Goal: Information Seeking & Learning: Learn about a topic

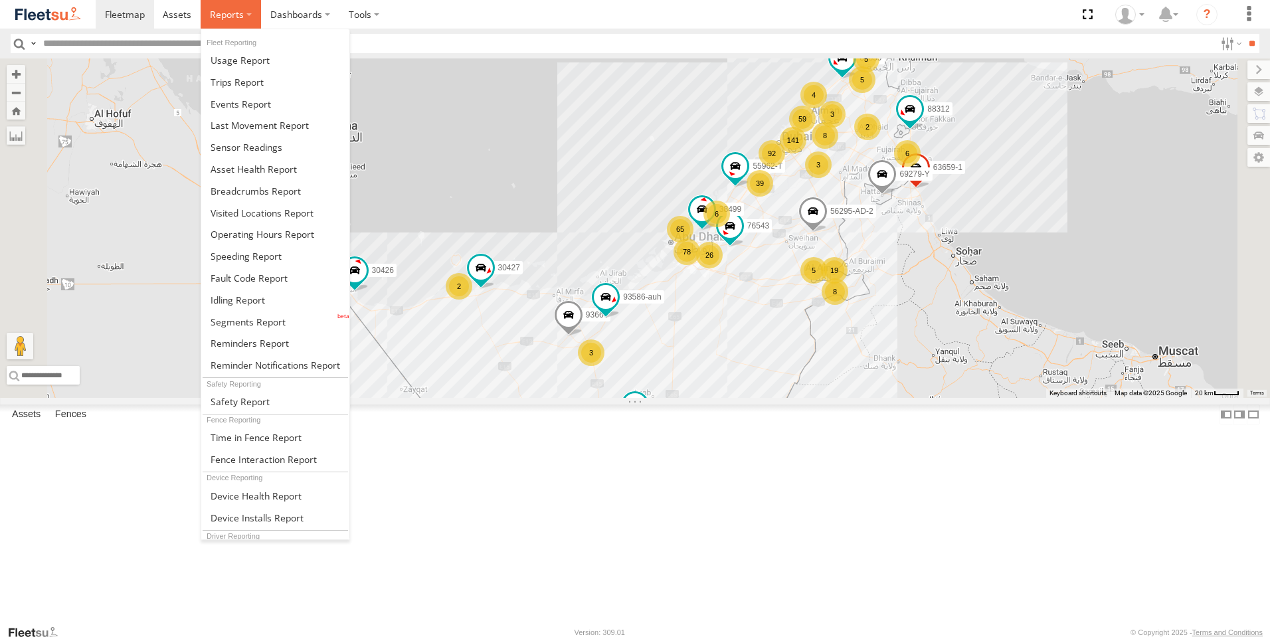
click at [220, 24] on label at bounding box center [231, 14] width 60 height 29
click at [233, 254] on span at bounding box center [246, 256] width 71 height 13
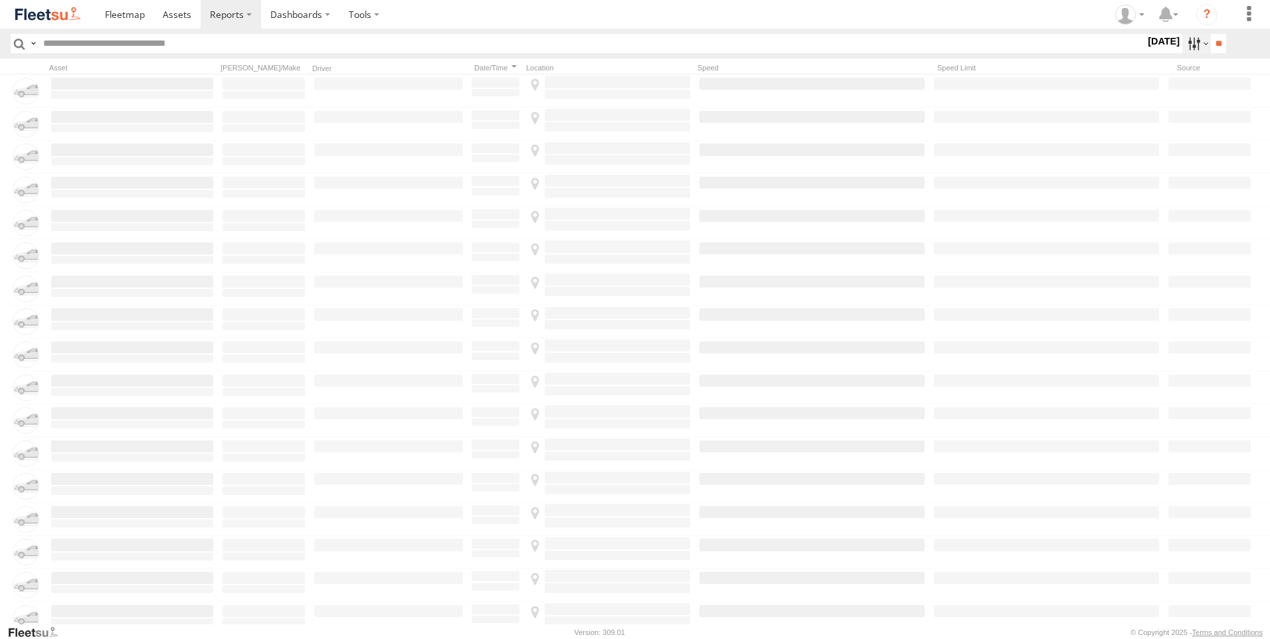
click at [1189, 41] on label at bounding box center [1197, 43] width 29 height 19
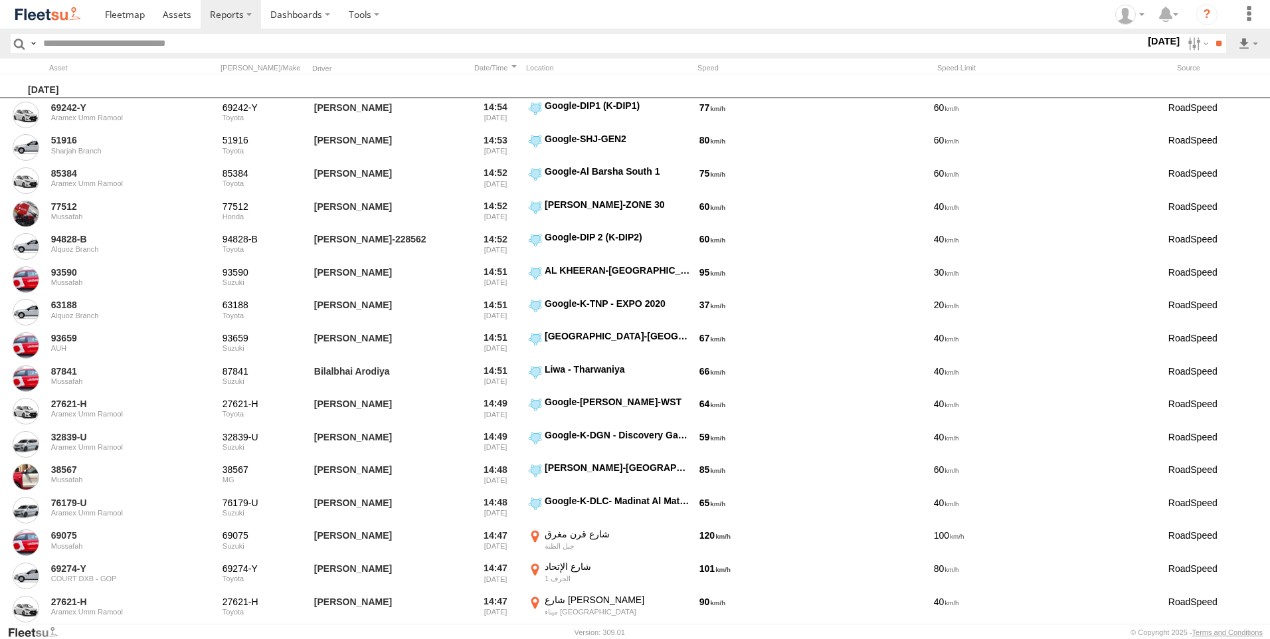
click at [0, 0] on label at bounding box center [0, 0] width 0 height 0
click at [0, 0] on span "AAN Branch" at bounding box center [0, 0] width 0 height 0
click at [0, 0] on span "Alquoz Branch" at bounding box center [0, 0] width 0 height 0
click at [0, 0] on span "Aramex Mofaic branch-[GEOGRAPHIC_DATA]" at bounding box center [0, 0] width 0 height 0
click at [0, 0] on span "Aramex Umm Ramool" at bounding box center [0, 0] width 0 height 0
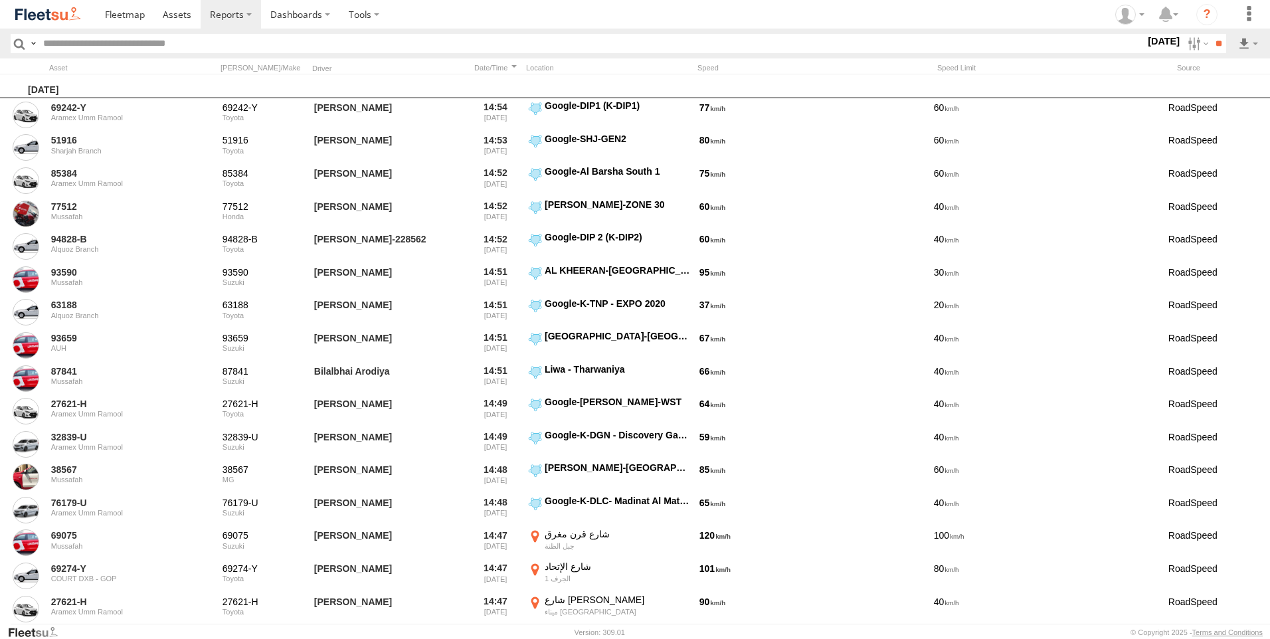
click at [0, 0] on span "COURT DXB - GOP" at bounding box center [0, 0] width 0 height 0
click at [0, 0] on div "Dubai Express Hub" at bounding box center [0, 0] width 0 height 0
click at [0, 0] on span "RAK Branch" at bounding box center [0, 0] width 0 height 0
click at [0, 0] on span "Sharjah Branch" at bounding box center [0, 0] width 0 height 0
click at [0, 0] on label at bounding box center [0, 0] width 0 height 0
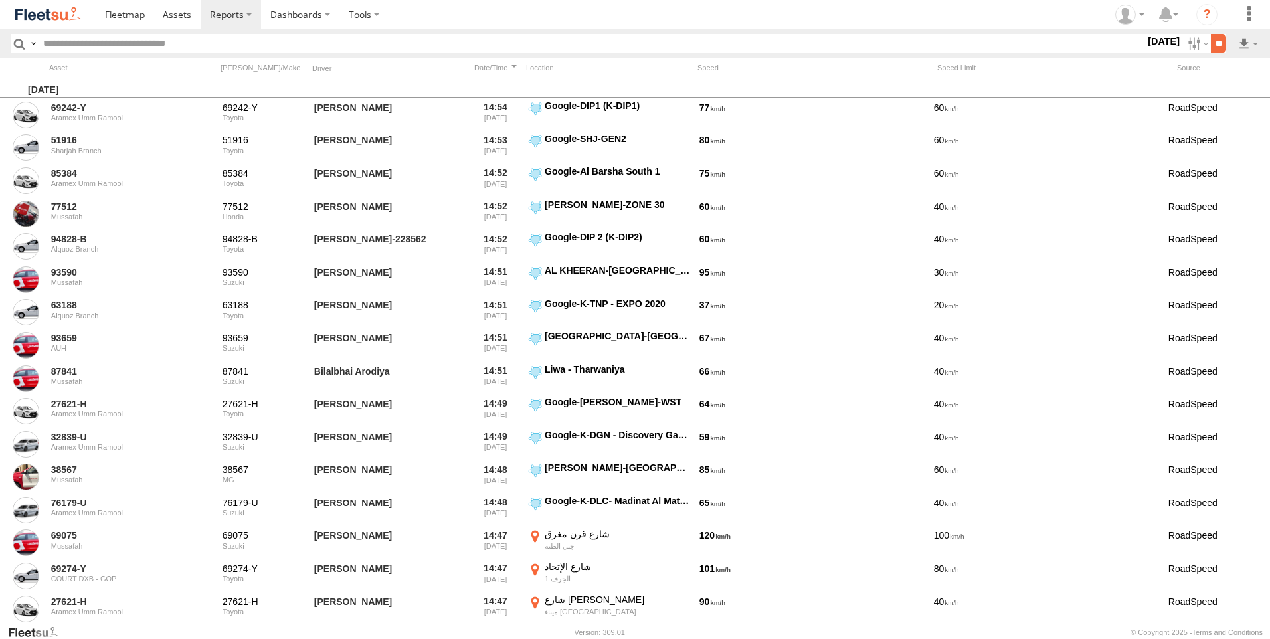
click at [1213, 39] on input "**" at bounding box center [1218, 43] width 15 height 19
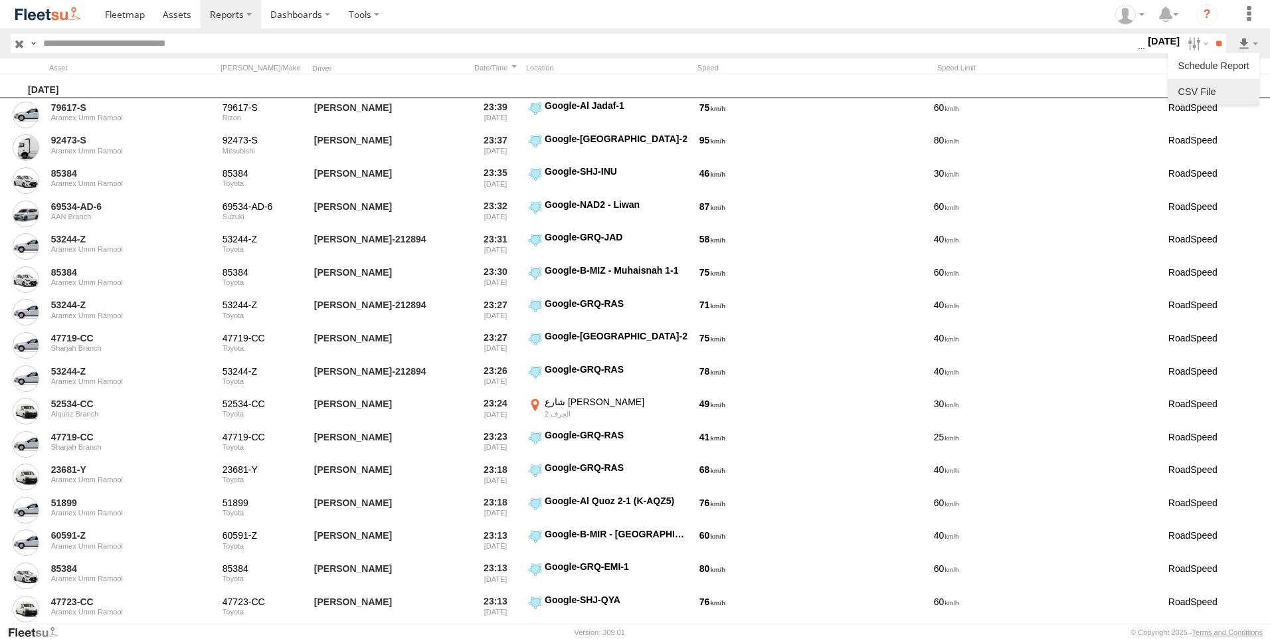
click at [1215, 91] on link at bounding box center [1213, 92] width 81 height 20
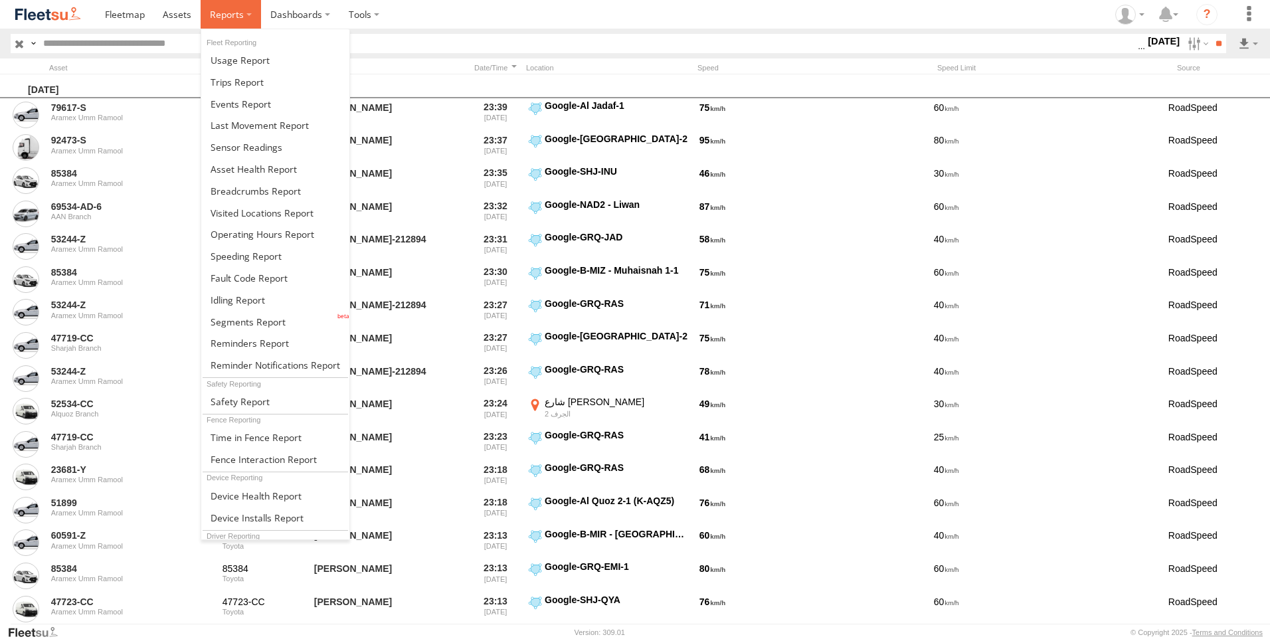
click at [239, 11] on span at bounding box center [227, 14] width 34 height 13
click at [243, 82] on span at bounding box center [237, 82] width 53 height 13
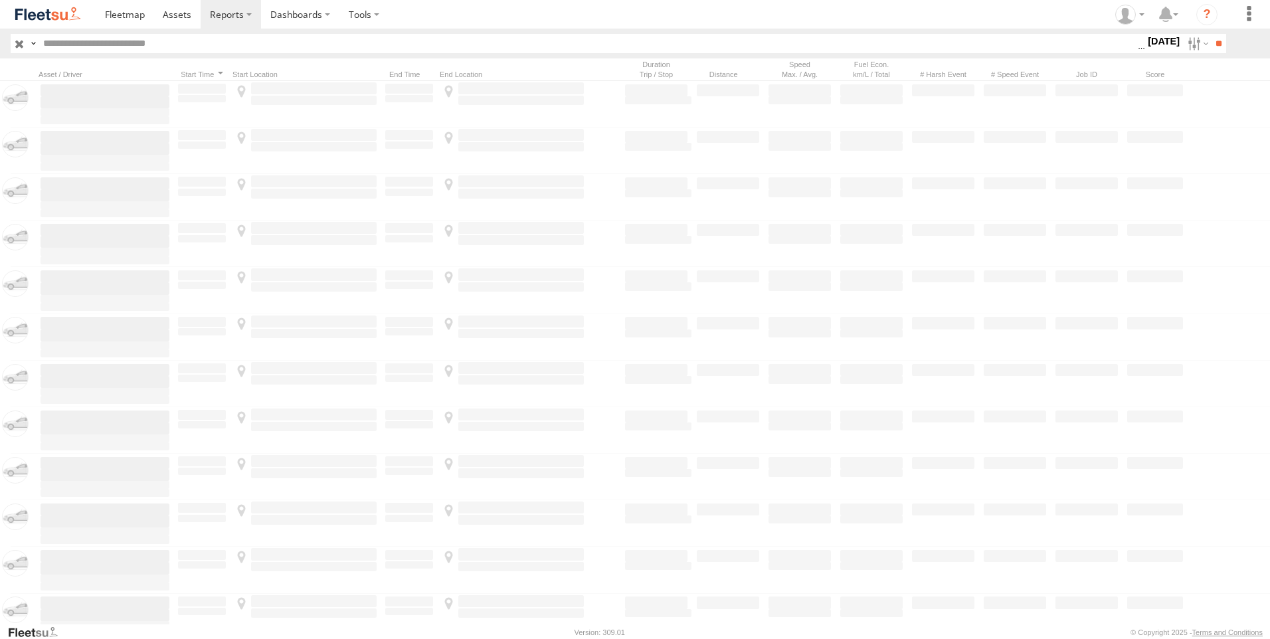
click at [0, 0] on label at bounding box center [0, 0] width 0 height 0
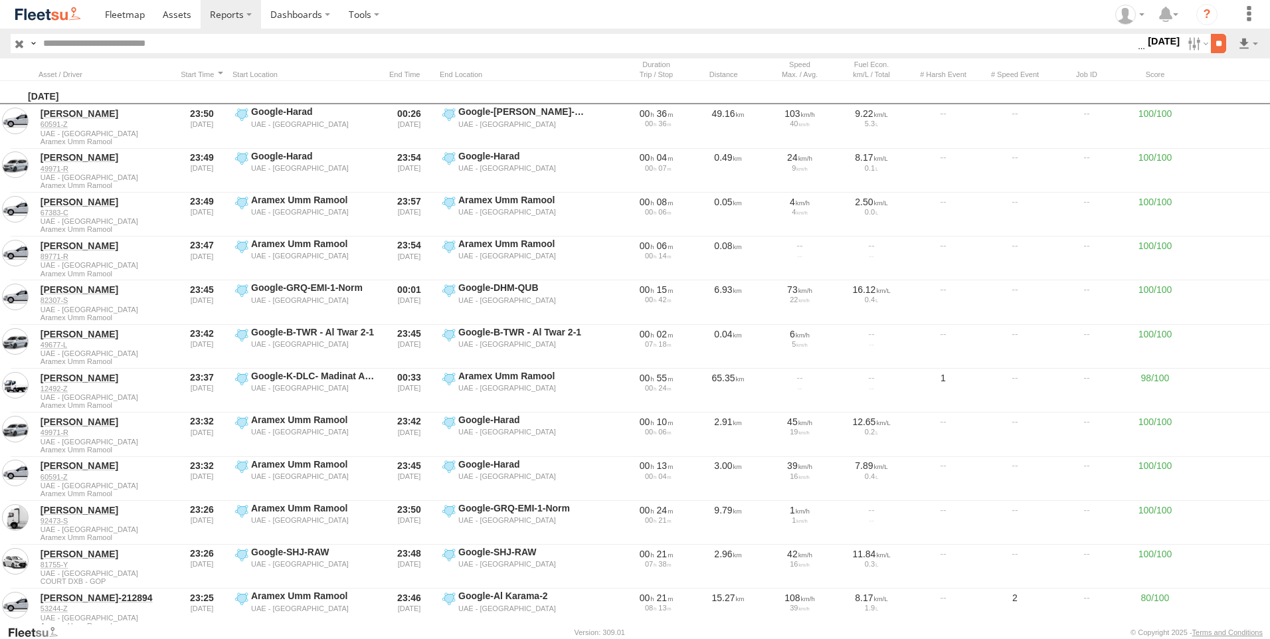
click at [1213, 45] on input "**" at bounding box center [1218, 43] width 15 height 19
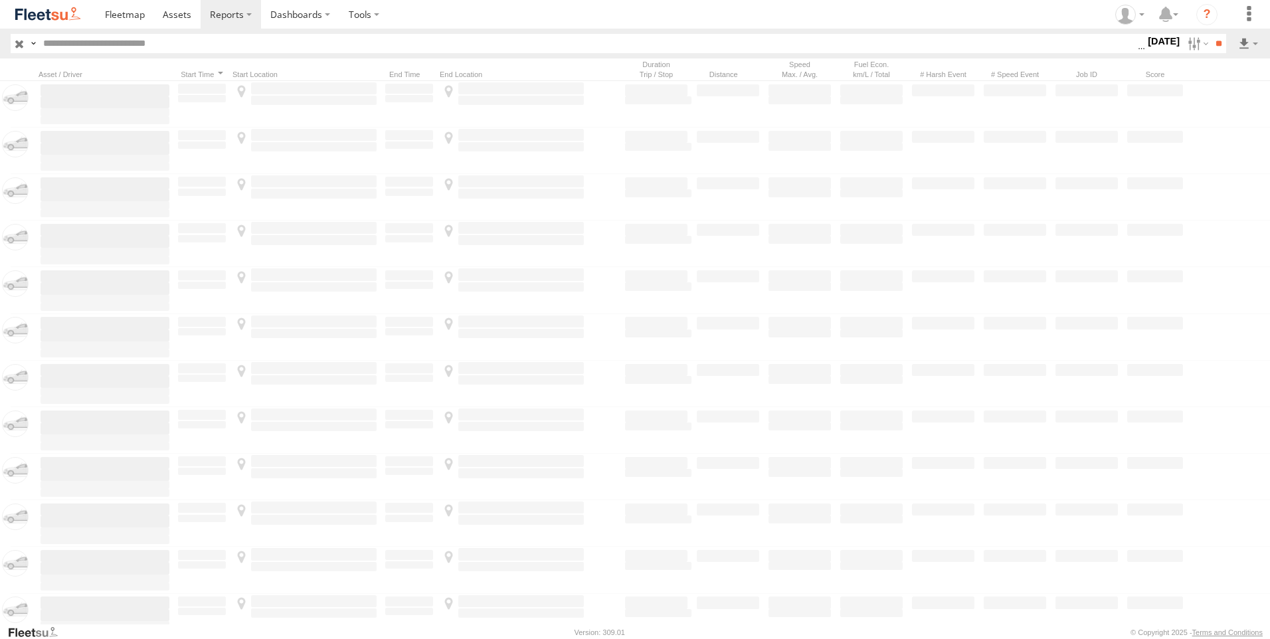
click at [258, 47] on input "text" at bounding box center [588, 43] width 1100 height 19
paste input "*******"
type input "*******"
click at [1211, 34] on input "**" at bounding box center [1218, 43] width 15 height 19
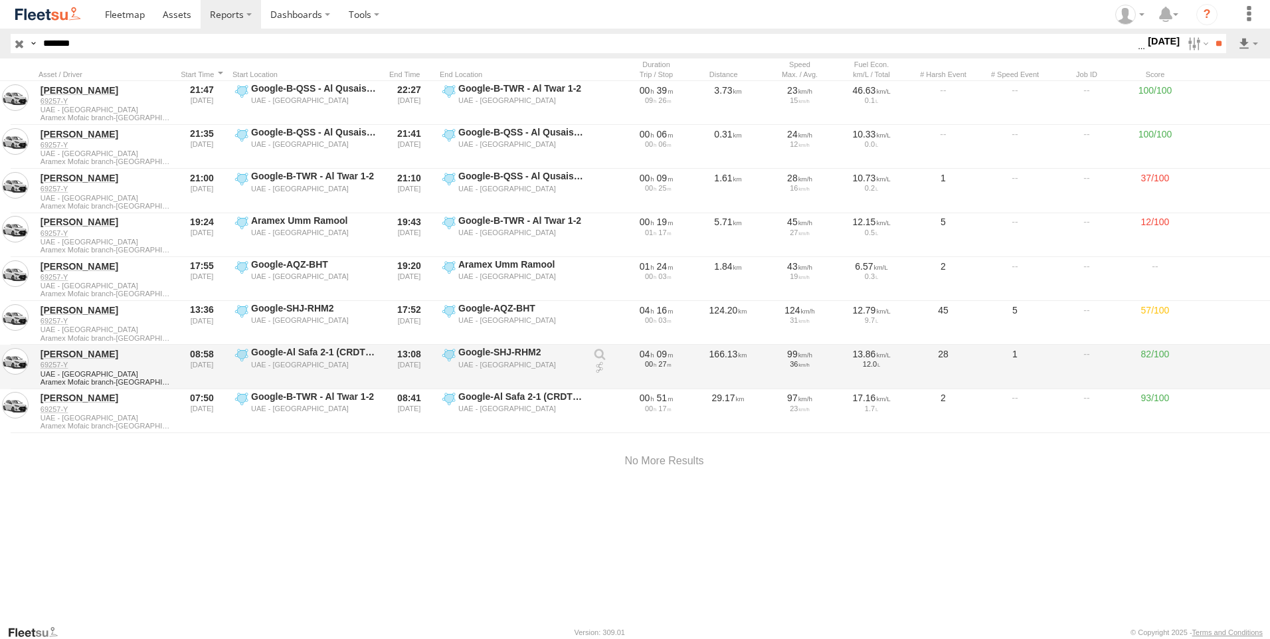
click at [601, 371] on link at bounding box center [599, 367] width 13 height 13
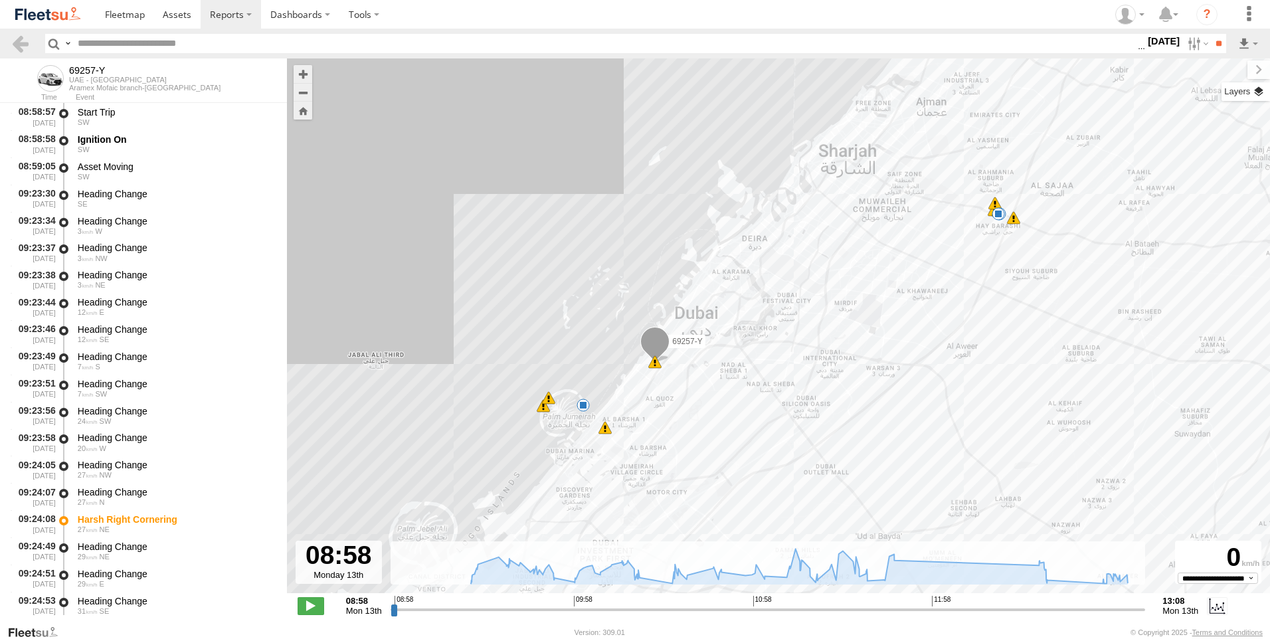
click at [1255, 96] on label at bounding box center [1246, 91] width 49 height 19
click at [0, 0] on span "Basemaps" at bounding box center [0, 0] width 0 height 0
click at [0, 0] on span "Satellite + Roadmap" at bounding box center [0, 0] width 0 height 0
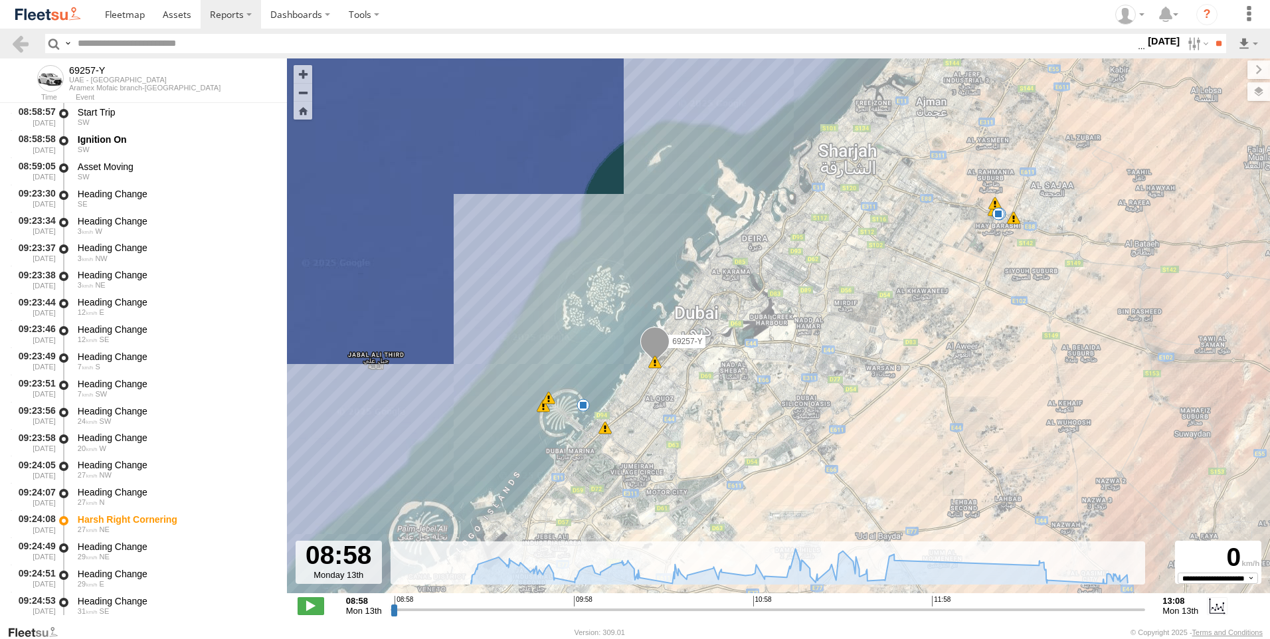
click at [0, 0] on span "Basemaps" at bounding box center [0, 0] width 0 height 0
click at [0, 0] on span "Overlays" at bounding box center [0, 0] width 0 height 0
click at [0, 0] on span "Assets" at bounding box center [0, 0] width 0 height 0
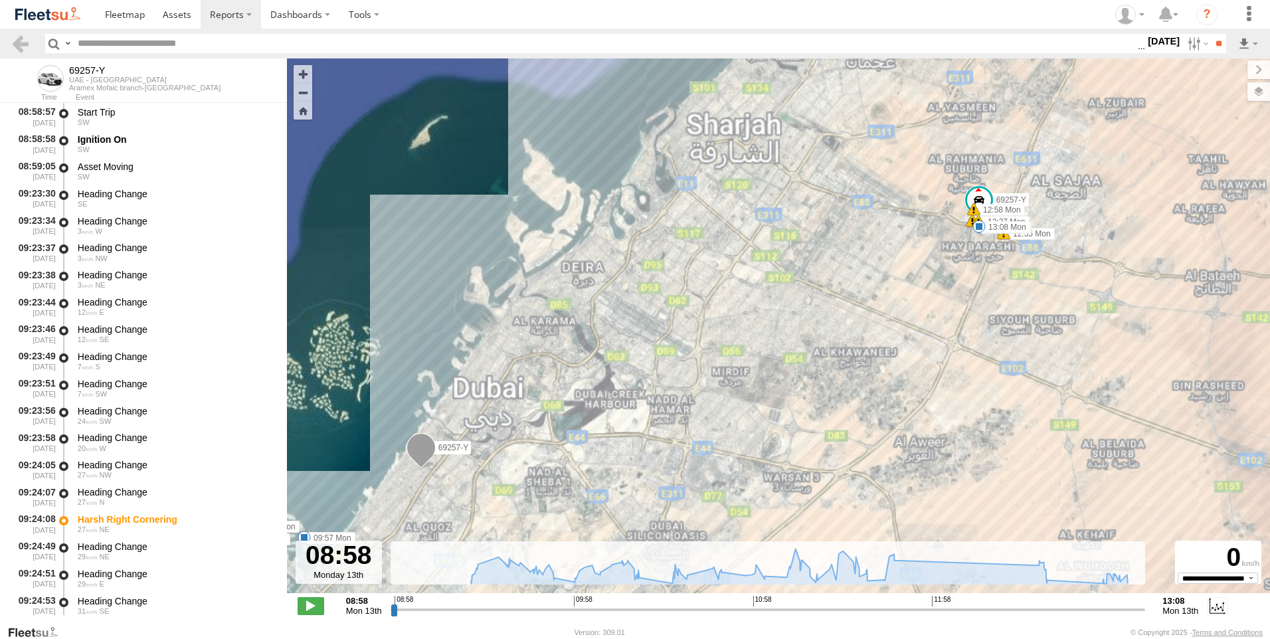
click at [0, 0] on span "Fences" at bounding box center [0, 0] width 0 height 0
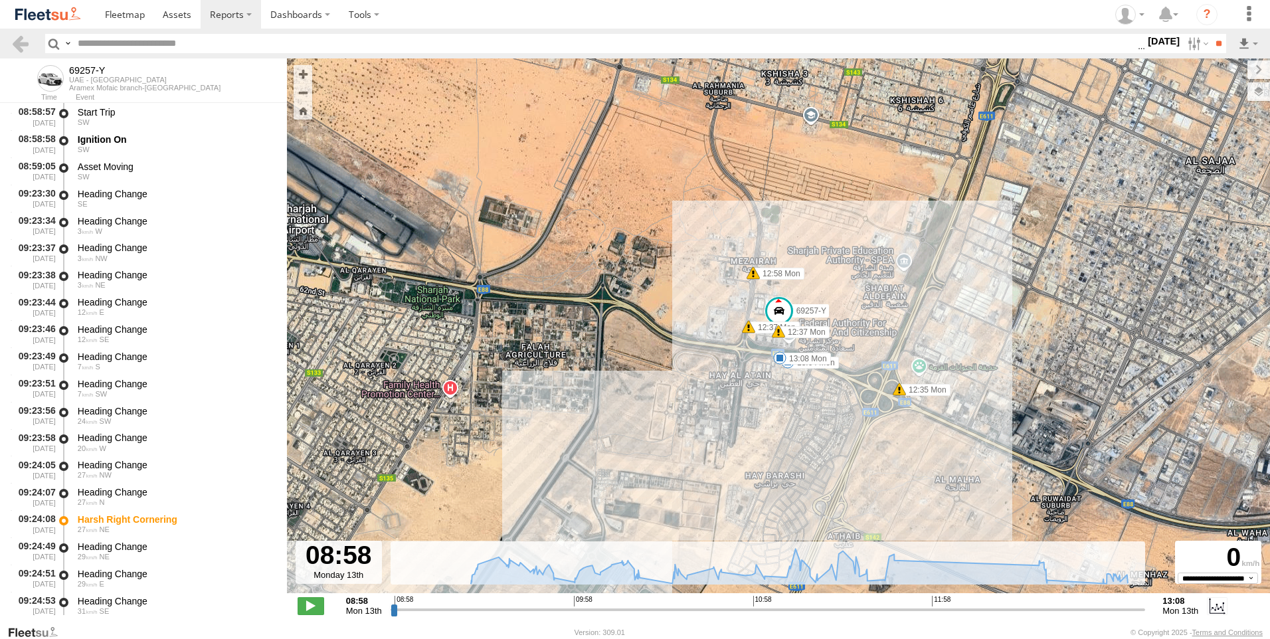
click at [0, 0] on span "Overlays" at bounding box center [0, 0] width 0 height 0
click at [1226, 70] on label at bounding box center [1248, 69] width 45 height 19
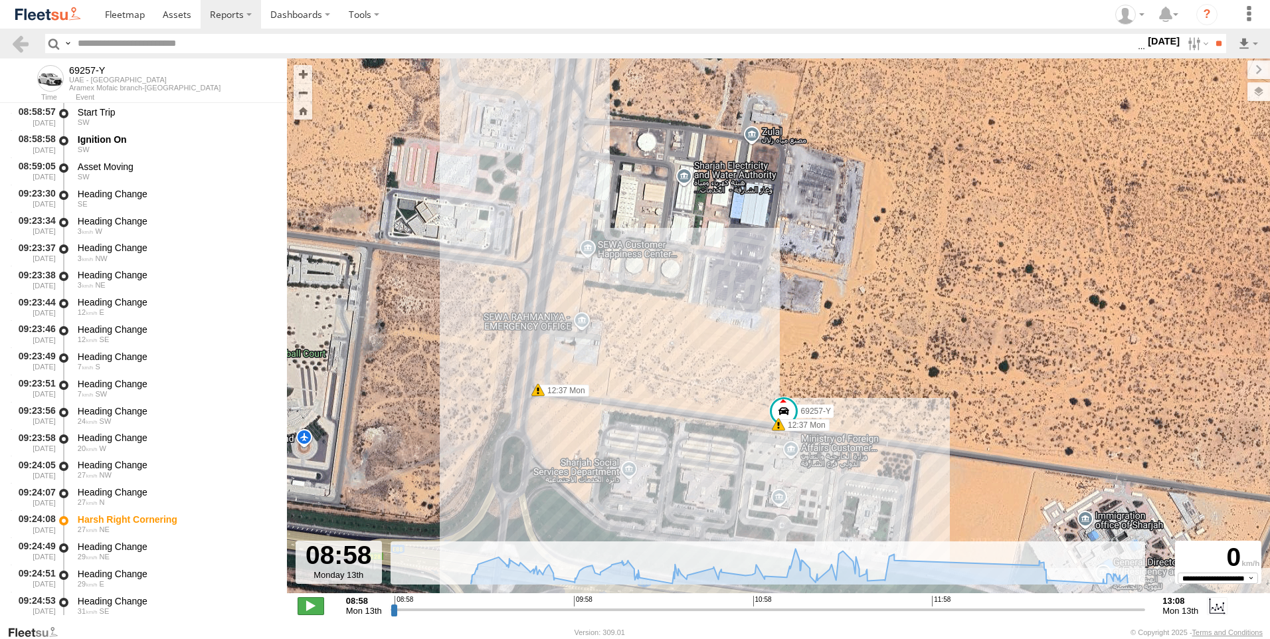
click at [315, 599] on span at bounding box center [311, 605] width 27 height 17
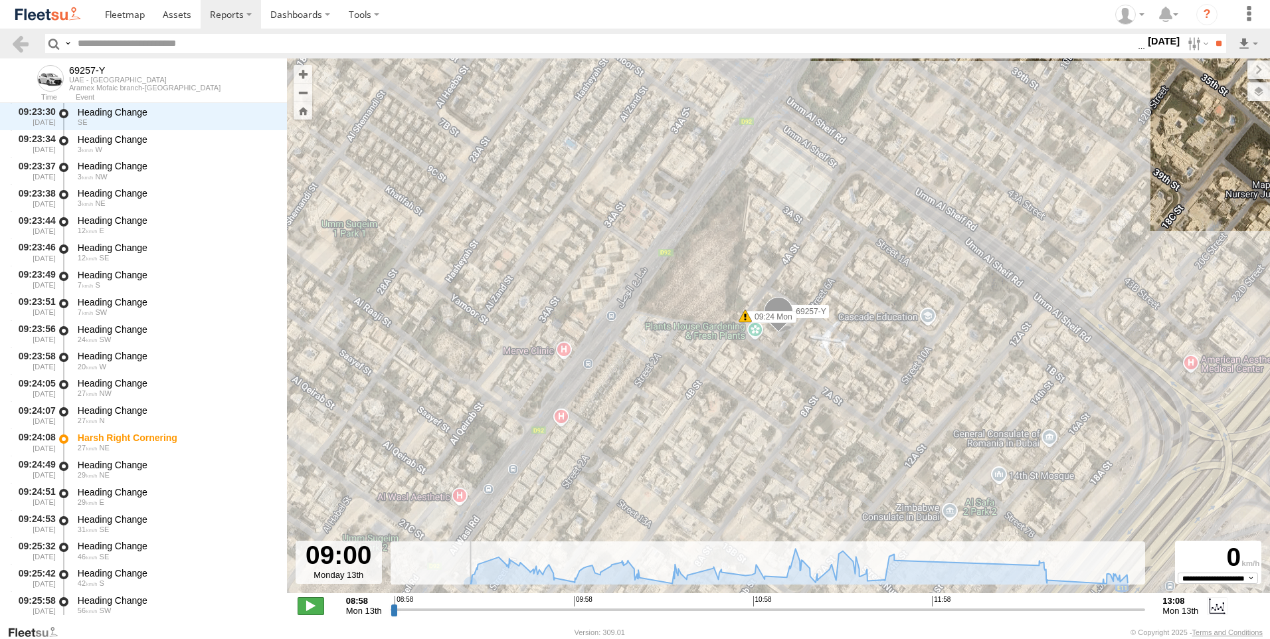
scroll to position [82, 0]
click at [318, 607] on span at bounding box center [311, 605] width 27 height 17
click at [779, 310] on span at bounding box center [778, 316] width 29 height 36
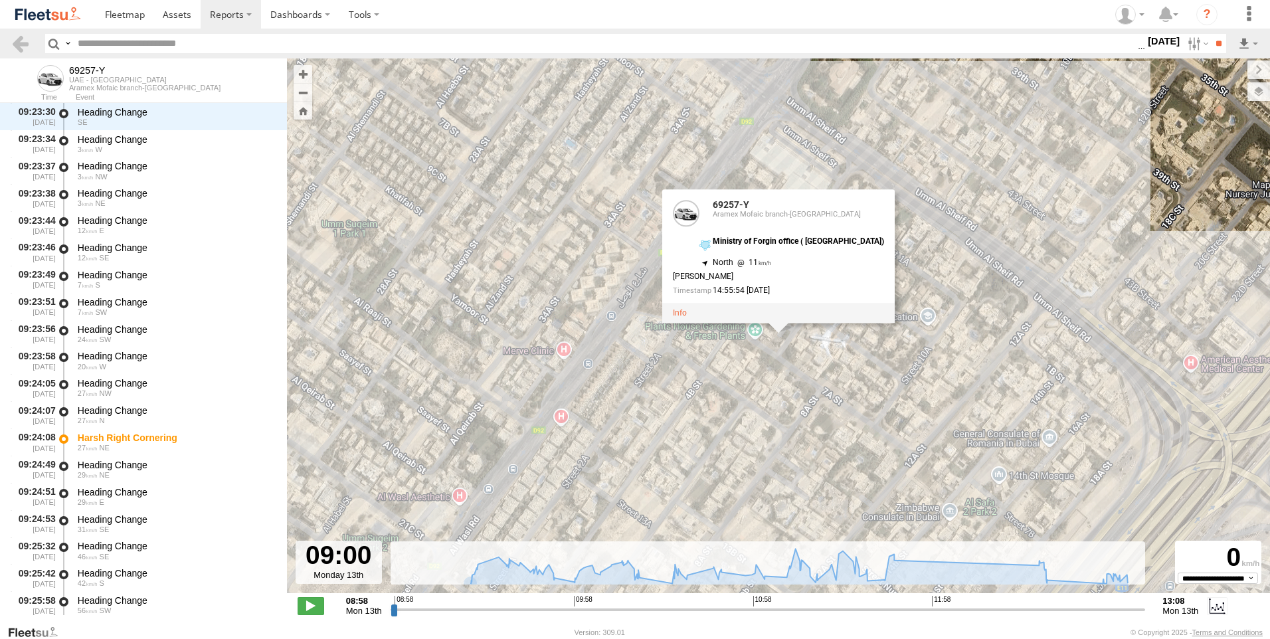
click at [629, 619] on div "**********" at bounding box center [778, 607] width 983 height 28
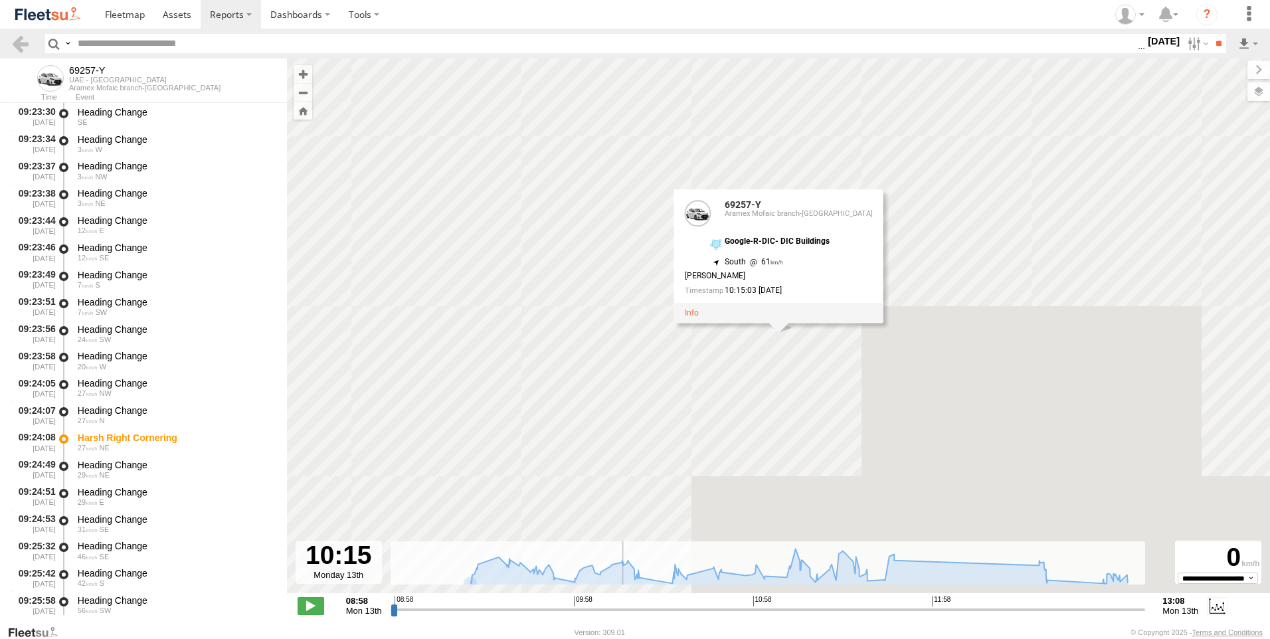
click at [621, 611] on input "range" at bounding box center [768, 609] width 755 height 13
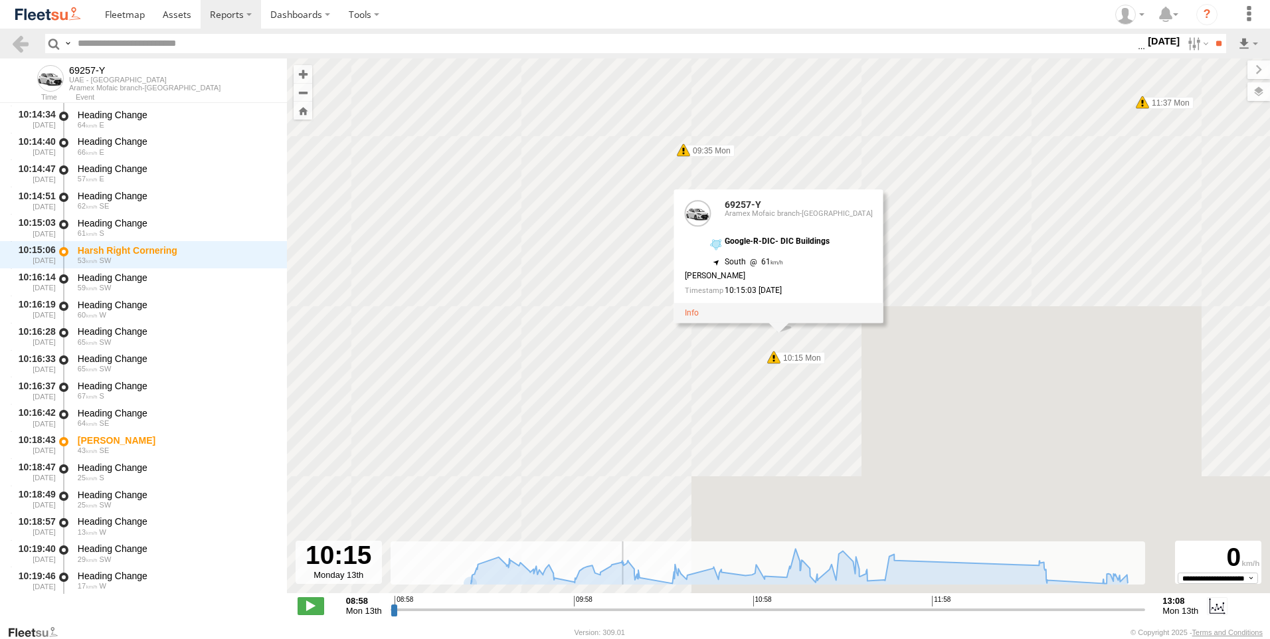
click at [672, 613] on input "range" at bounding box center [768, 609] width 755 height 13
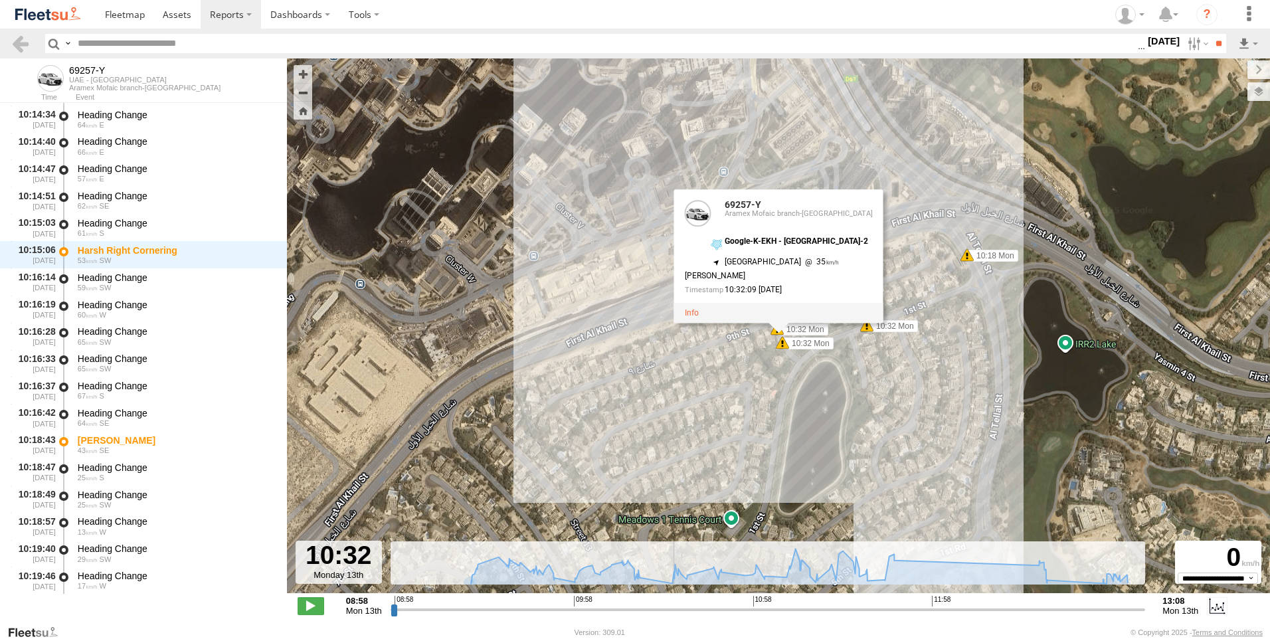
click at [696, 612] on input "range" at bounding box center [768, 609] width 755 height 13
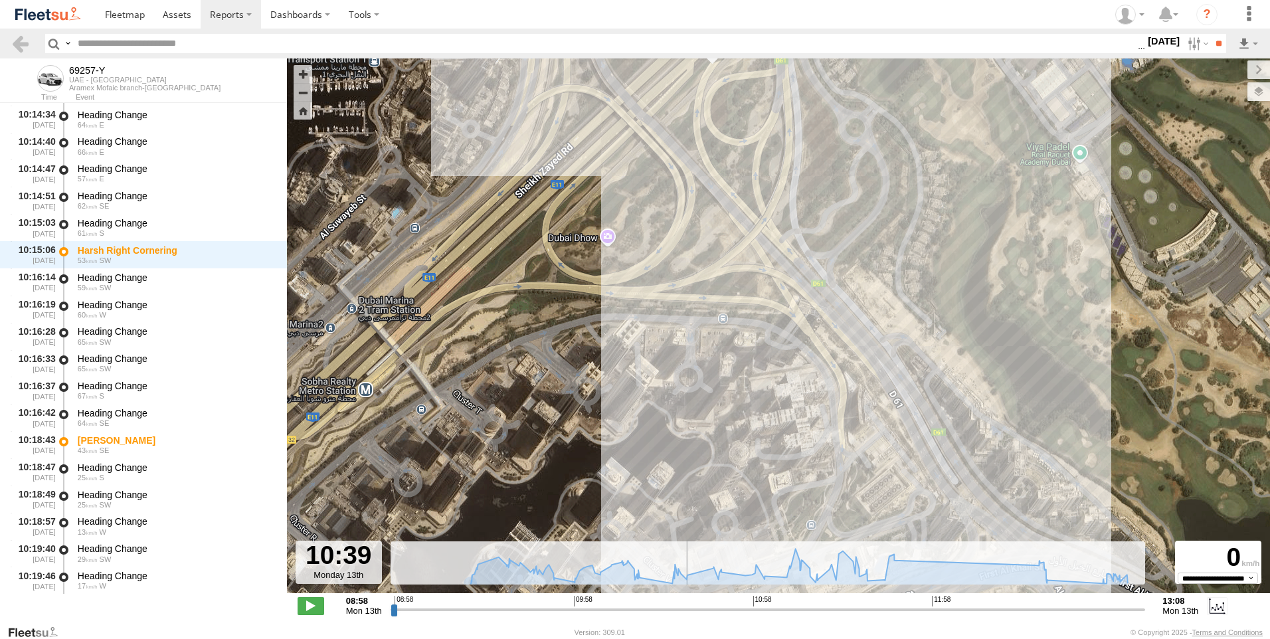
drag, startPoint x: 726, startPoint y: 609, endPoint x: 744, endPoint y: 609, distance: 17.9
click at [732, 609] on input "range" at bounding box center [768, 609] width 755 height 13
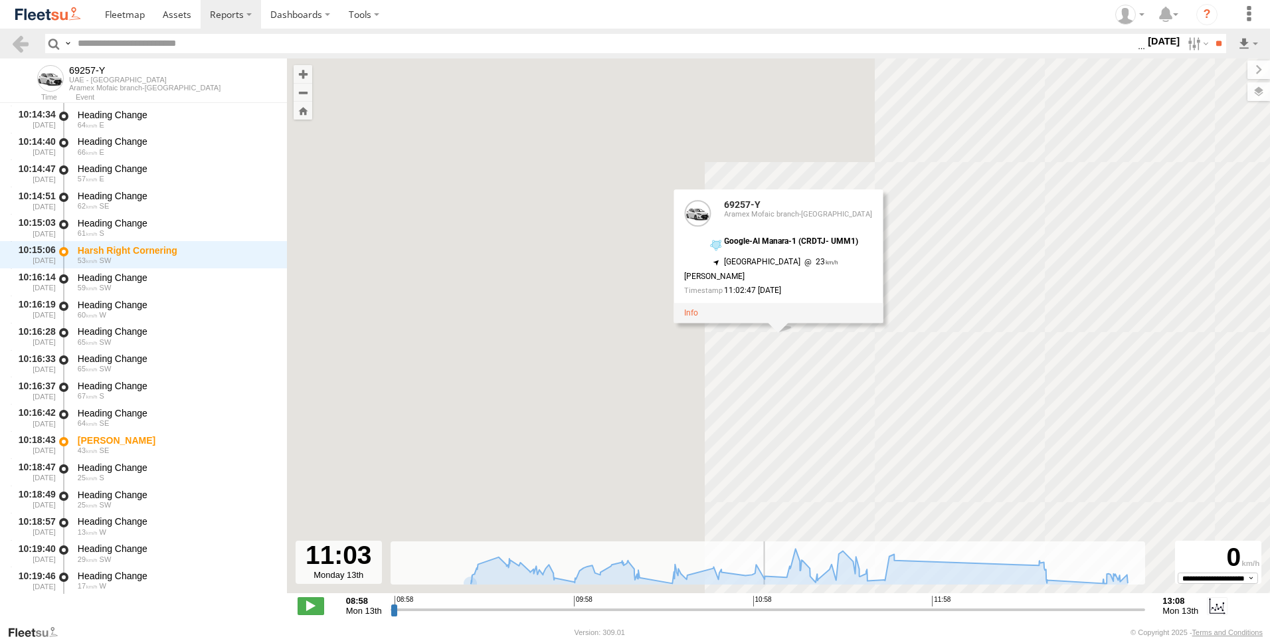
drag, startPoint x: 748, startPoint y: 607, endPoint x: 780, endPoint y: 605, distance: 32.6
click at [769, 605] on input "range" at bounding box center [768, 609] width 755 height 13
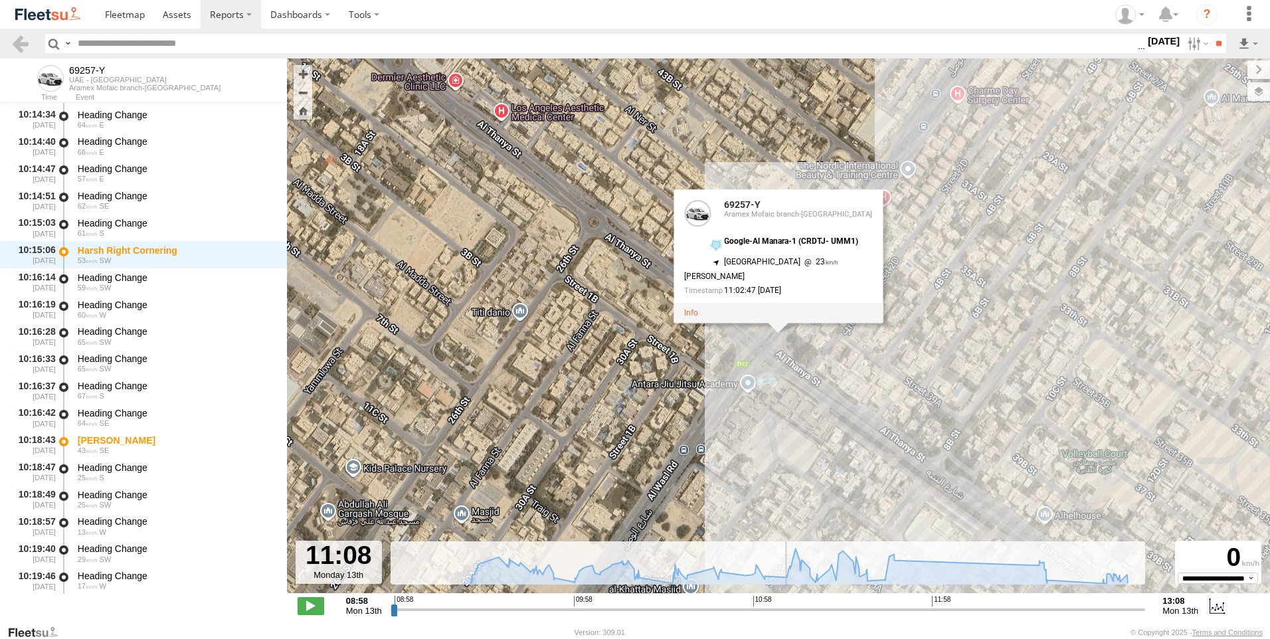
click at [780, 605] on input "range" at bounding box center [768, 609] width 755 height 13
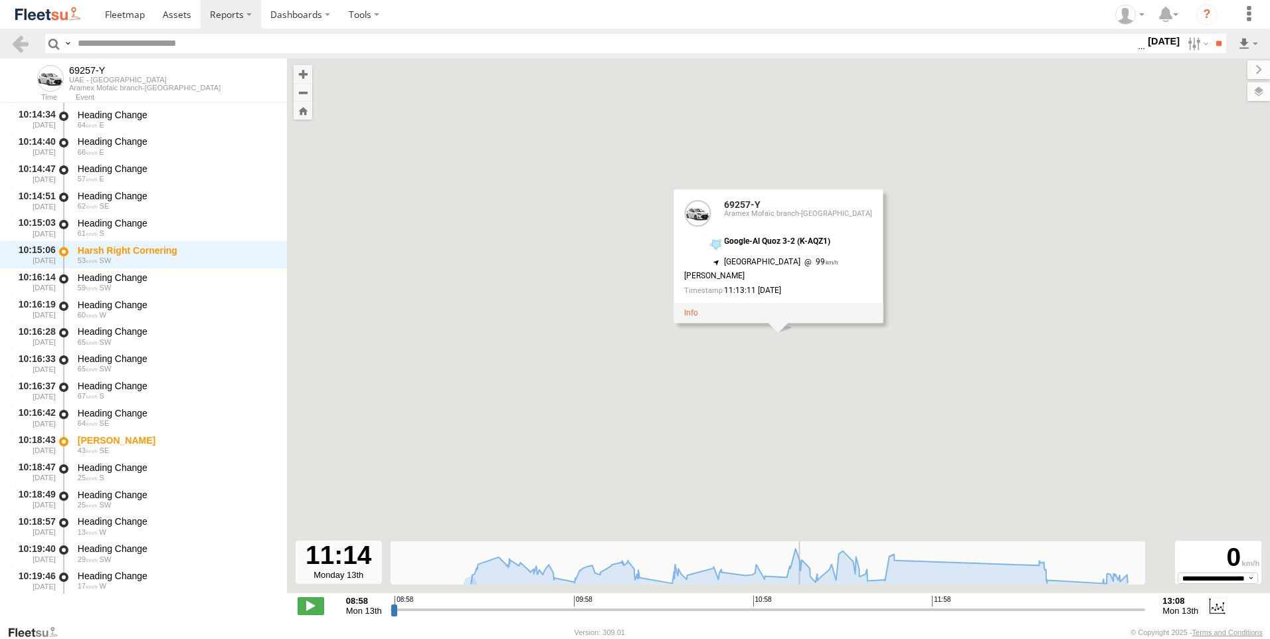
drag, startPoint x: 798, startPoint y: 607, endPoint x: 808, endPoint y: 608, distance: 10.0
click at [799, 607] on input "range" at bounding box center [768, 609] width 755 height 13
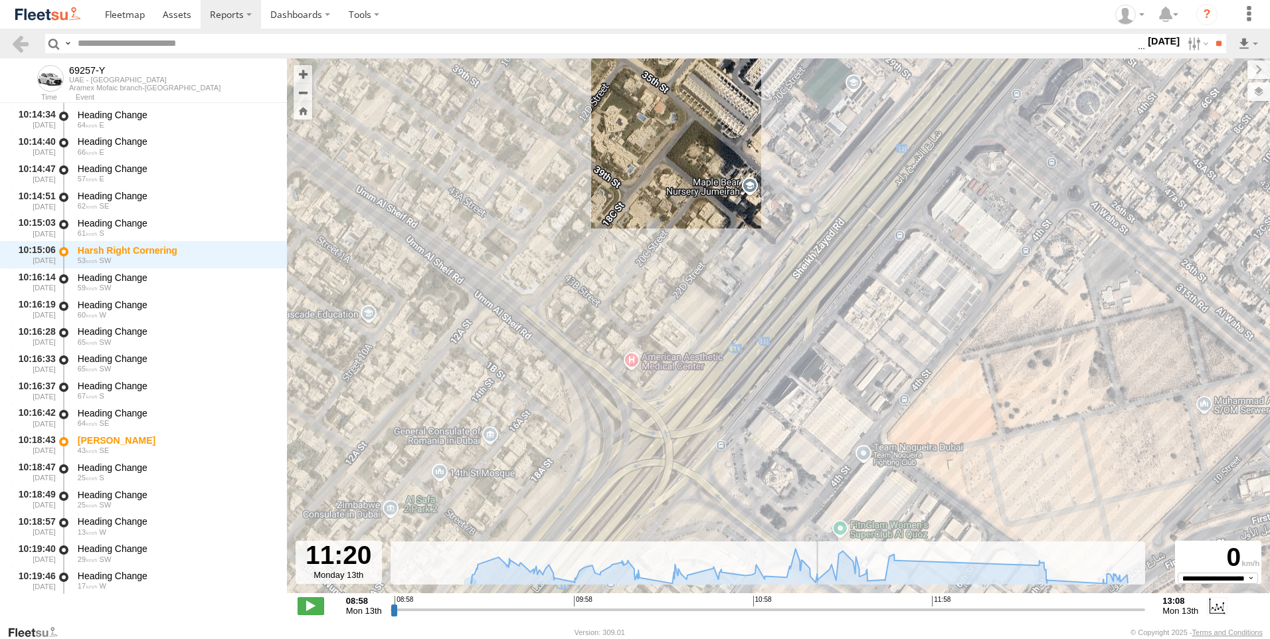
drag, startPoint x: 817, startPoint y: 608, endPoint x: 835, endPoint y: 609, distance: 18.0
click at [820, 608] on input "range" at bounding box center [768, 609] width 755 height 13
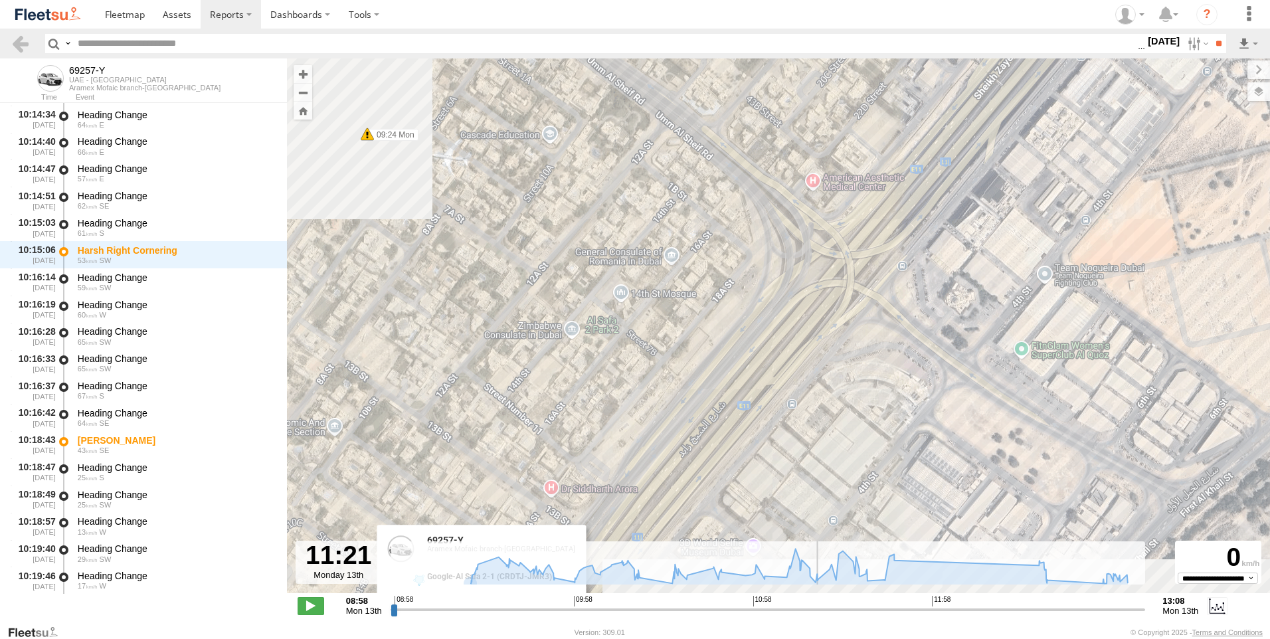
click at [835, 609] on input "range" at bounding box center [768, 609] width 755 height 13
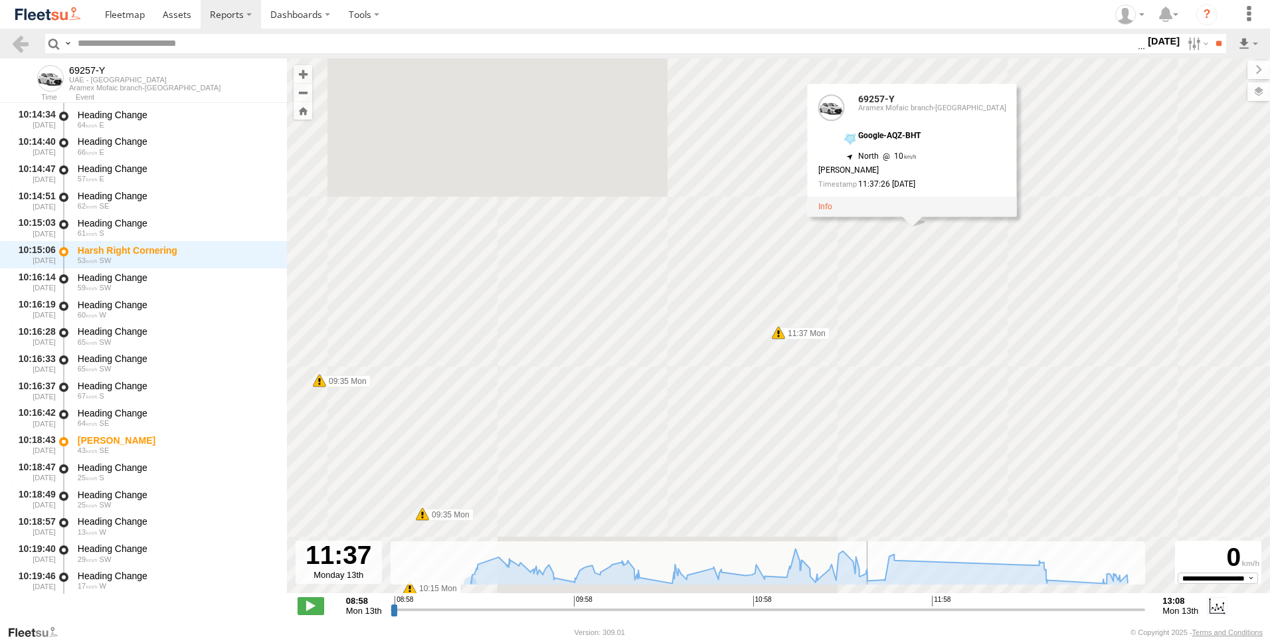
drag, startPoint x: 868, startPoint y: 606, endPoint x: 876, endPoint y: 606, distance: 8.0
click at [868, 606] on input "range" at bounding box center [768, 609] width 755 height 13
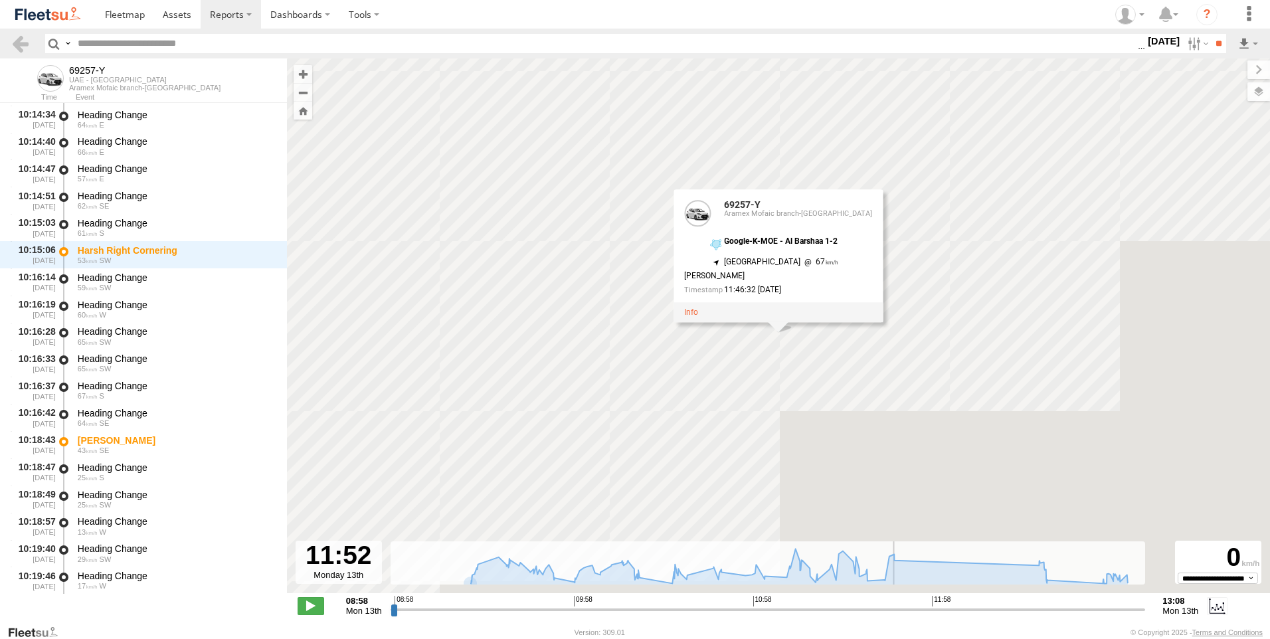
drag, startPoint x: 910, startPoint y: 605, endPoint x: 966, endPoint y: 610, distance: 56.7
click at [939, 609] on input "range" at bounding box center [768, 609] width 755 height 13
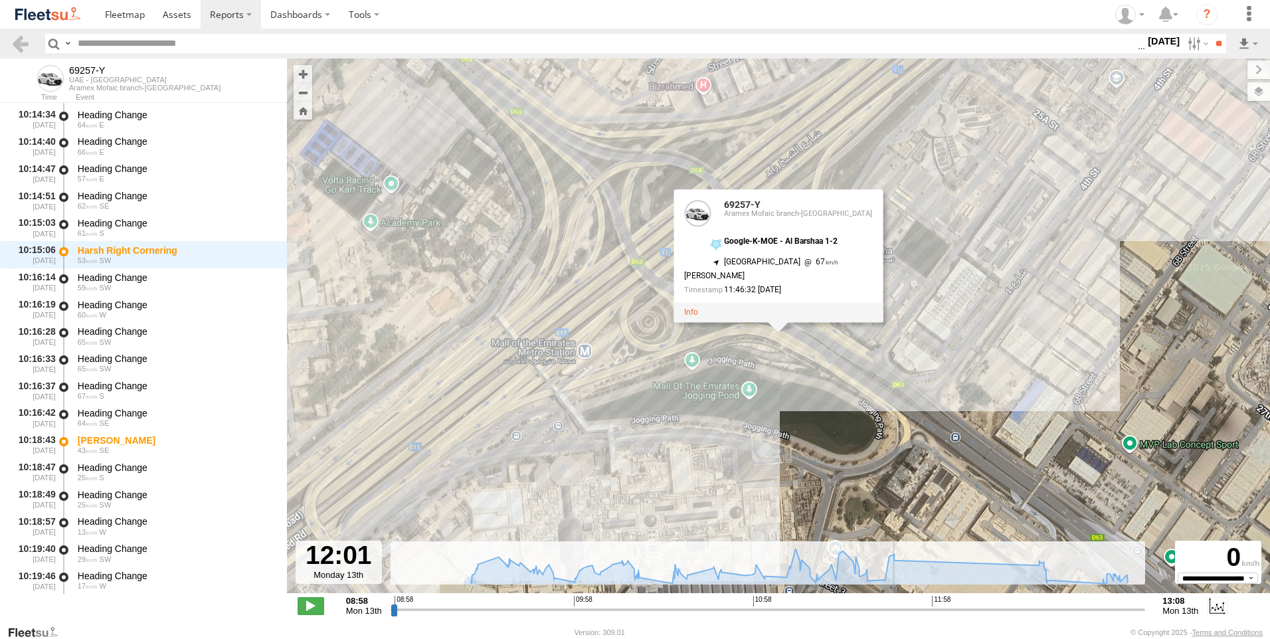
click at [968, 610] on input "range" at bounding box center [768, 609] width 755 height 13
click at [1006, 606] on input "range" at bounding box center [768, 609] width 755 height 13
click at [1029, 610] on input "range" at bounding box center [768, 609] width 755 height 13
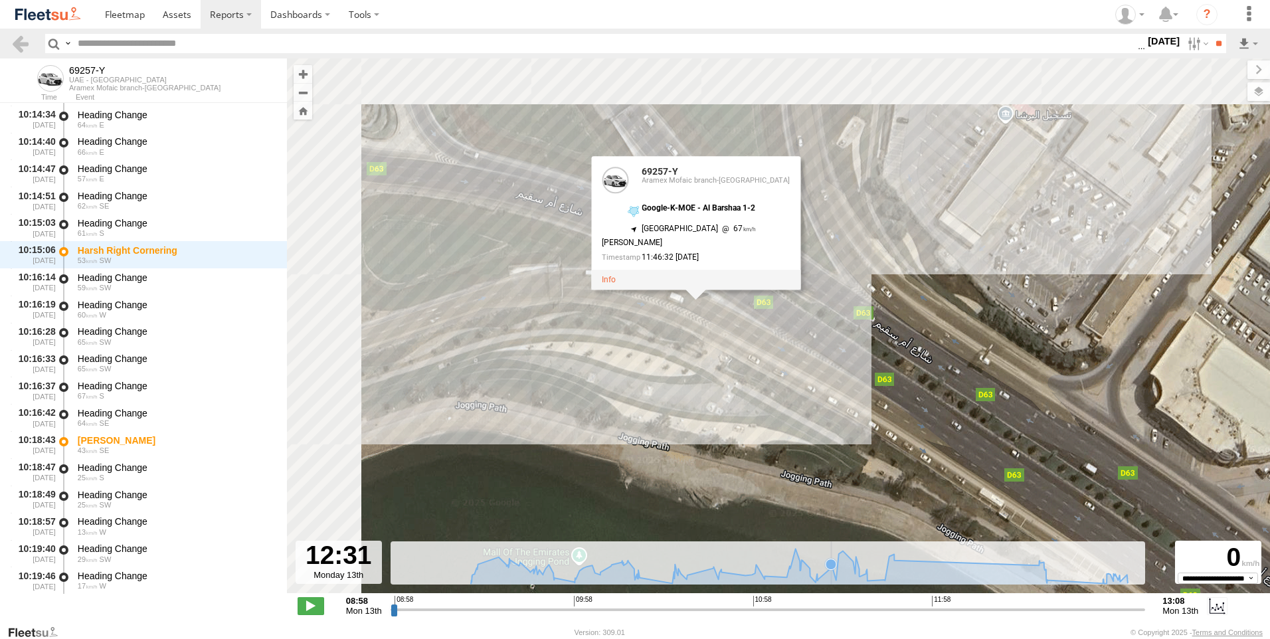
drag, startPoint x: 707, startPoint y: 337, endPoint x: 852, endPoint y: 541, distance: 250.2
click at [841, 581] on div "← Move left → Move right ↑ Move up ↓ Move down + Zoom in - Zoom out Home Jump l…" at bounding box center [778, 341] width 983 height 566
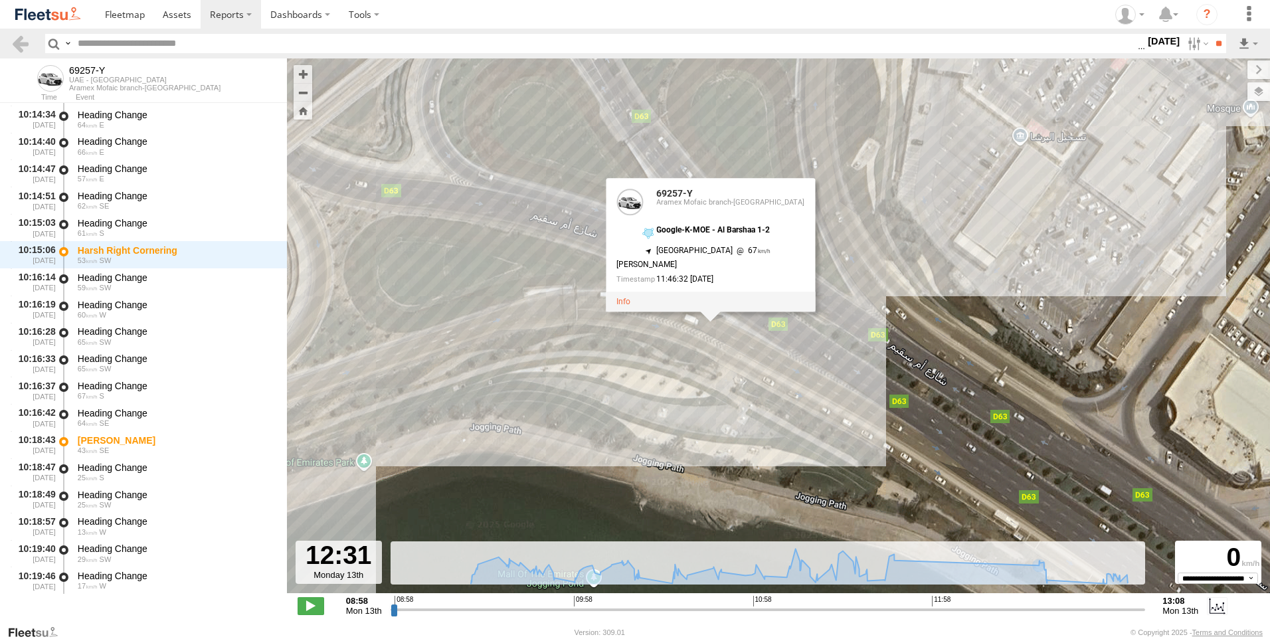
click at [1028, 607] on input "range" at bounding box center [768, 609] width 755 height 13
click at [1020, 608] on input "range" at bounding box center [768, 609] width 755 height 13
click at [1017, 607] on input "range" at bounding box center [768, 609] width 755 height 13
click at [312, 605] on span at bounding box center [311, 605] width 27 height 17
click at [973, 605] on input "range" at bounding box center [768, 609] width 755 height 13
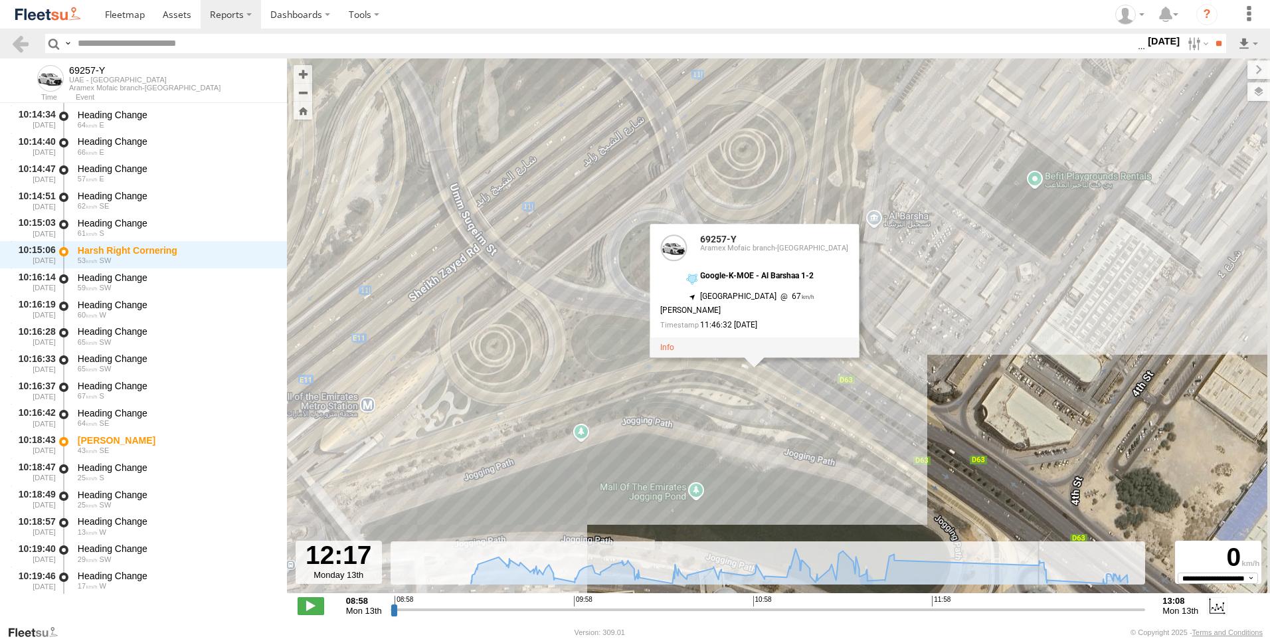
drag, startPoint x: 812, startPoint y: 459, endPoint x: 780, endPoint y: 422, distance: 49.0
click at [781, 422] on div "69257-Y 09:43 Mon 09:57 Mon 10:05 Mon 12:35 Mon 12:37 Mon 12:37 Mon 12:58 Mon 1…" at bounding box center [778, 332] width 983 height 549
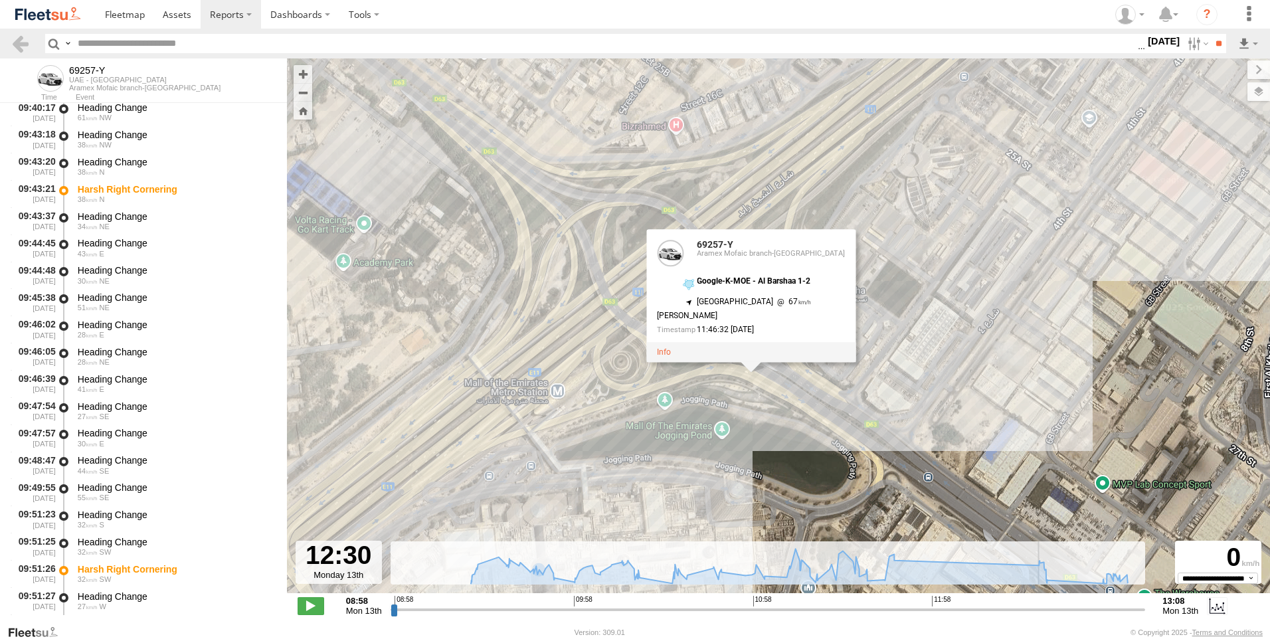
scroll to position [0, 0]
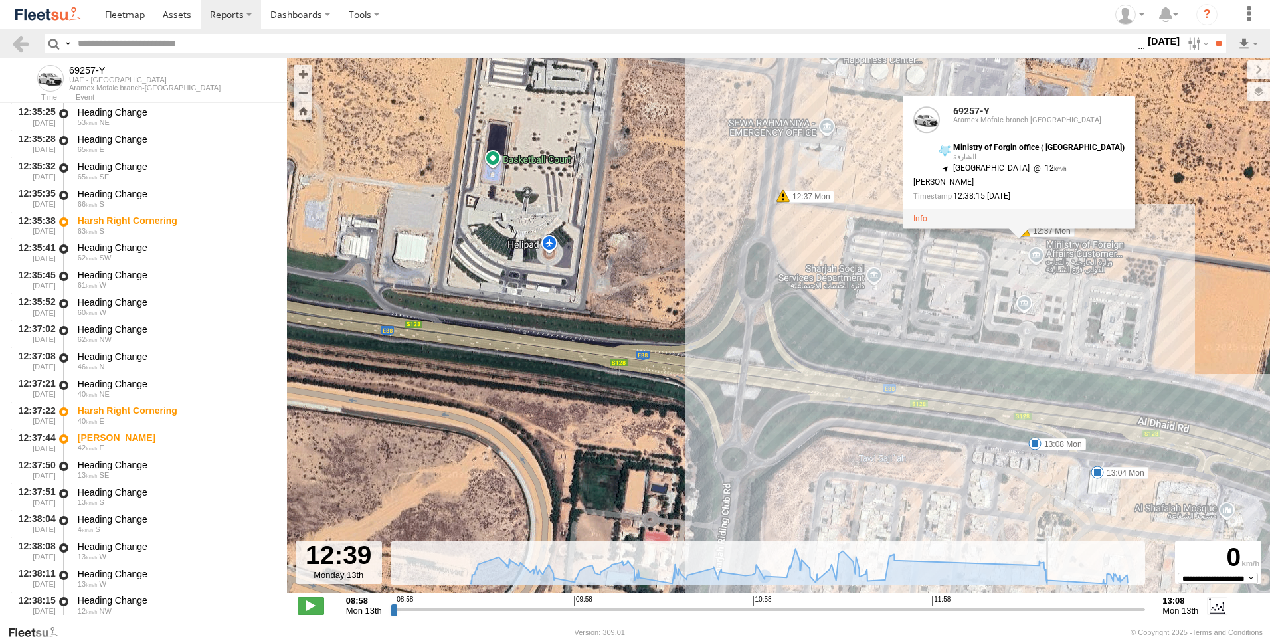
click at [940, 610] on input "range" at bounding box center [768, 609] width 755 height 13
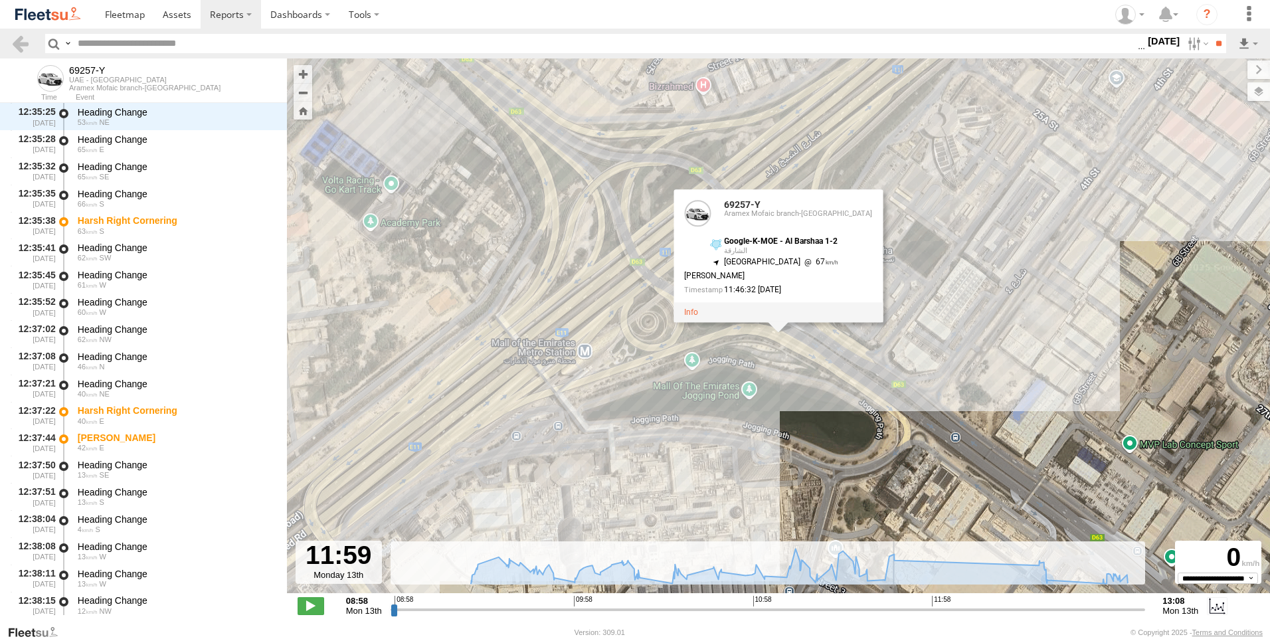
click at [932, 609] on input "range" at bounding box center [768, 609] width 755 height 13
click at [315, 607] on span at bounding box center [311, 605] width 27 height 17
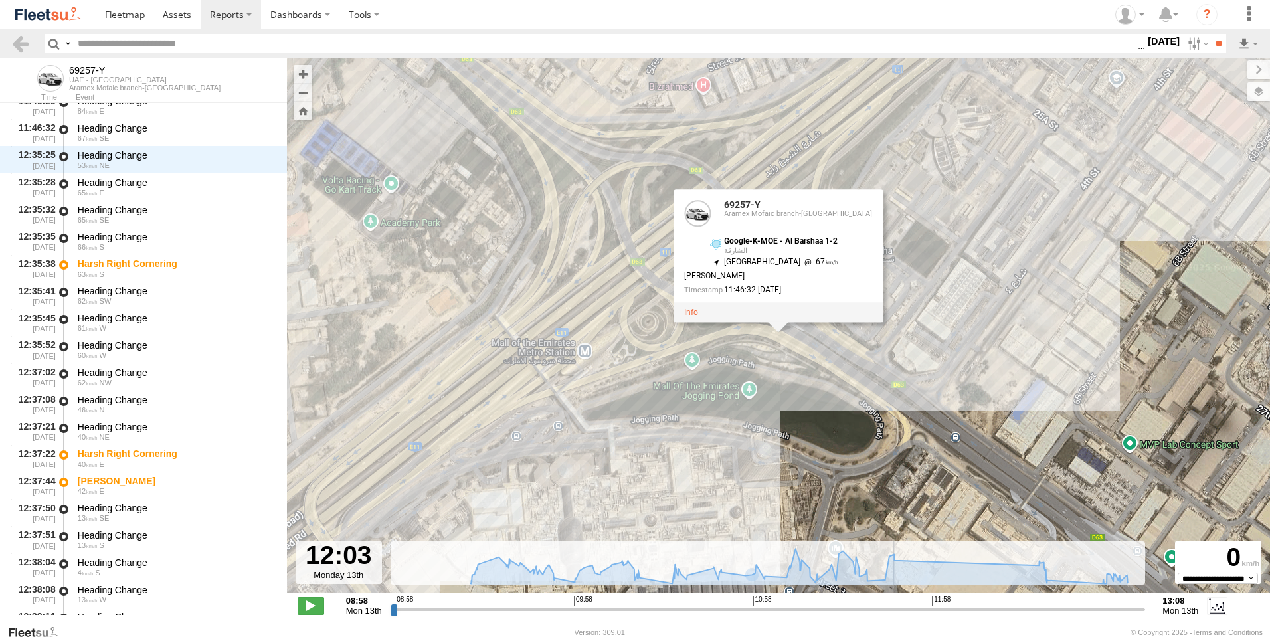
scroll to position [5771, 0]
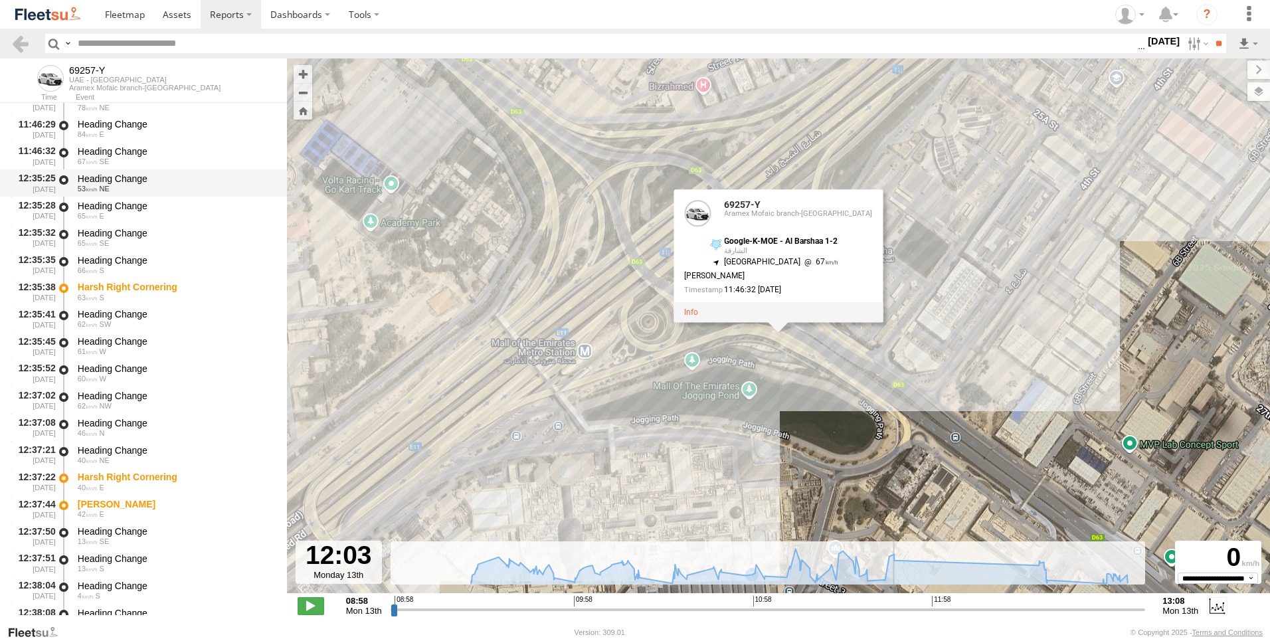
click at [95, 188] on span "53" at bounding box center [88, 189] width 20 height 8
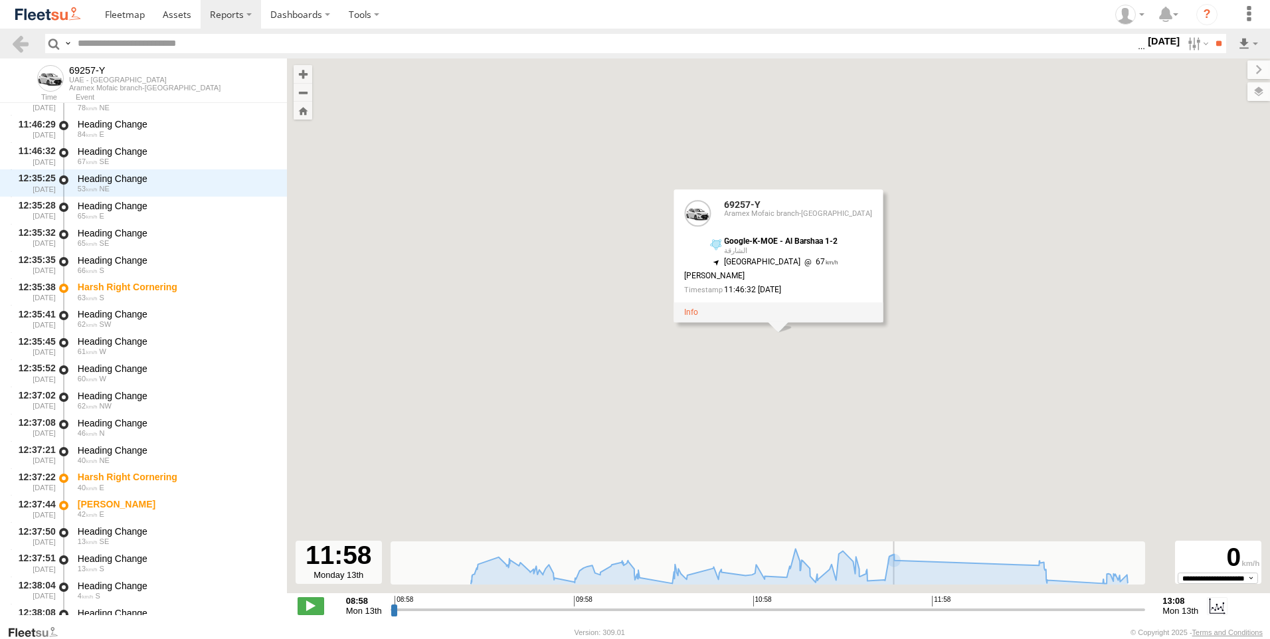
scroll to position [5837, 0]
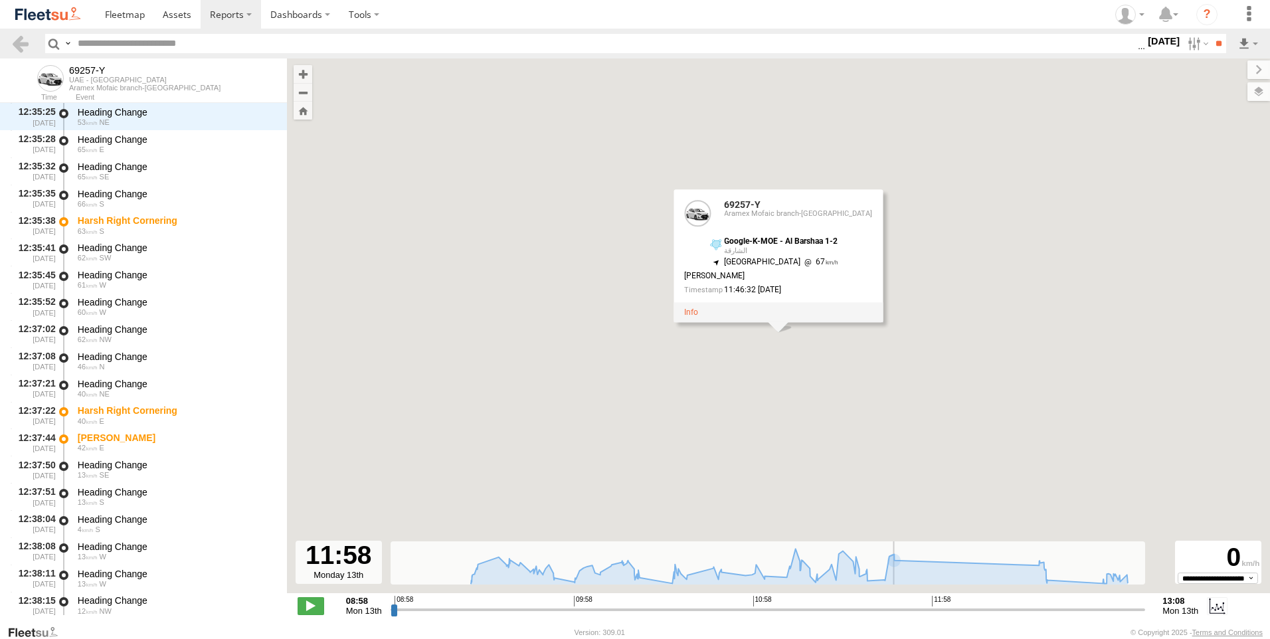
click at [931, 609] on input "range" at bounding box center [768, 609] width 755 height 13
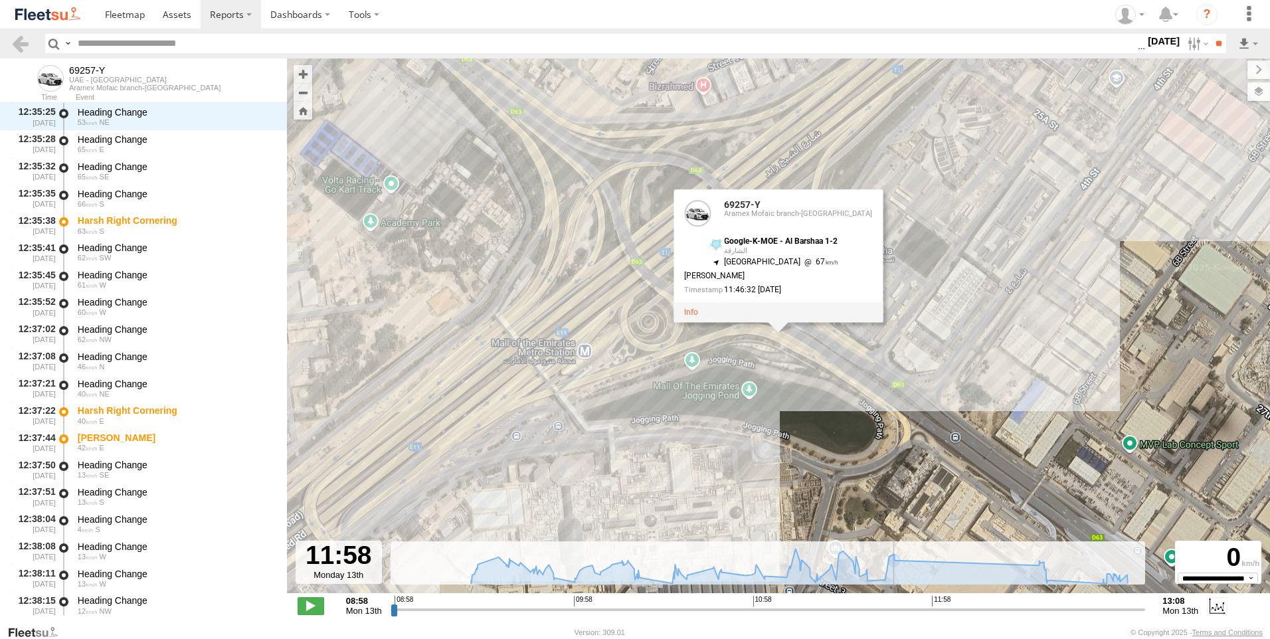
click at [946, 609] on input "range" at bounding box center [768, 609] width 755 height 13
click at [940, 608] on input "range" at bounding box center [768, 609] width 755 height 13
click at [305, 605] on span at bounding box center [311, 605] width 27 height 17
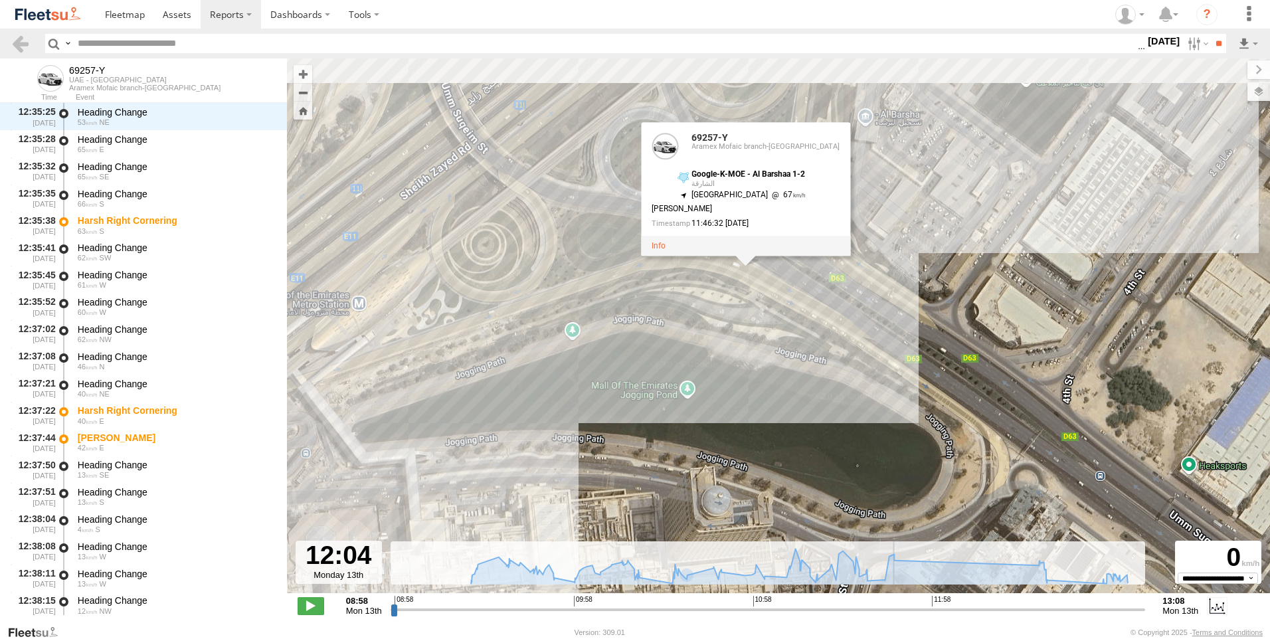
drag, startPoint x: 855, startPoint y: 371, endPoint x: 829, endPoint y: 610, distance: 240.7
click at [829, 610] on div "← Move left → Move right ↑ Move up ↓ Move down + Zoom in - Zoom out Home Jump l…" at bounding box center [778, 341] width 983 height 566
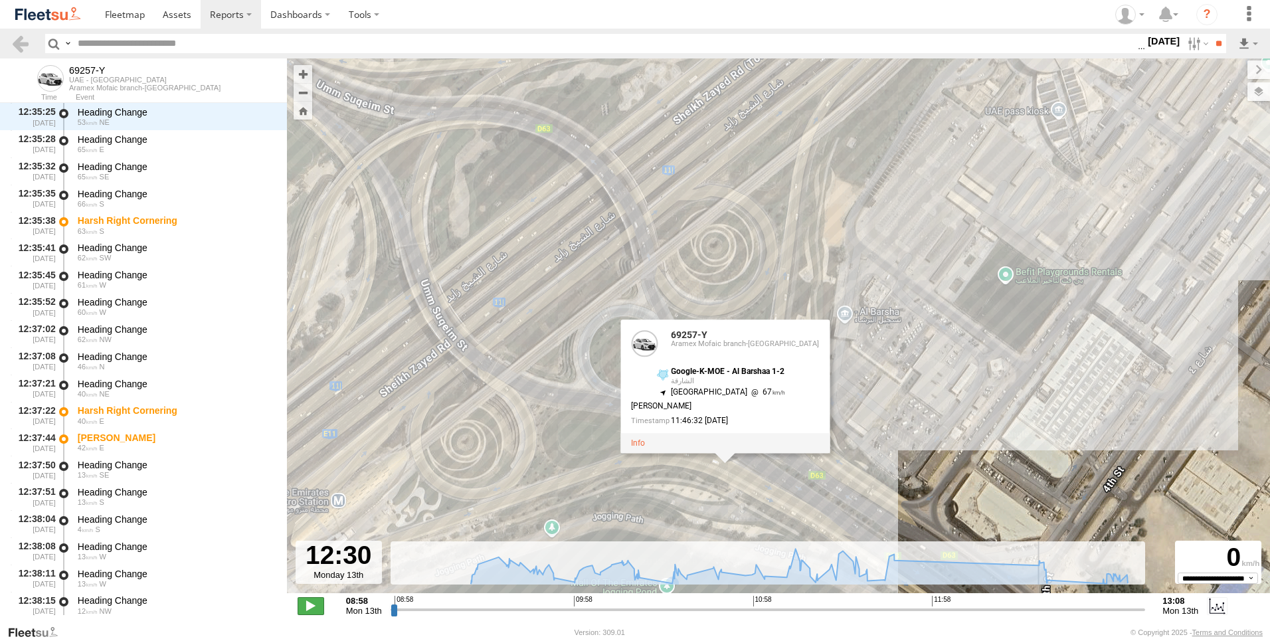
click at [299, 608] on span at bounding box center [311, 605] width 27 height 17
click at [744, 625] on footer "Fleetsu Version: 309.01 © Copyright 2025 - Terms and Conditions" at bounding box center [635, 632] width 1270 height 15
click at [754, 617] on div "**********" at bounding box center [778, 607] width 983 height 28
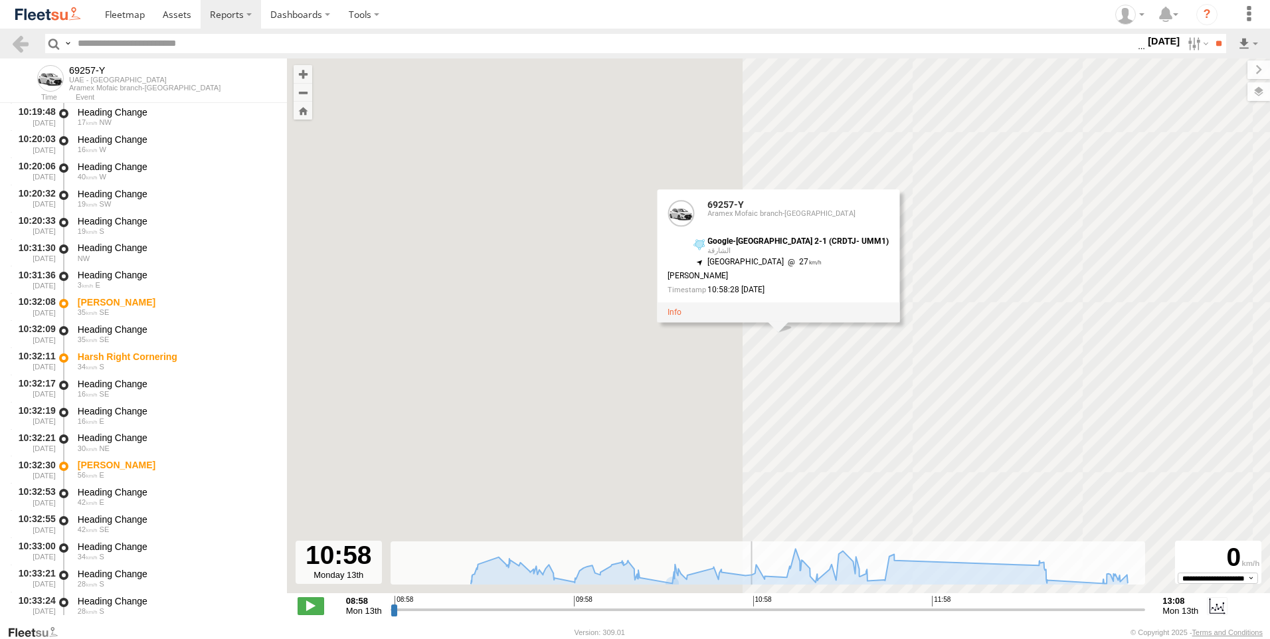
click at [752, 609] on input "range" at bounding box center [768, 609] width 755 height 13
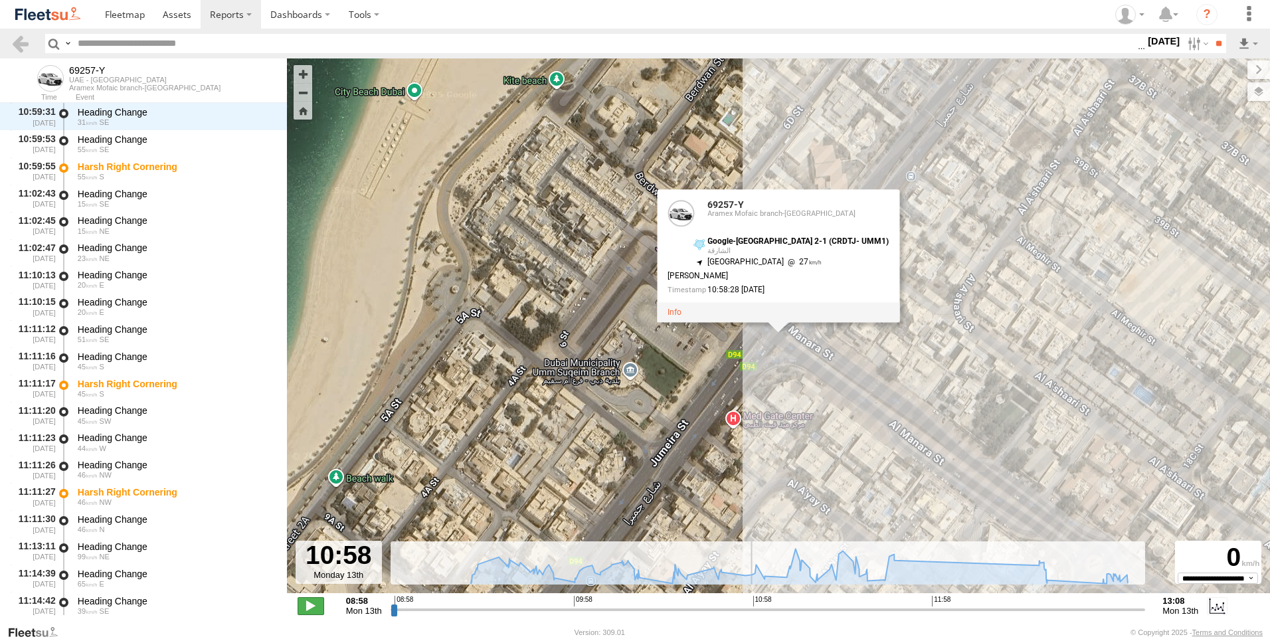
click at [310, 600] on span at bounding box center [311, 605] width 27 height 17
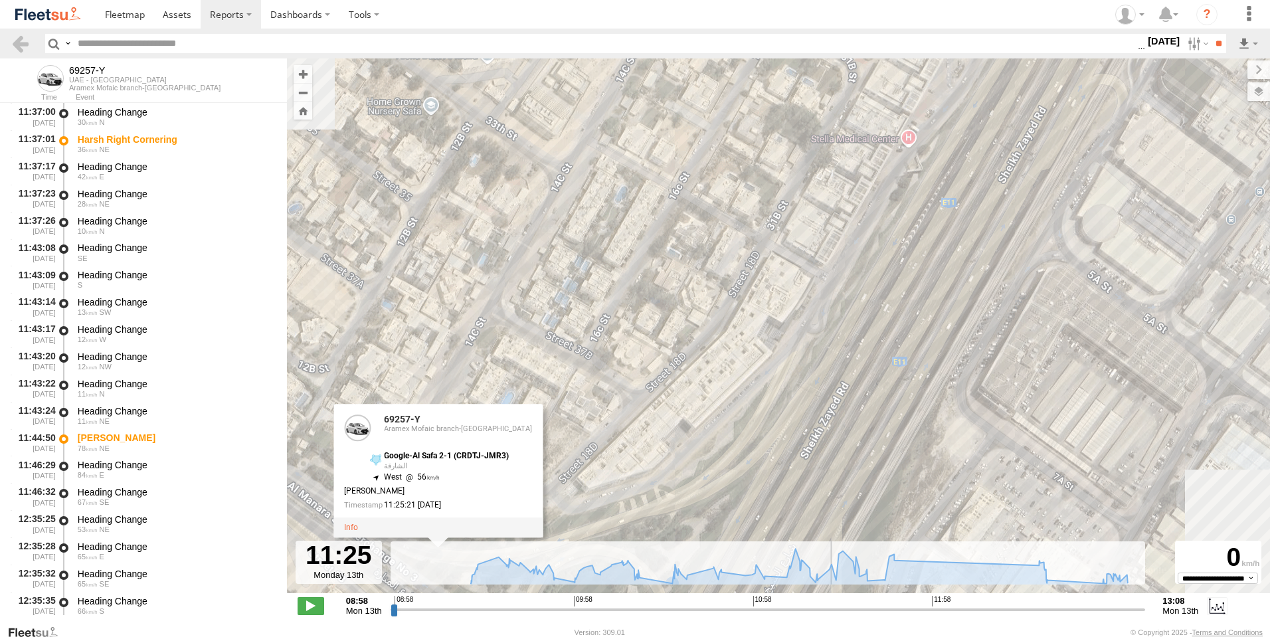
click at [866, 611] on input "range" at bounding box center [768, 609] width 755 height 13
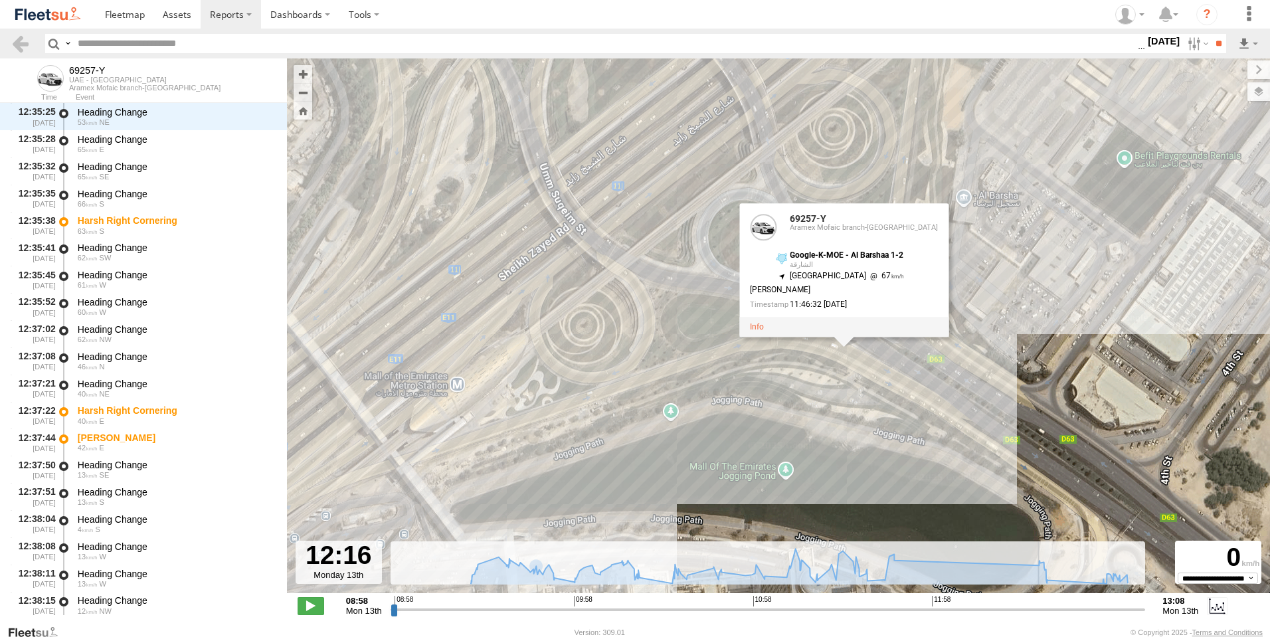
click at [792, 381] on div "69257-Y 09:43 Mon 09:57 Mon 10:05 Mon 12:35 Mon 12:37 Mon 12:37 Mon 12:58 Mon 1…" at bounding box center [778, 332] width 983 height 549
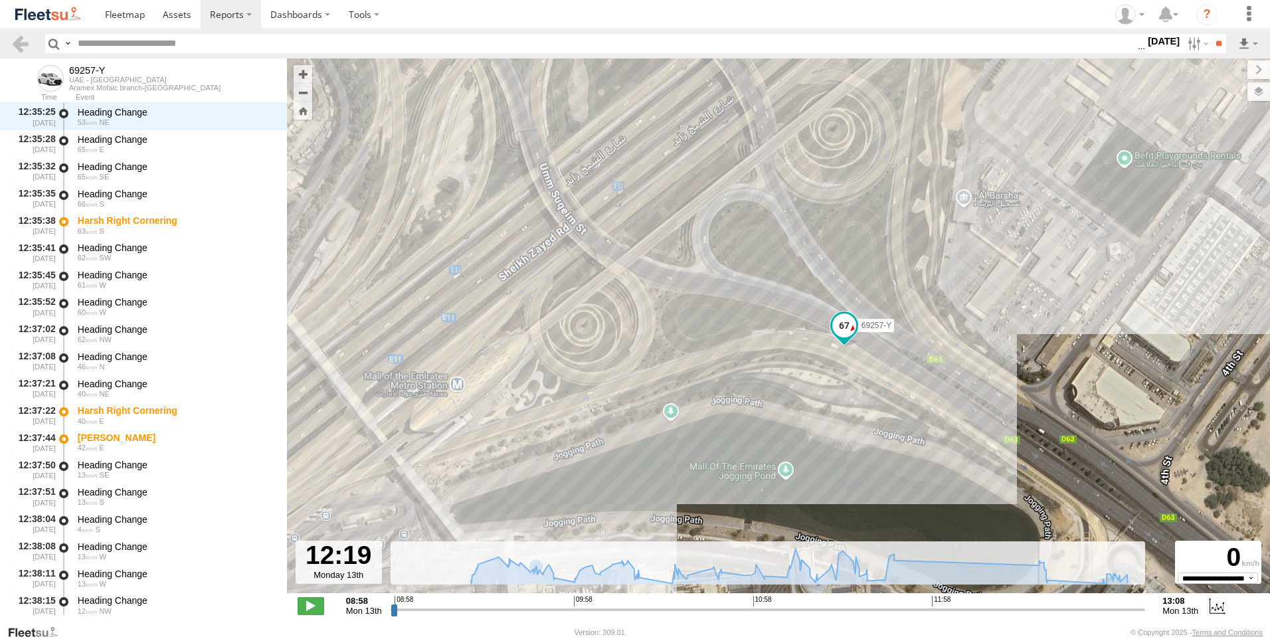
click at [849, 327] on span at bounding box center [845, 326] width 24 height 24
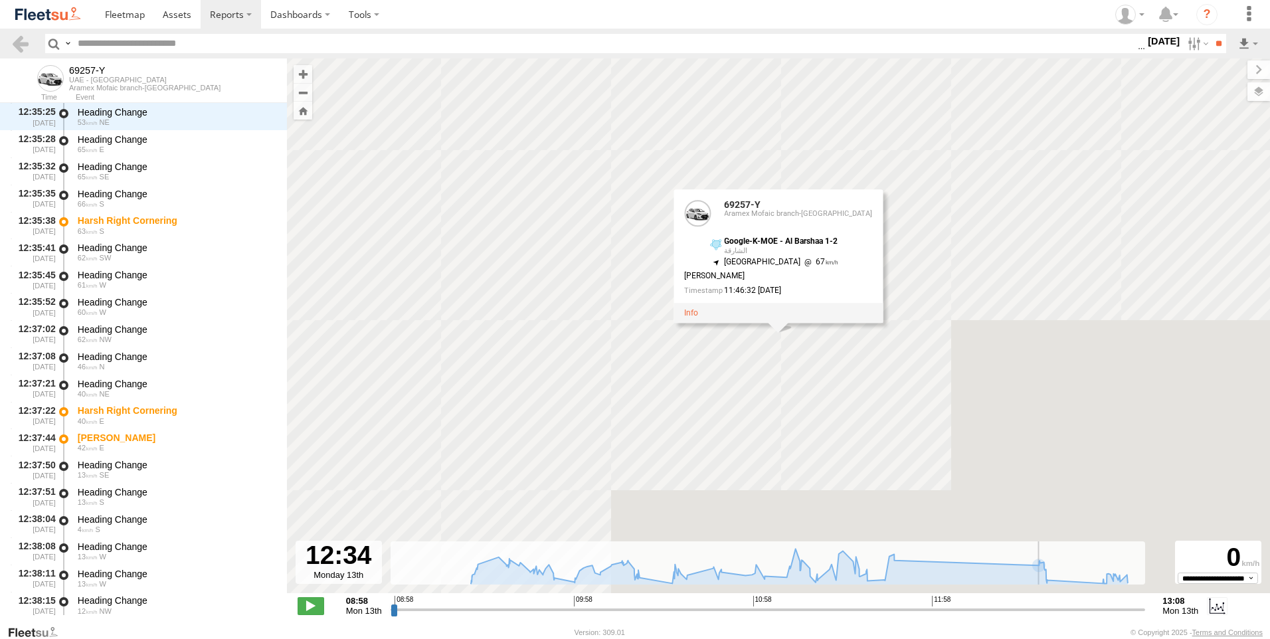
click at [1038, 610] on input "range" at bounding box center [768, 609] width 755 height 13
click at [1020, 610] on input "range" at bounding box center [768, 609] width 755 height 13
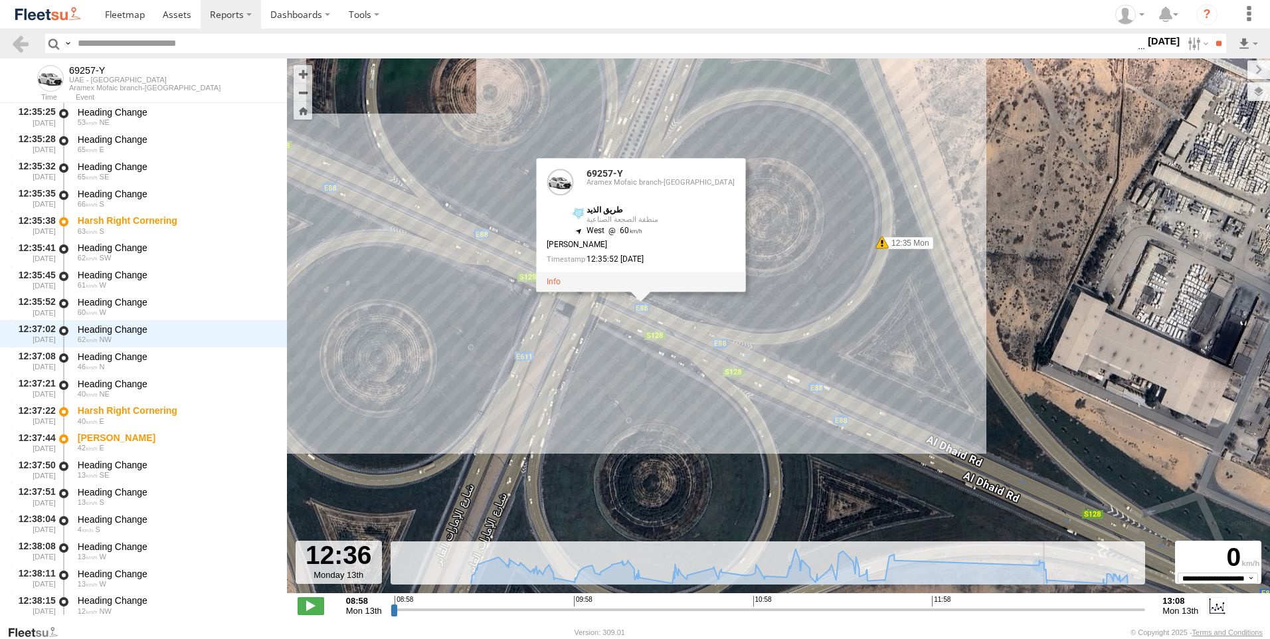
click at [1031, 609] on input "range" at bounding box center [768, 609] width 755 height 13
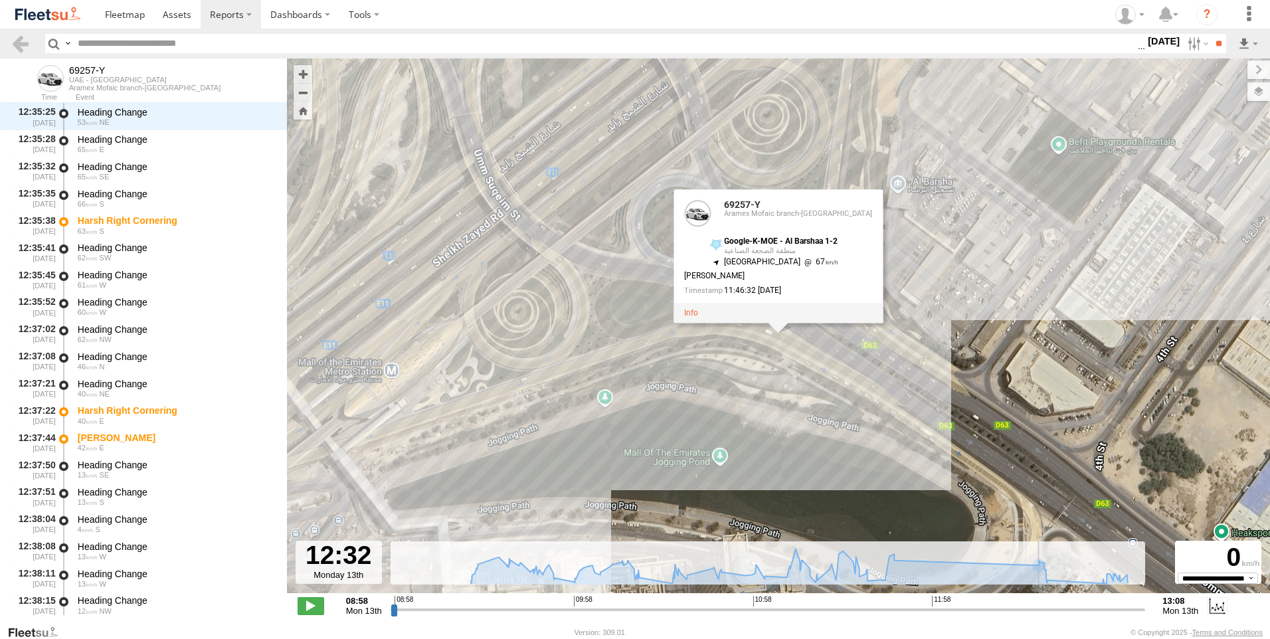
click at [1011, 520] on div "69257-Y 09:43 Mon 09:57 Mon 10:05 Mon 12:35 Mon 12:37 Mon 12:37 Mon 12:58 Mon 1…" at bounding box center [778, 332] width 983 height 549
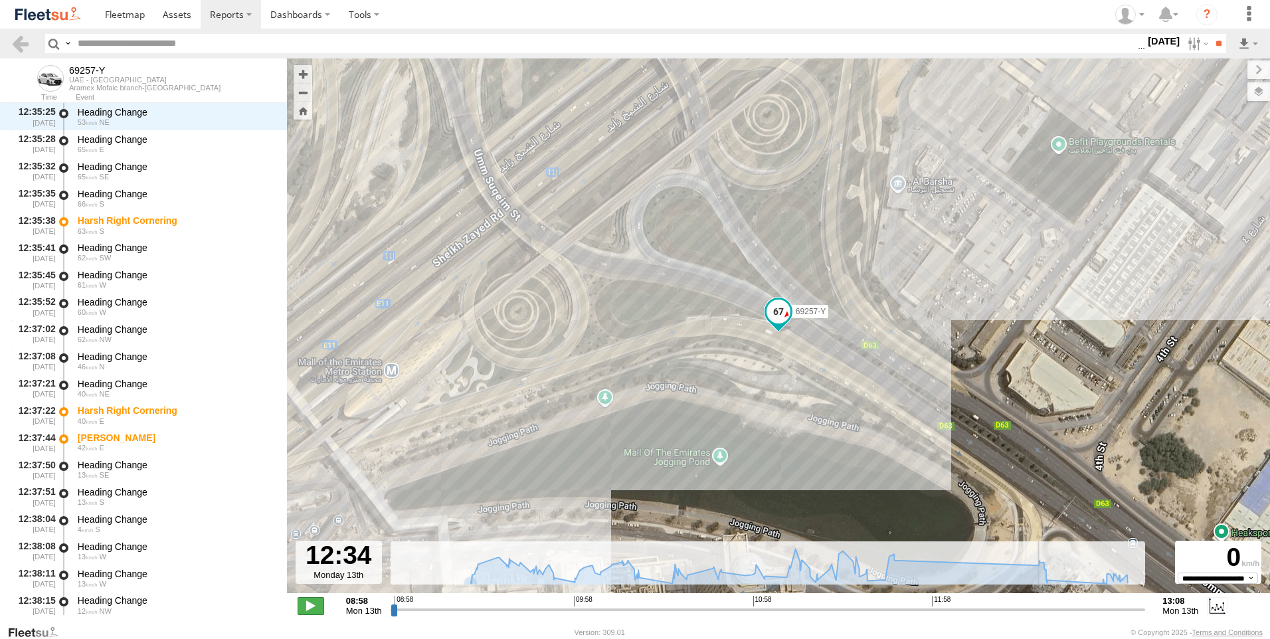
scroll to position [5837, 0]
click at [302, 600] on span at bounding box center [311, 605] width 27 height 17
click at [779, 326] on span at bounding box center [778, 315] width 29 height 36
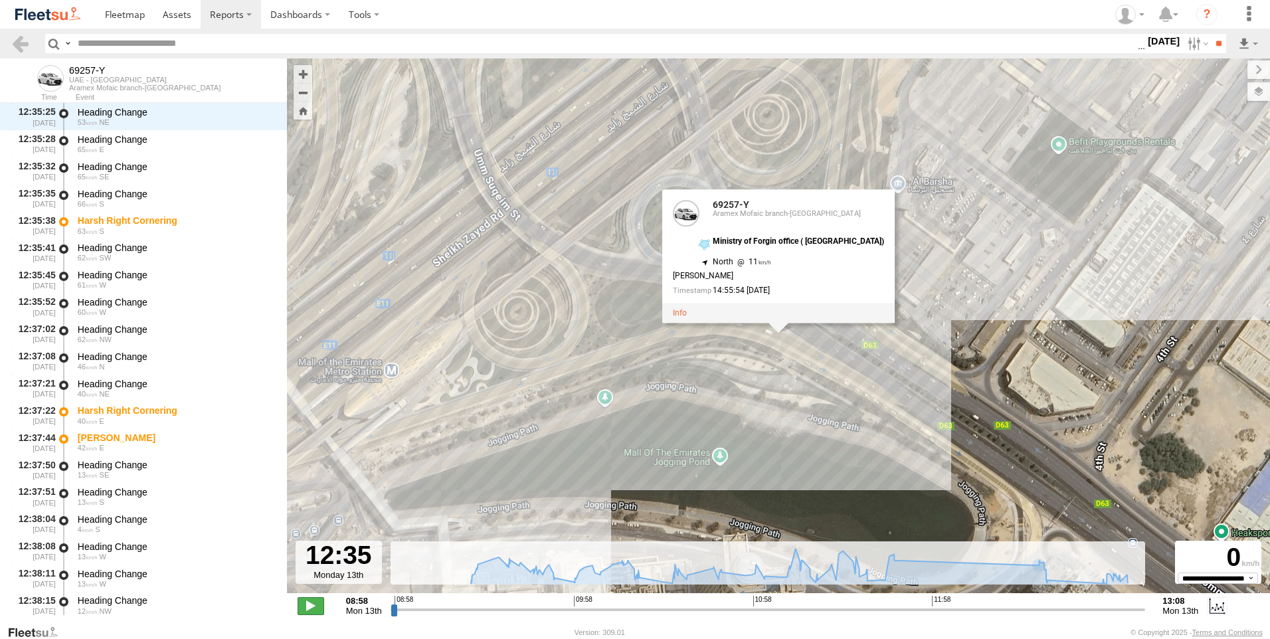
click at [320, 609] on span at bounding box center [311, 605] width 27 height 17
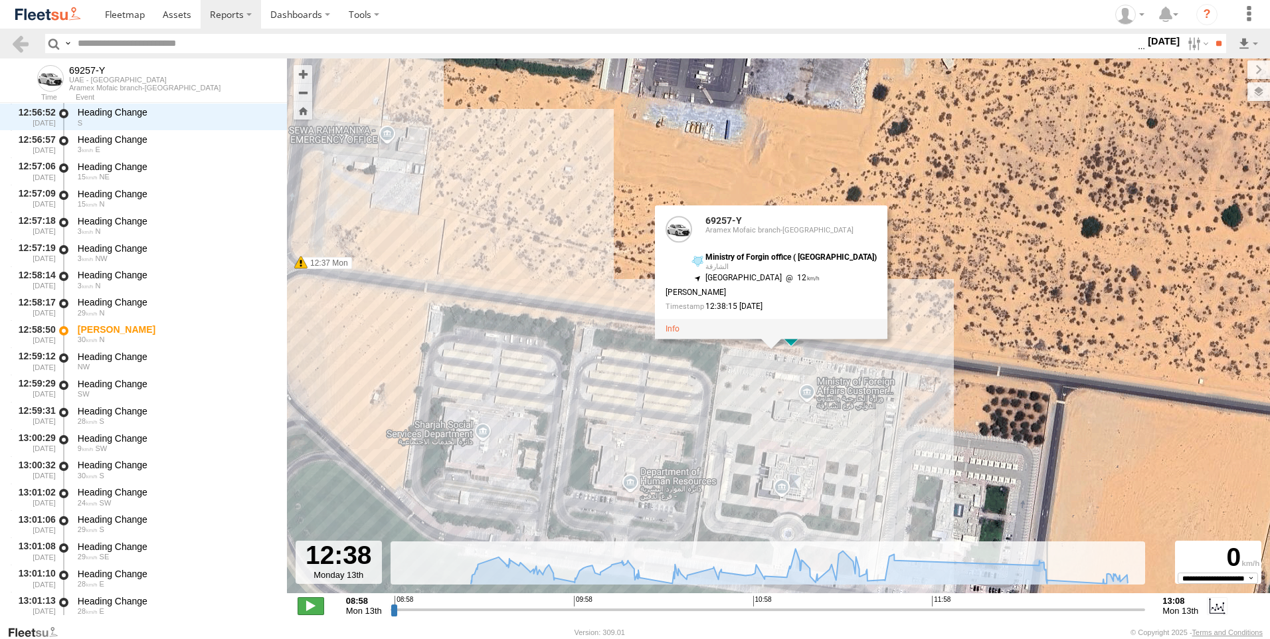
click at [312, 607] on span at bounding box center [311, 605] width 27 height 17
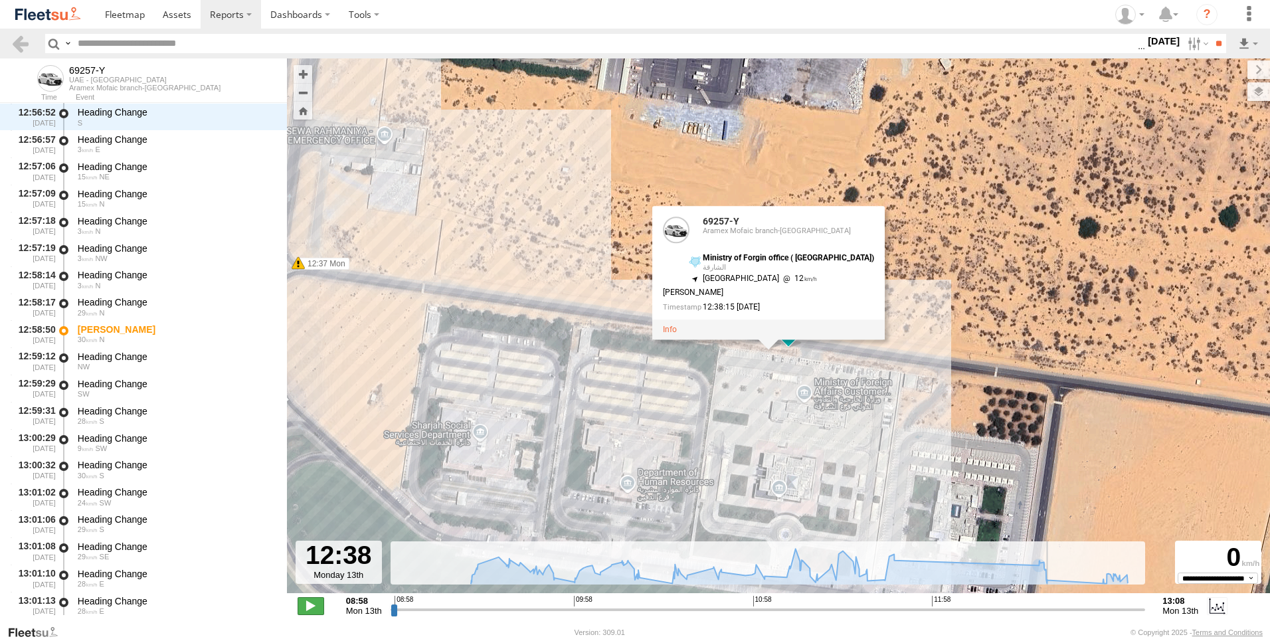
scroll to position [6353, 0]
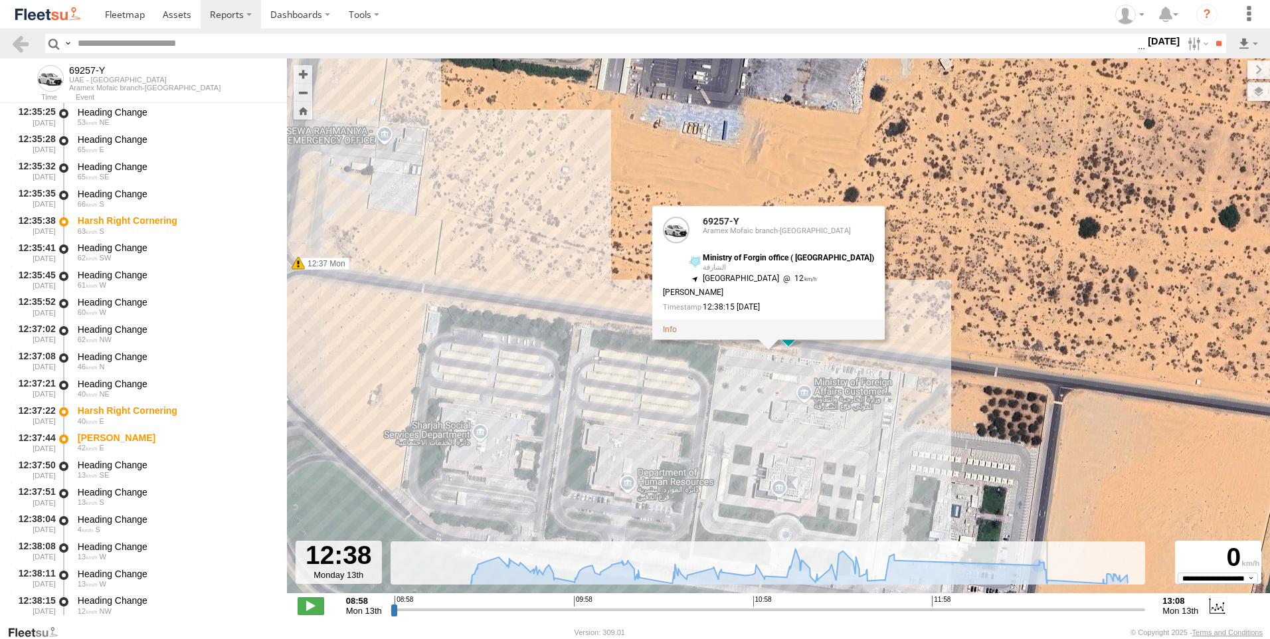
click at [1033, 609] on input "range" at bounding box center [768, 609] width 755 height 13
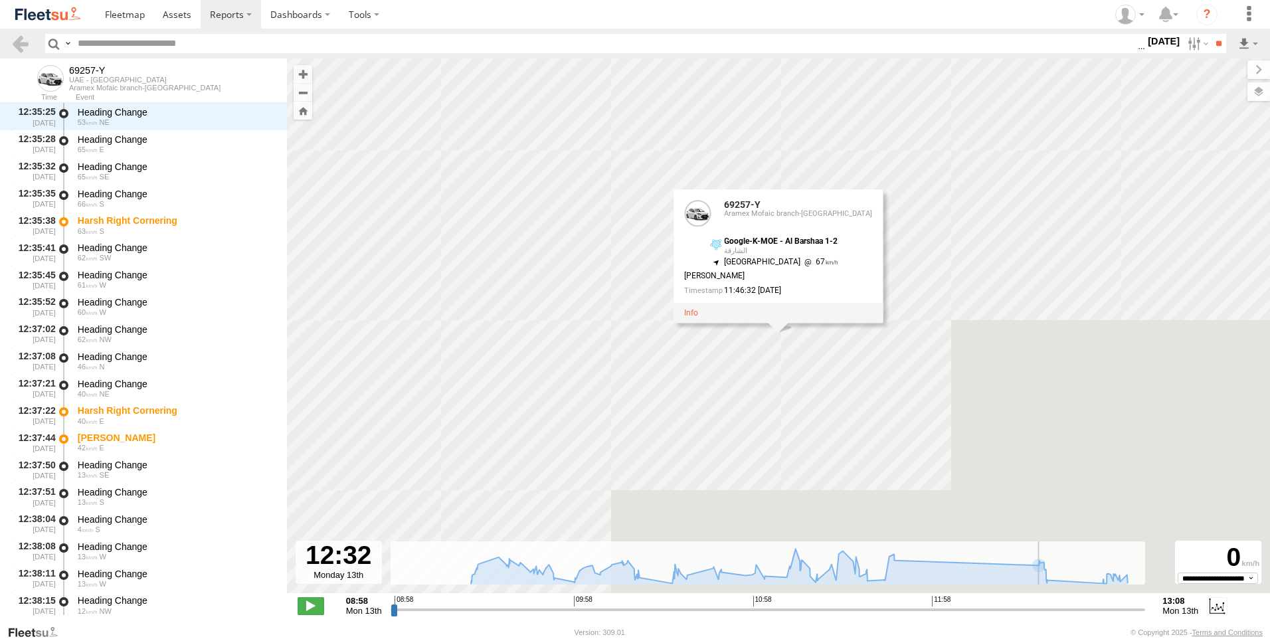
scroll to position [5837, 0]
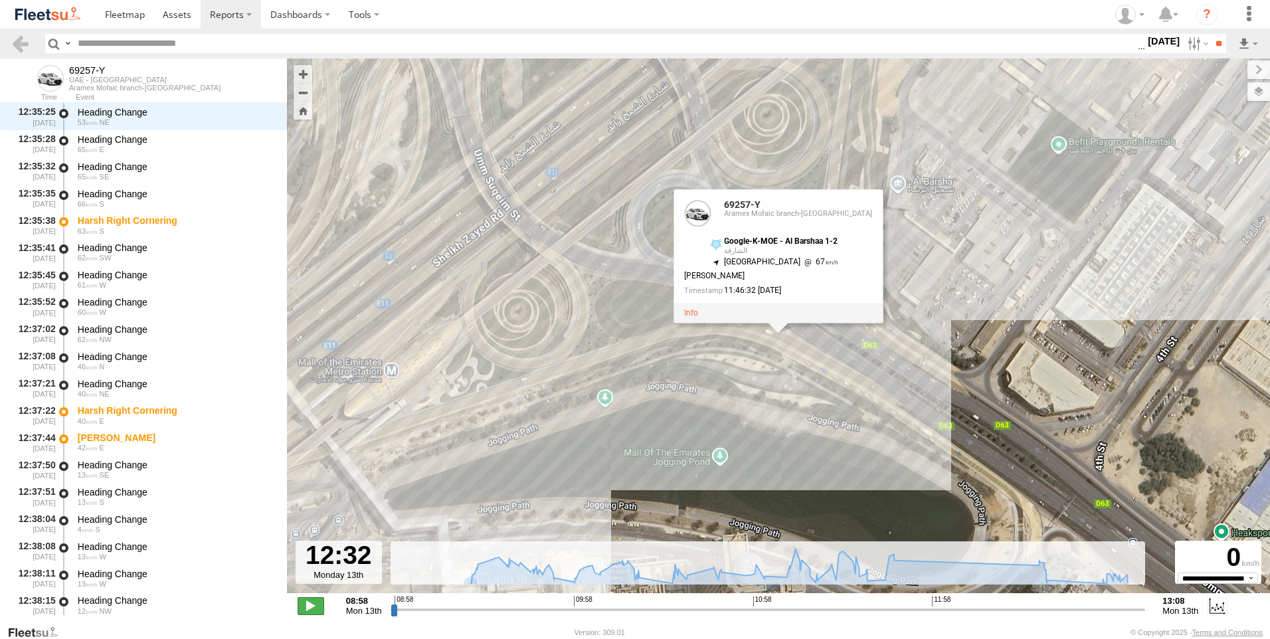
click at [306, 606] on span at bounding box center [311, 605] width 27 height 17
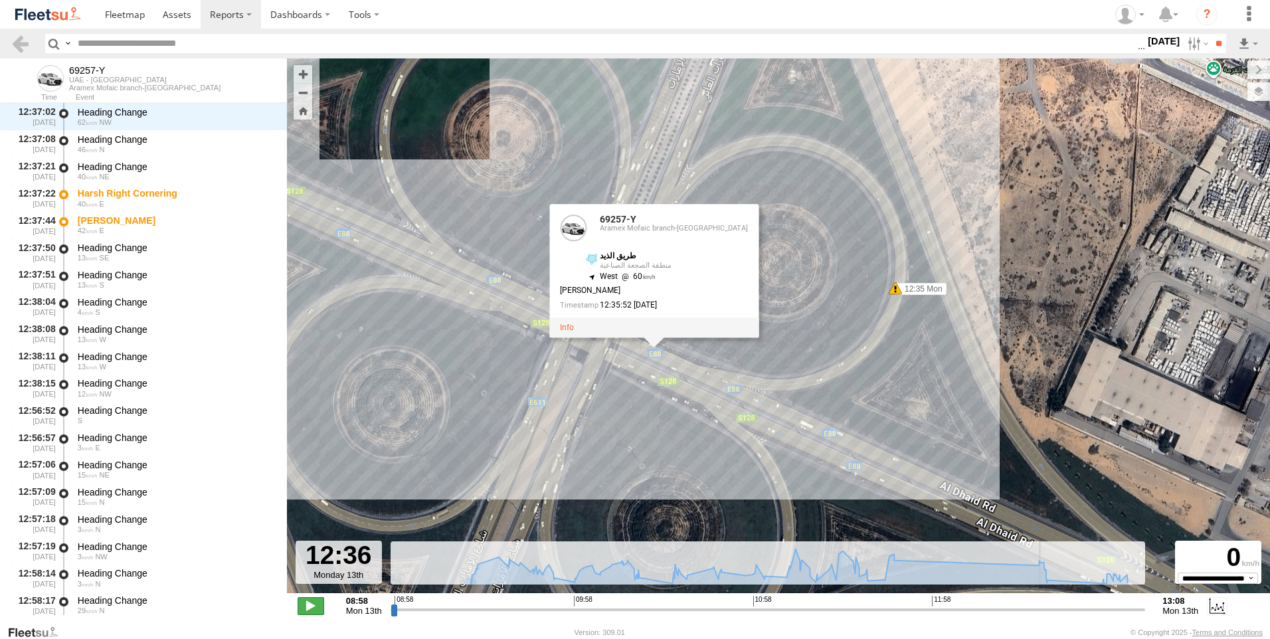
click at [306, 606] on span at bounding box center [311, 605] width 27 height 17
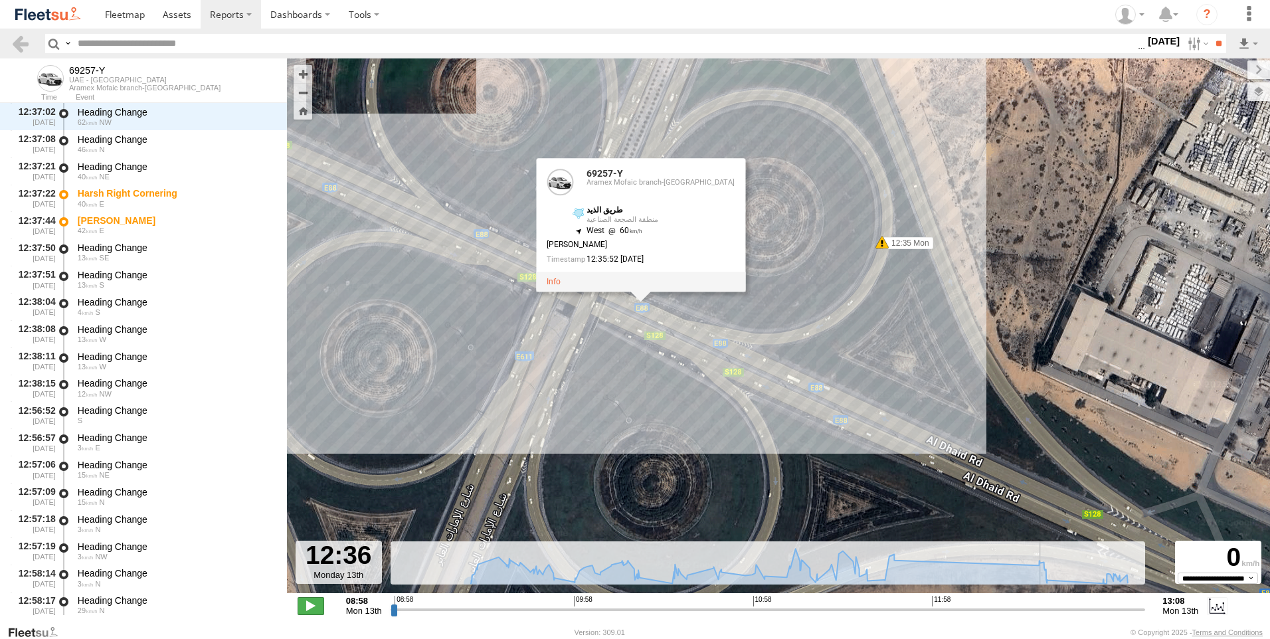
click at [306, 606] on span at bounding box center [311, 605] width 27 height 17
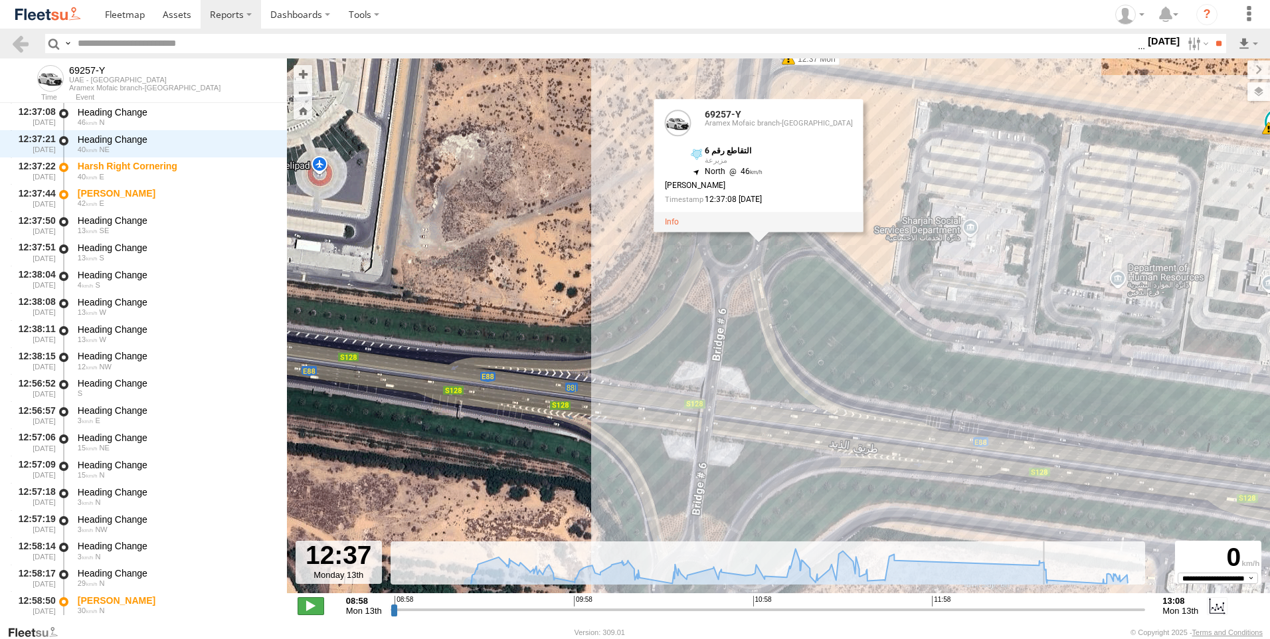
type input "**********"
click at [306, 606] on span at bounding box center [311, 605] width 27 height 17
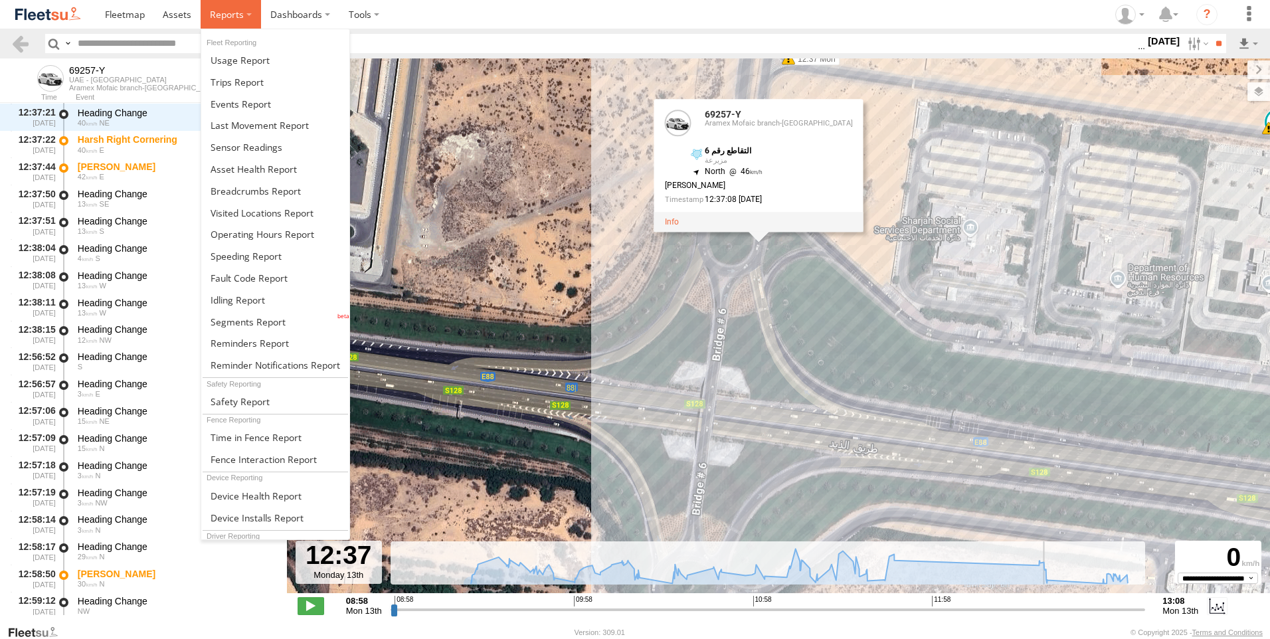
click at [243, 21] on label at bounding box center [231, 14] width 60 height 29
click at [284, 320] on link at bounding box center [275, 322] width 148 height 22
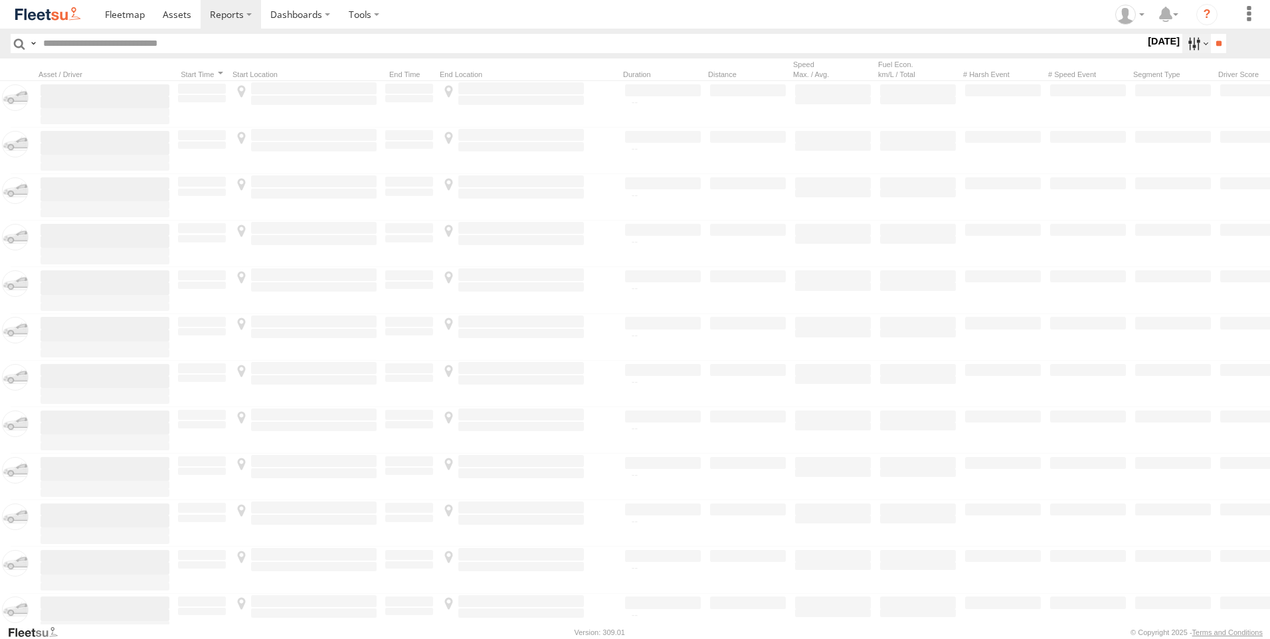
click at [1190, 41] on label at bounding box center [1197, 43] width 29 height 19
click at [1146, 52] on div "All Assets" at bounding box center [1146, 43] width 0 height 17
click at [0, 0] on label at bounding box center [0, 0] width 0 height 0
click at [0, 0] on span "AAN Branch" at bounding box center [0, 0] width 0 height 0
click at [0, 0] on span "Alquoz Branch" at bounding box center [0, 0] width 0 height 0
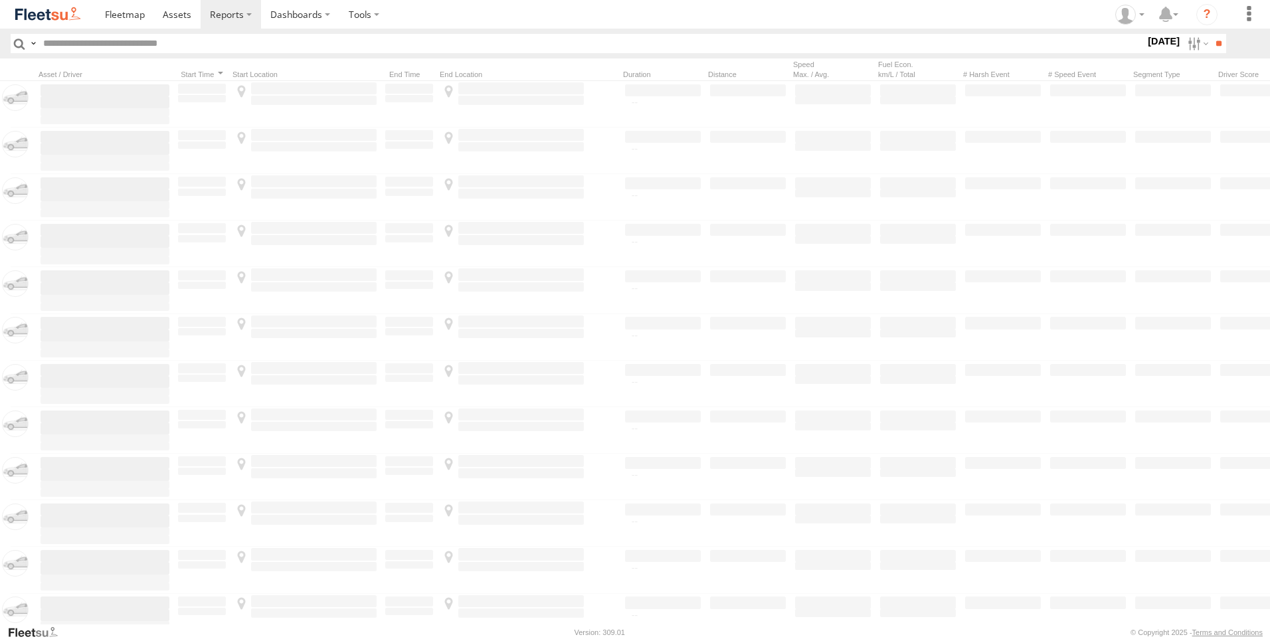
click at [0, 0] on span "Aramex Mofaic branch-[GEOGRAPHIC_DATA]" at bounding box center [0, 0] width 0 height 0
click at [0, 0] on span "Aramex Umm Ramool" at bounding box center [0, 0] width 0 height 0
click at [0, 0] on span "COURT DXB - GOP" at bounding box center [0, 0] width 0 height 0
click at [0, 0] on span "RAK Branch" at bounding box center [0, 0] width 0 height 0
click at [0, 0] on span "Sharjah Branch" at bounding box center [0, 0] width 0 height 0
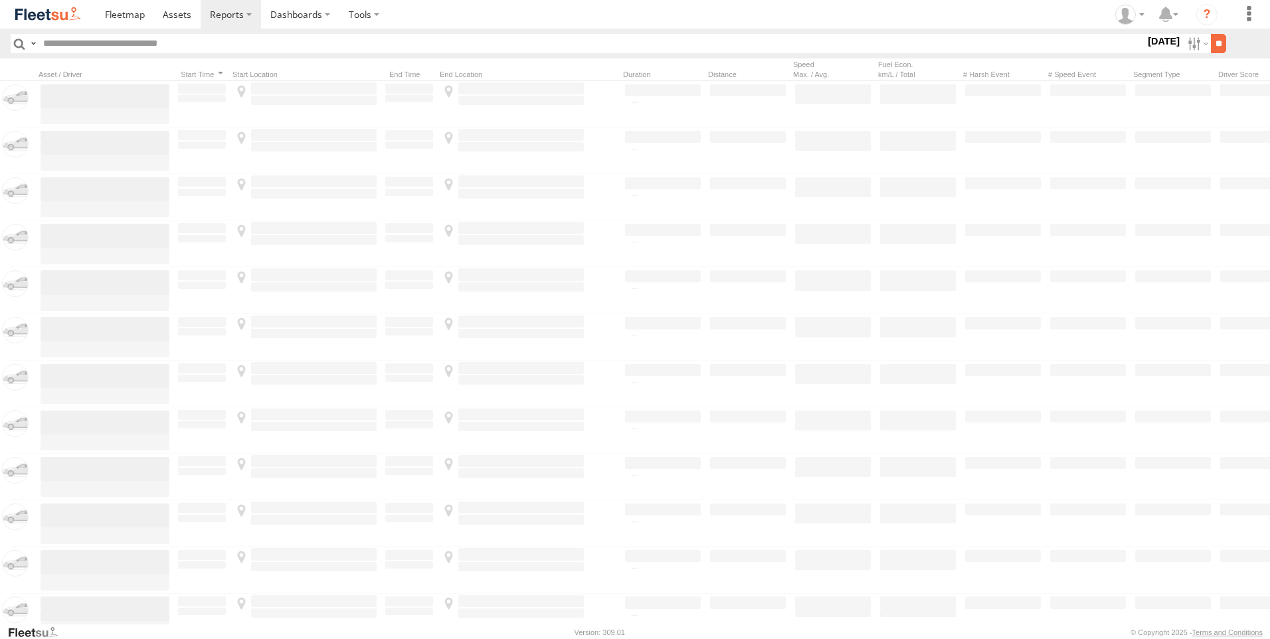
click at [1211, 43] on input "**" at bounding box center [1218, 43] width 15 height 19
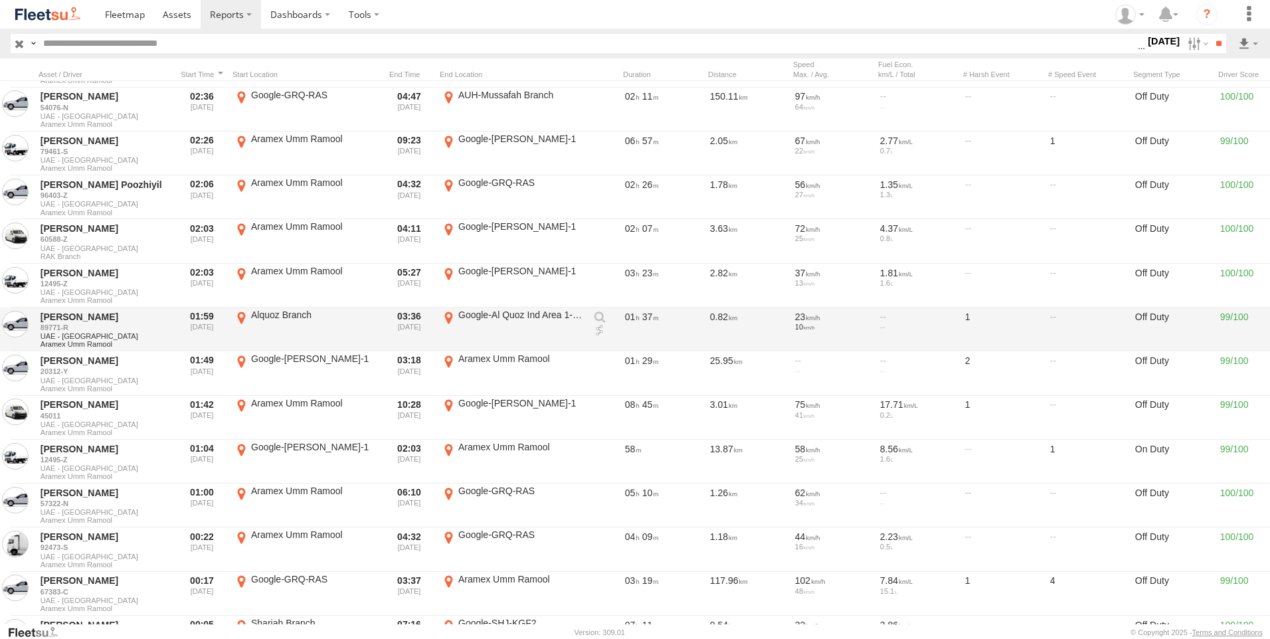
scroll to position [122, 0]
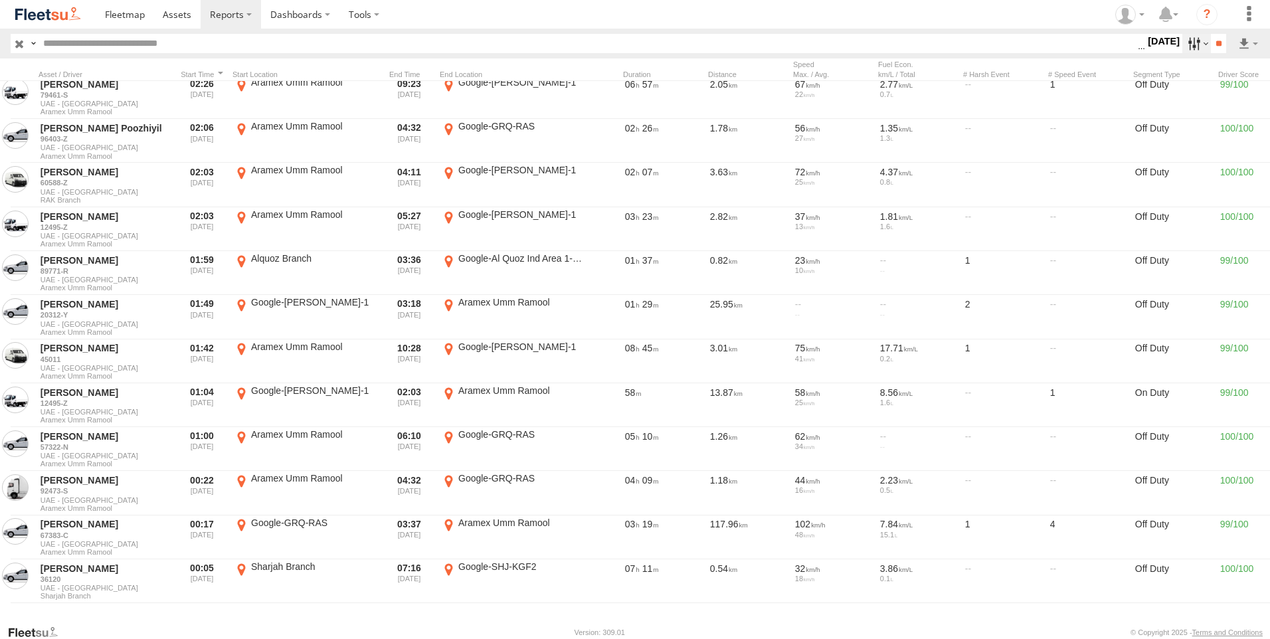
click at [1186, 45] on label at bounding box center [1197, 43] width 29 height 19
click at [1224, 43] on input "**" at bounding box center [1218, 43] width 15 height 19
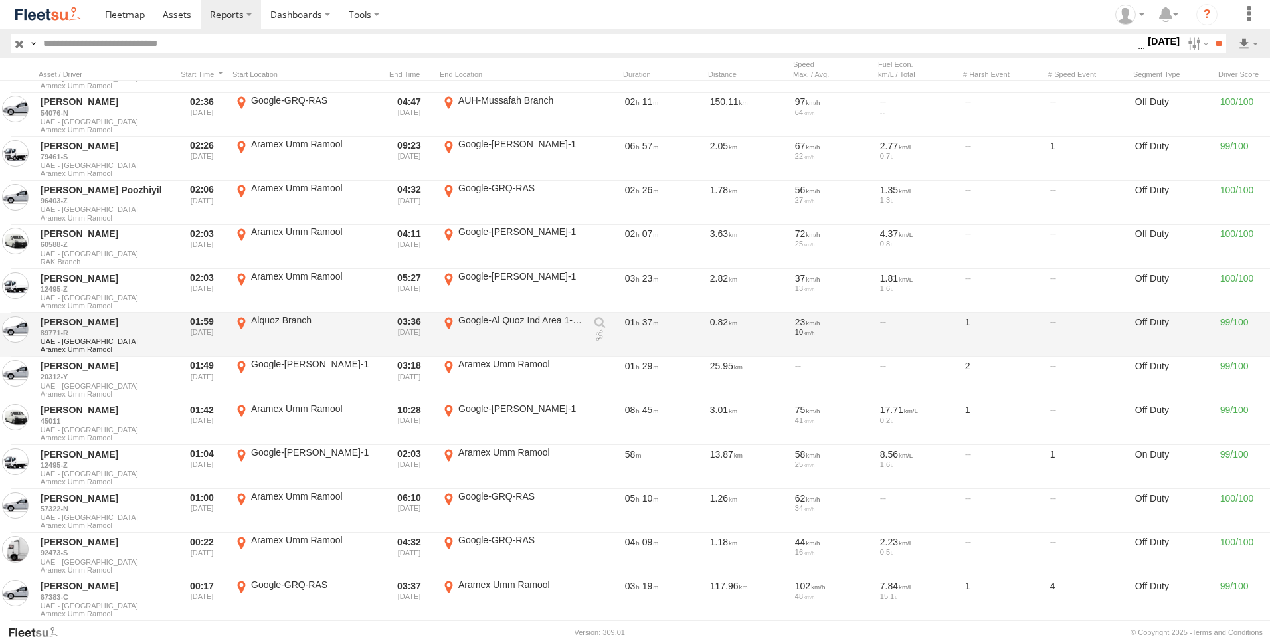
scroll to position [0, 0]
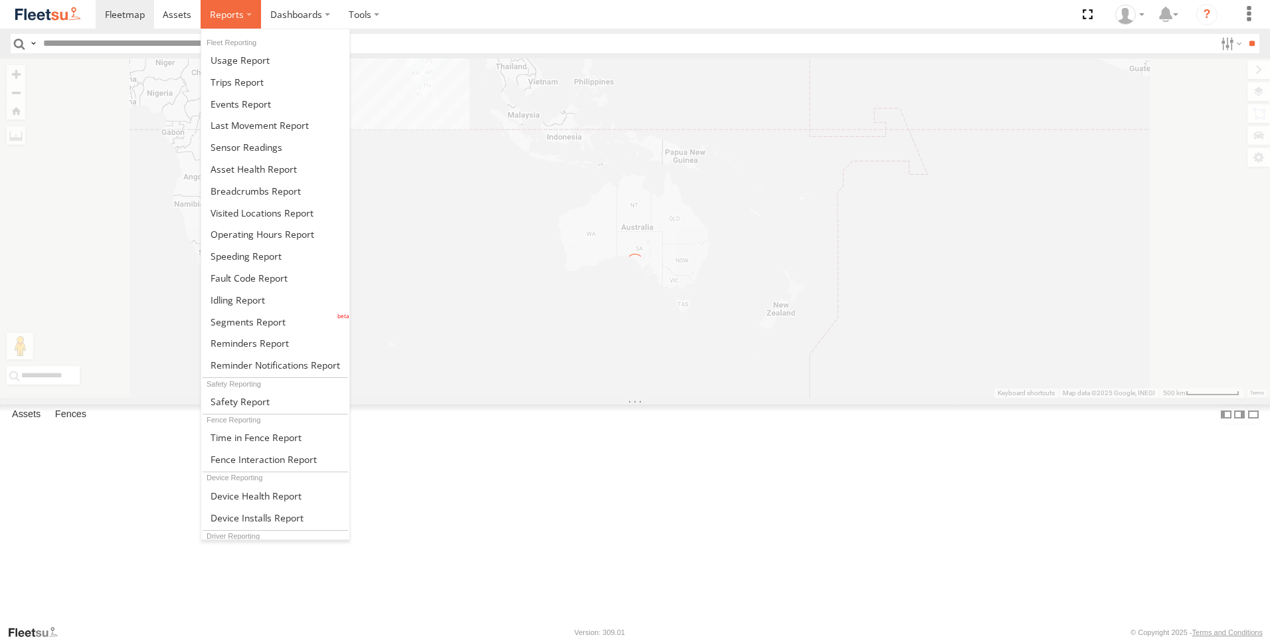
click at [240, 15] on span at bounding box center [227, 14] width 34 height 13
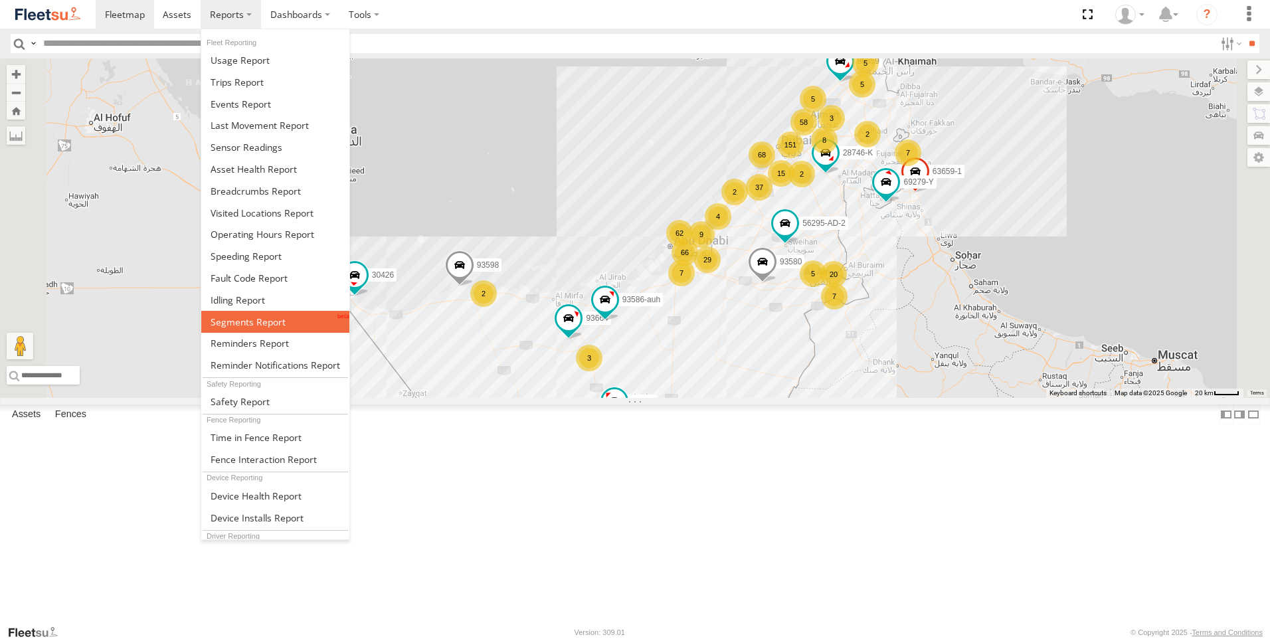
click at [249, 321] on span at bounding box center [248, 322] width 75 height 13
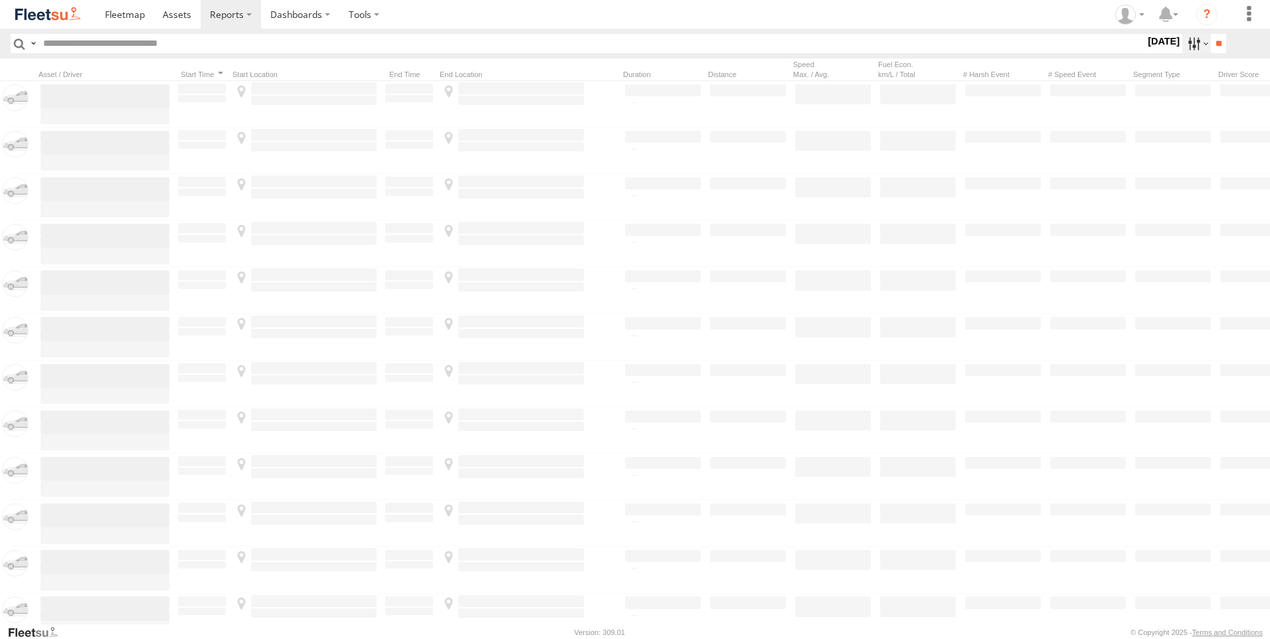
click at [1191, 44] on label at bounding box center [1197, 43] width 29 height 19
click at [0, 0] on span "All Assets" at bounding box center [0, 0] width 0 height 0
click at [0, 0] on label at bounding box center [0, 0] width 0 height 0
click at [0, 0] on span "AAN Branch" at bounding box center [0, 0] width 0 height 0
click at [0, 0] on span "Alquoz Branch" at bounding box center [0, 0] width 0 height 0
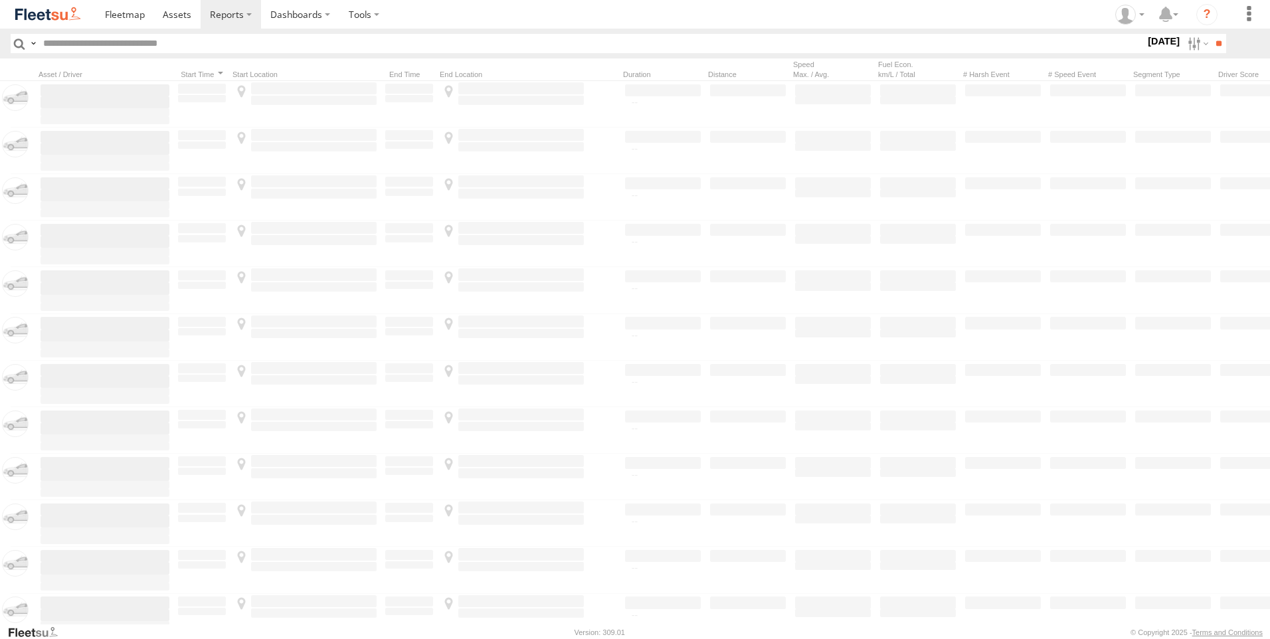
click at [0, 0] on span "Aramex Mofaic branch-[GEOGRAPHIC_DATA]" at bounding box center [0, 0] width 0 height 0
click at [0, 0] on div "Aramex Umm Ramool" at bounding box center [0, 0] width 0 height 0
click at [0, 0] on span "Aramex Umm Ramool" at bounding box center [0, 0] width 0 height 0
click at [0, 0] on span "COURT DXB - GOP" at bounding box center [0, 0] width 0 height 0
click at [0, 0] on label "RAK Branch" at bounding box center [0, 0] width 0 height 0
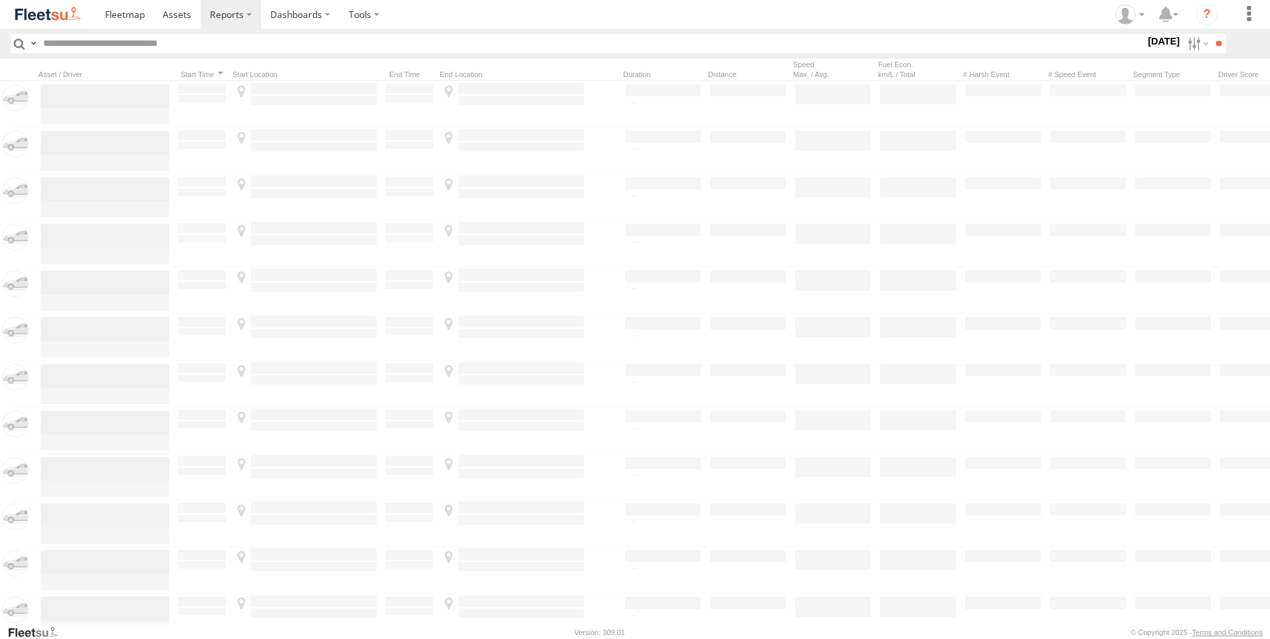
click at [0, 0] on span "Sharjah Branch" at bounding box center [0, 0] width 0 height 0
click at [0, 0] on label at bounding box center [0, 0] width 0 height 0
click at [1211, 45] on input "**" at bounding box center [1218, 43] width 15 height 19
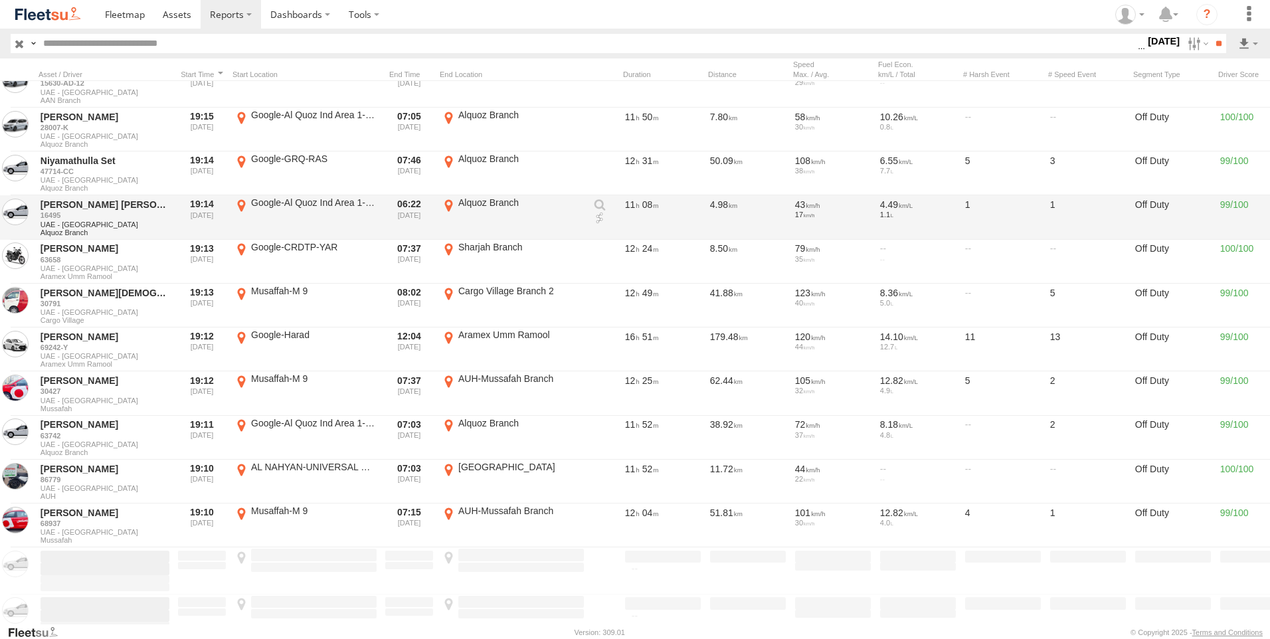
scroll to position [10830, 0]
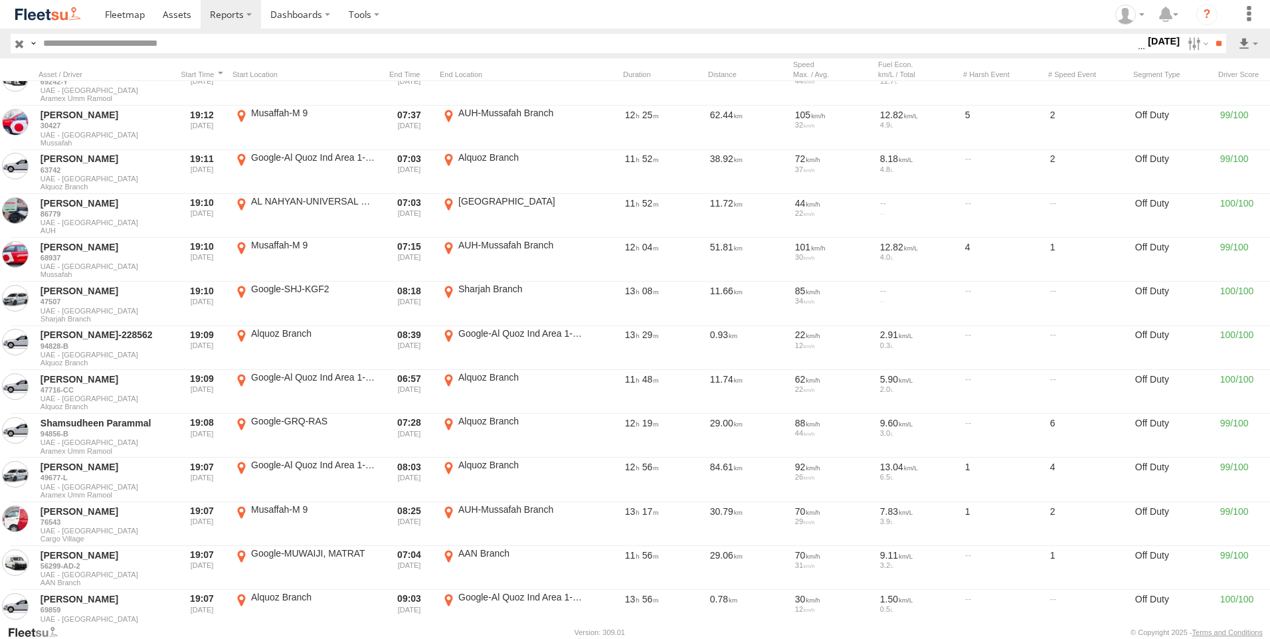
click at [110, 50] on input "text" at bounding box center [588, 43] width 1100 height 19
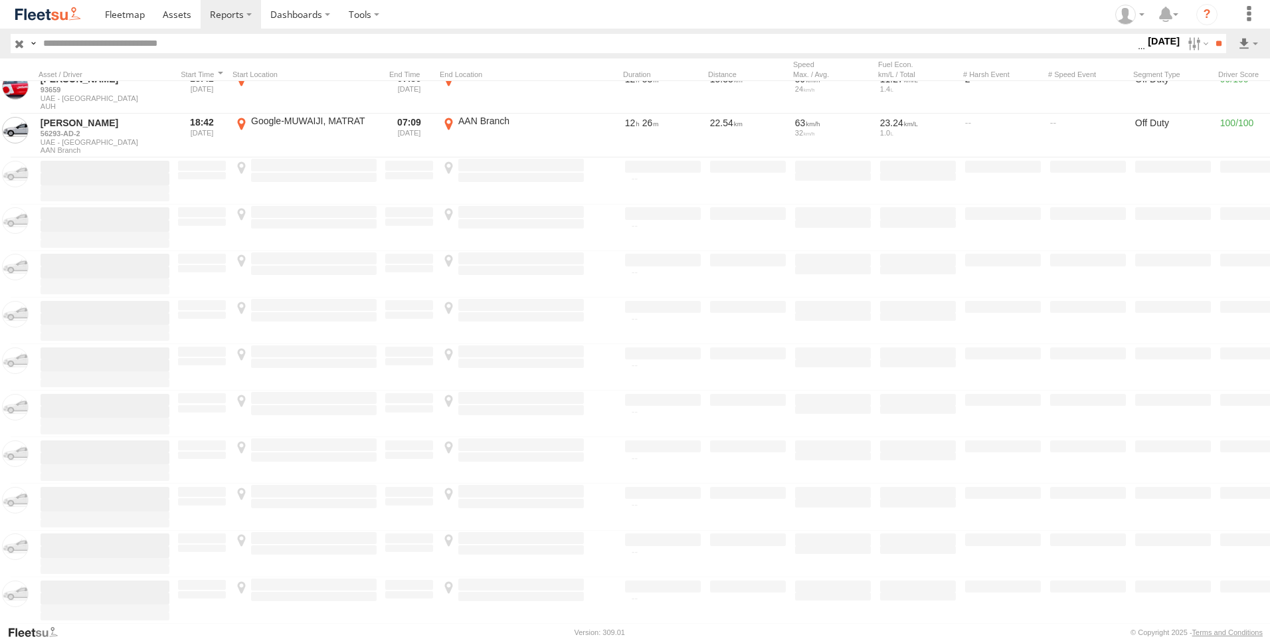
scroll to position [13023, 0]
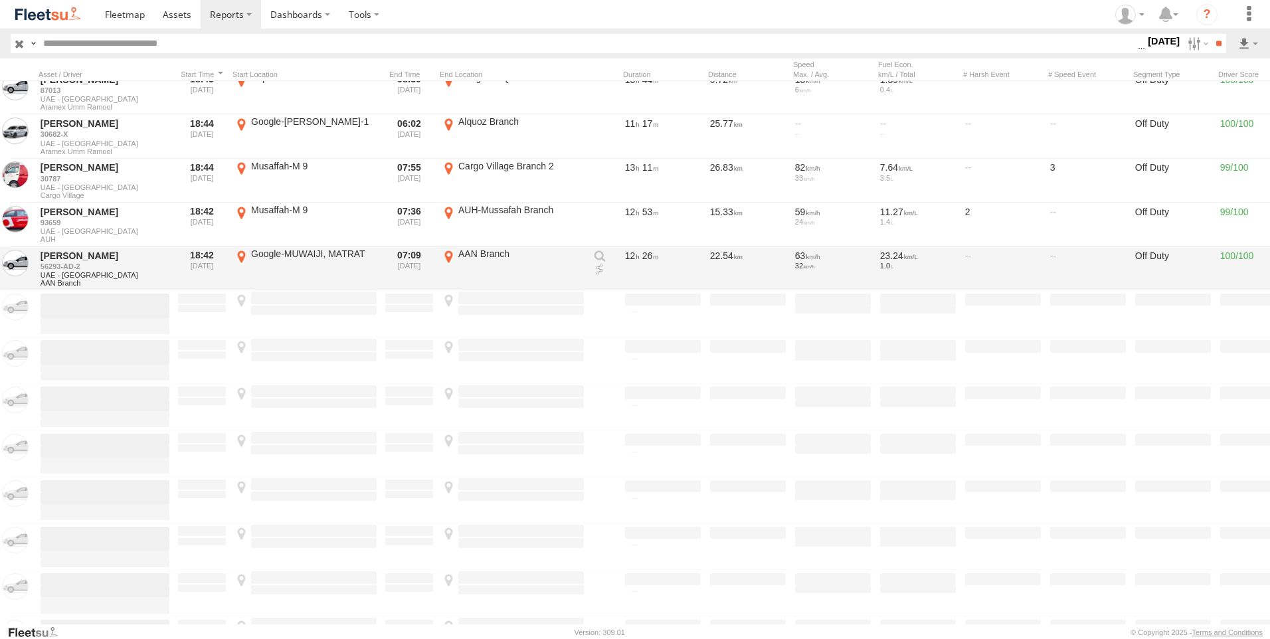
paste input "*******"
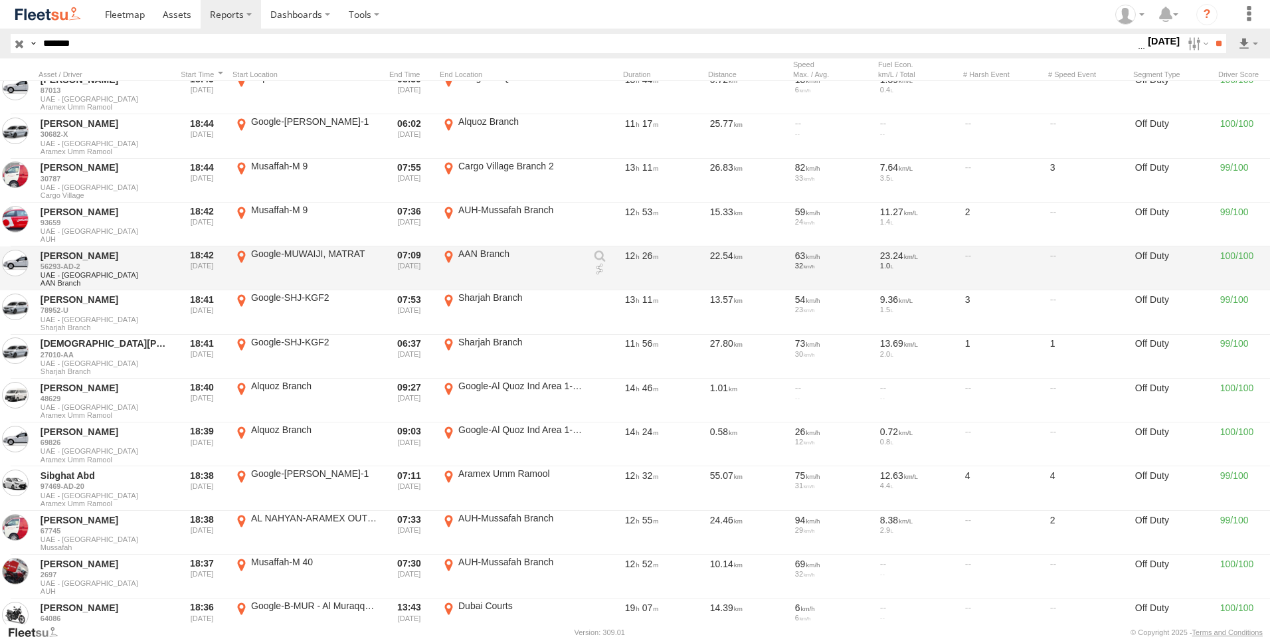
type input "*******"
click at [1211, 34] on input "**" at bounding box center [1218, 43] width 15 height 19
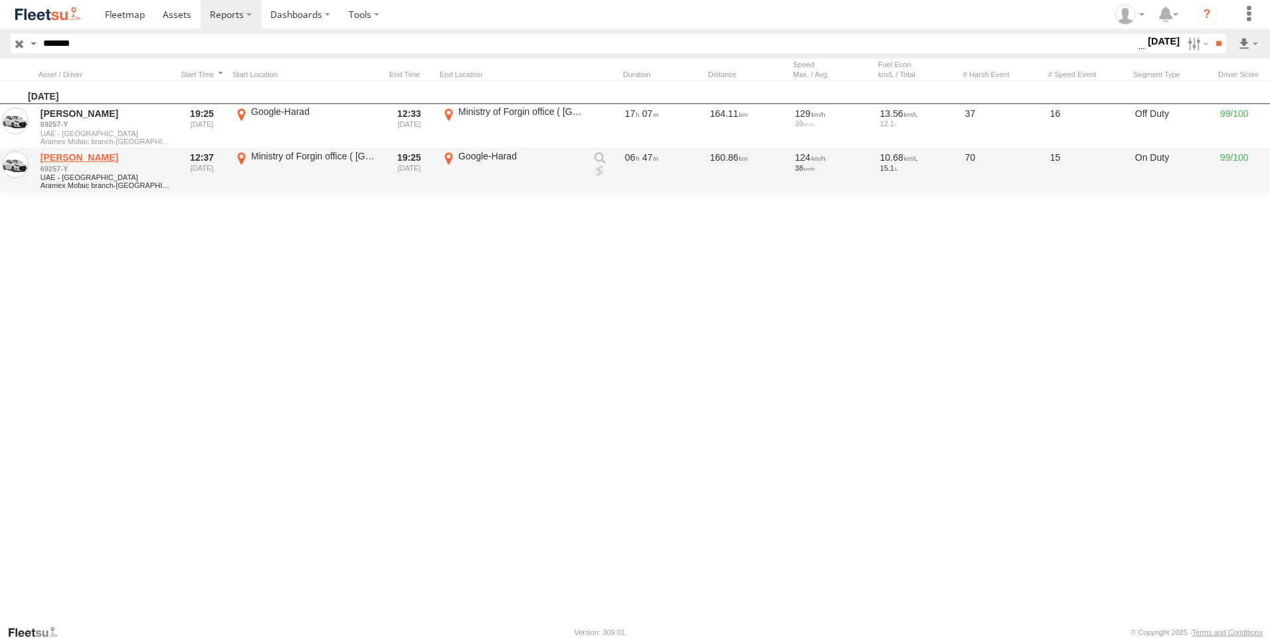
click at [136, 157] on link "Raashid Vaniyamveetil" at bounding box center [105, 157] width 129 height 12
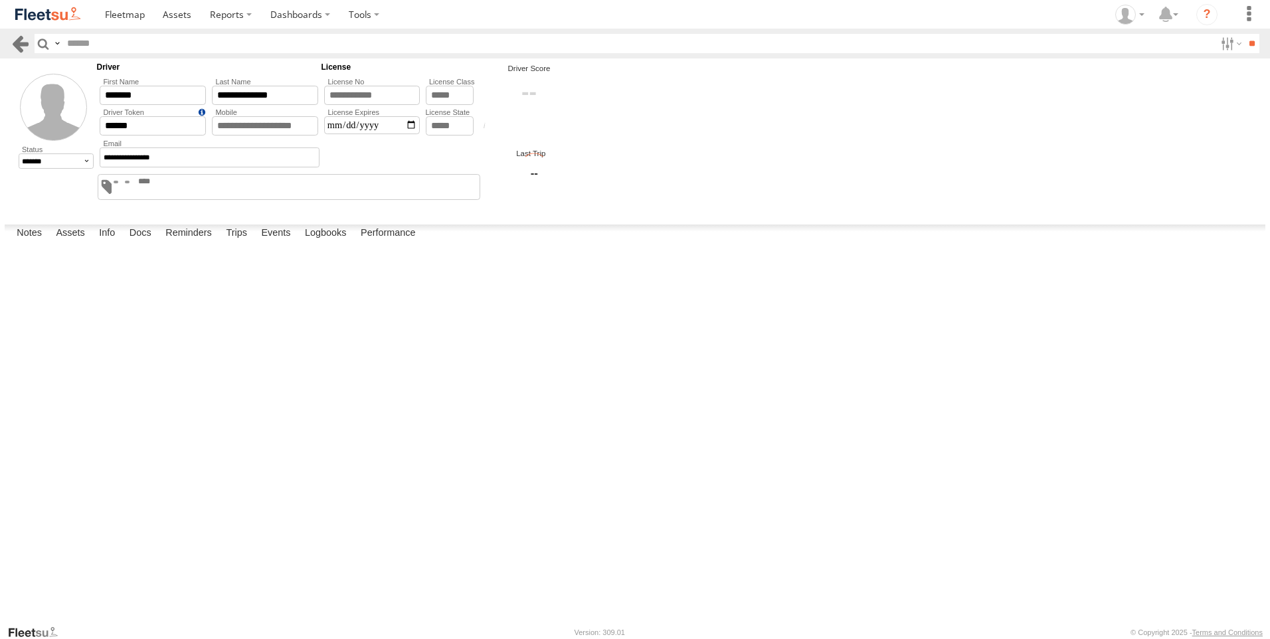
click at [21, 46] on link at bounding box center [20, 43] width 19 height 19
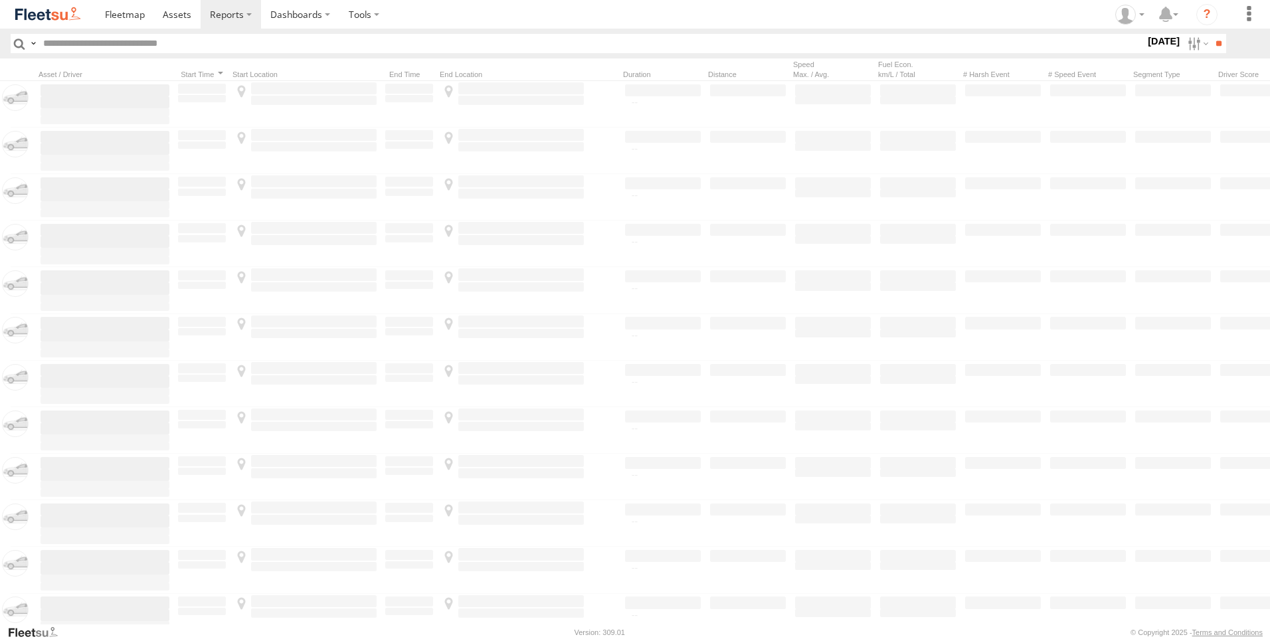
click at [195, 45] on input "text" at bounding box center [592, 43] width 1108 height 19
click at [1189, 47] on label at bounding box center [1197, 43] width 29 height 19
click at [1146, 52] on div "[GEOGRAPHIC_DATA] - [GEOGRAPHIC_DATA] All Assets AUH AUH-DXB AUH-MUS-BIKE AUH-O…" at bounding box center [1146, 43] width 0 height 17
click at [0, 0] on label at bounding box center [0, 0] width 0 height 0
click at [0, 0] on span "AAN Branch" at bounding box center [0, 0] width 0 height 0
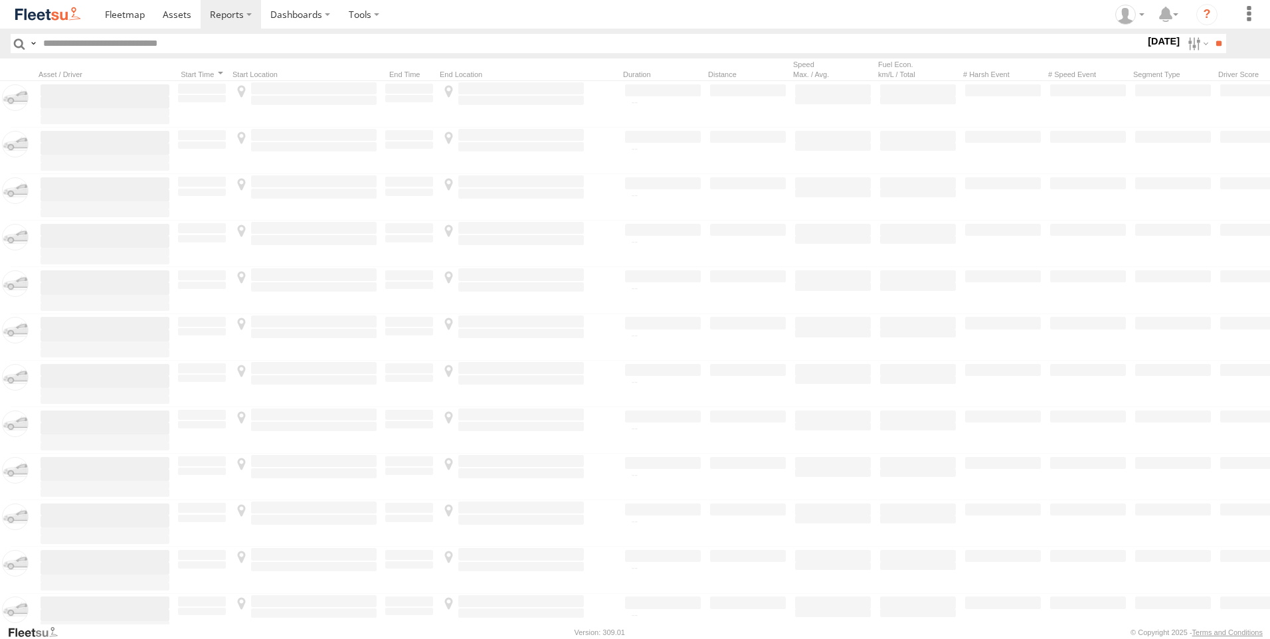
click at [0, 0] on div "Aramex Mofaic branch-[GEOGRAPHIC_DATA]" at bounding box center [0, 0] width 0 height 0
click at [0, 0] on span "Alquoz Branch" at bounding box center [0, 0] width 0 height 0
click at [0, 0] on span "Aramex Mofaic branch-[GEOGRAPHIC_DATA]" at bounding box center [0, 0] width 0 height 0
click at [0, 0] on div "COURT DXB - GOP" at bounding box center [0, 0] width 0 height 0
click at [0, 0] on span "Aramex Umm Ramool" at bounding box center [0, 0] width 0 height 0
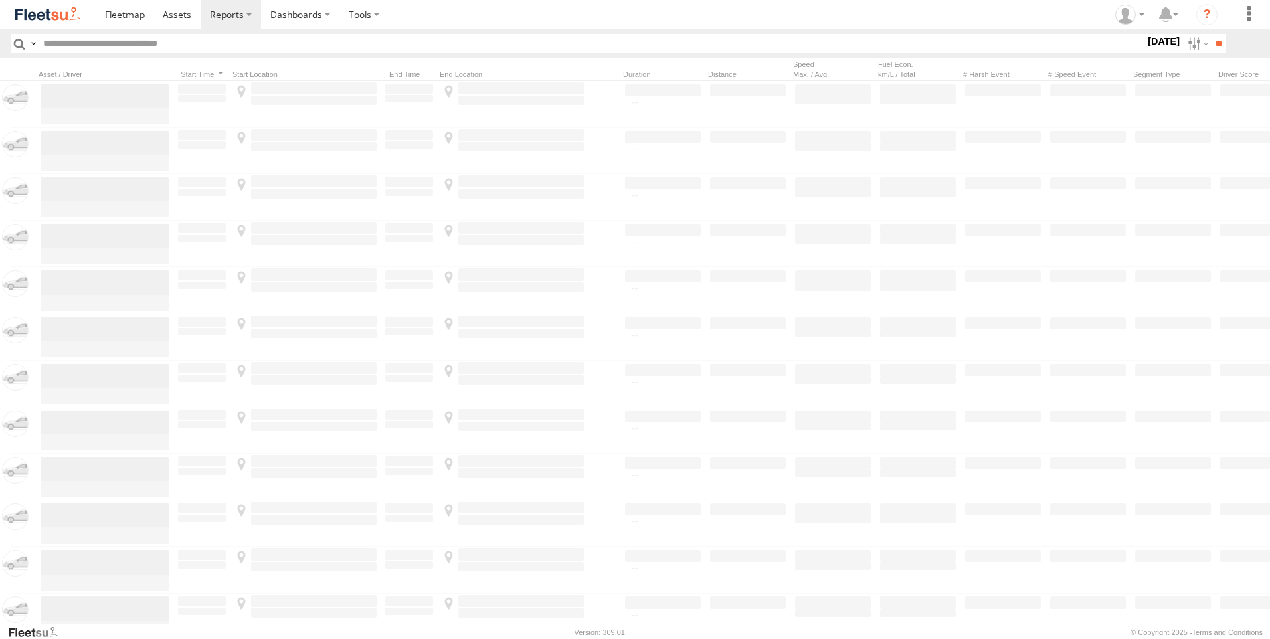
click at [0, 0] on span "COURT DXB - GOP" at bounding box center [0, 0] width 0 height 0
click at [0, 0] on div "Dubai Express Hub" at bounding box center [0, 0] width 0 height 0
click at [0, 0] on div "Sharjah Branch" at bounding box center [0, 0] width 0 height 0
click at [0, 0] on span "Sharjah Branch" at bounding box center [0, 0] width 0 height 0
click at [0, 0] on span "RAK Branch" at bounding box center [0, 0] width 0 height 0
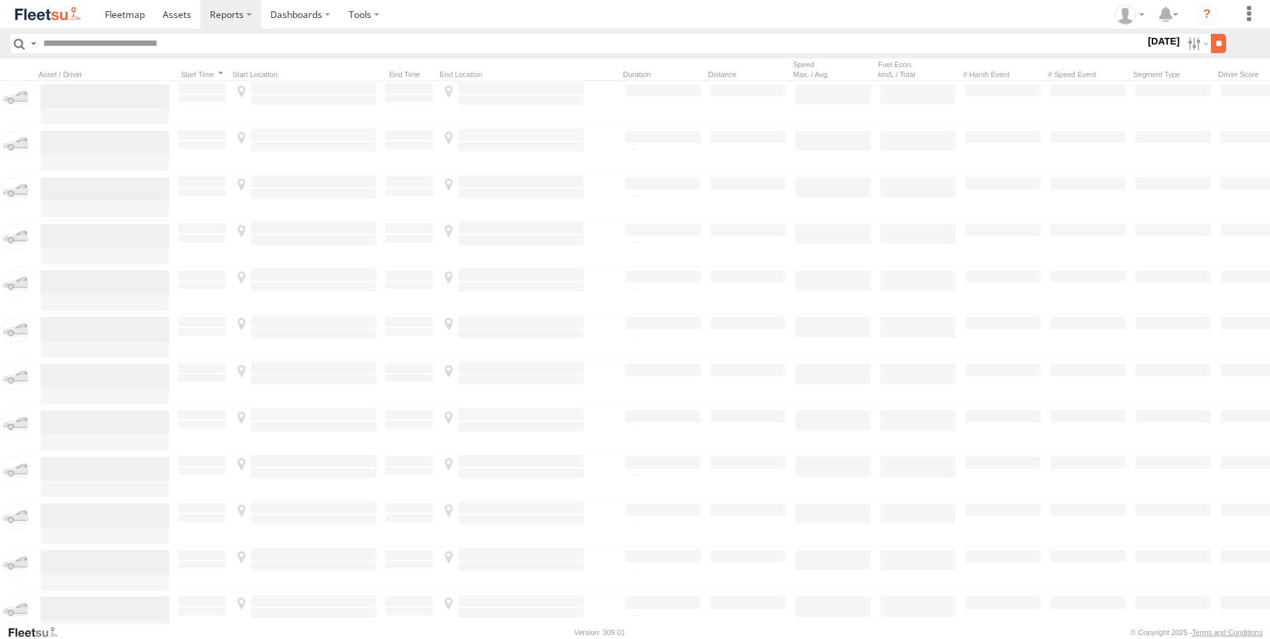
click at [1220, 44] on input "**" at bounding box center [1218, 43] width 15 height 19
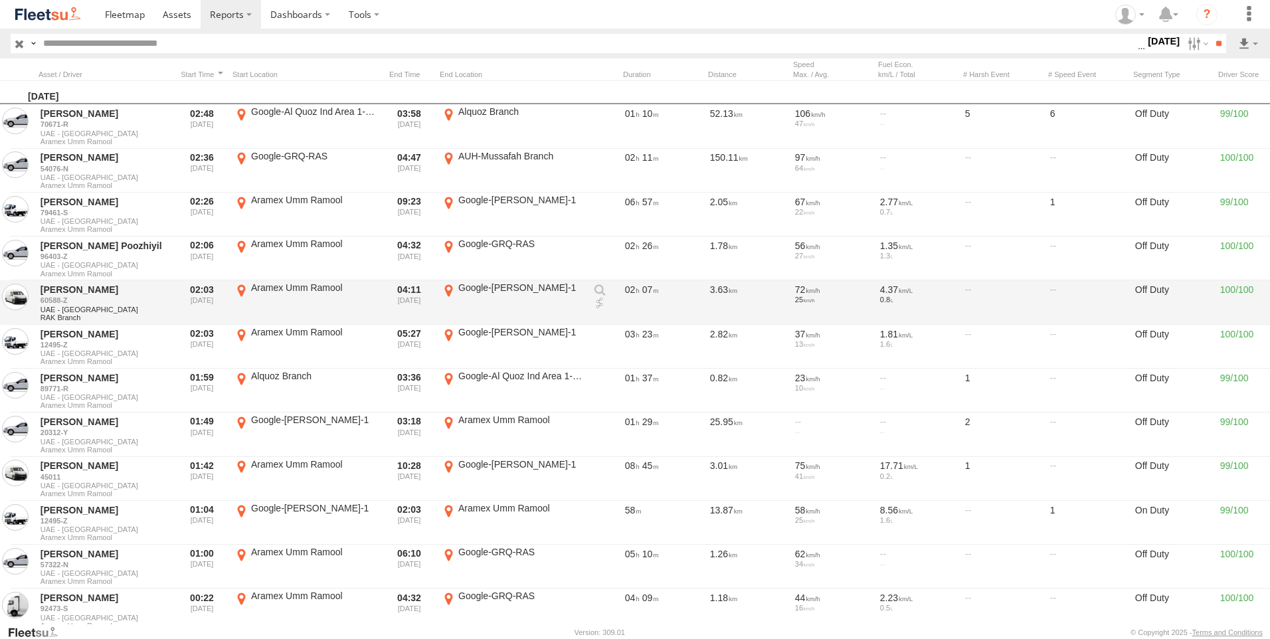
scroll to position [122, 0]
